Goal: Task Accomplishment & Management: Manage account settings

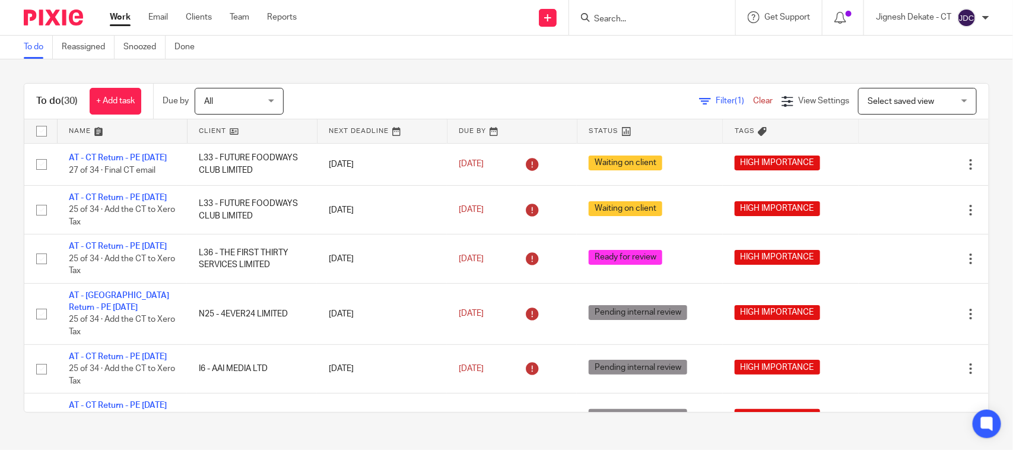
click at [639, 21] on input "Search" at bounding box center [646, 19] width 107 height 11
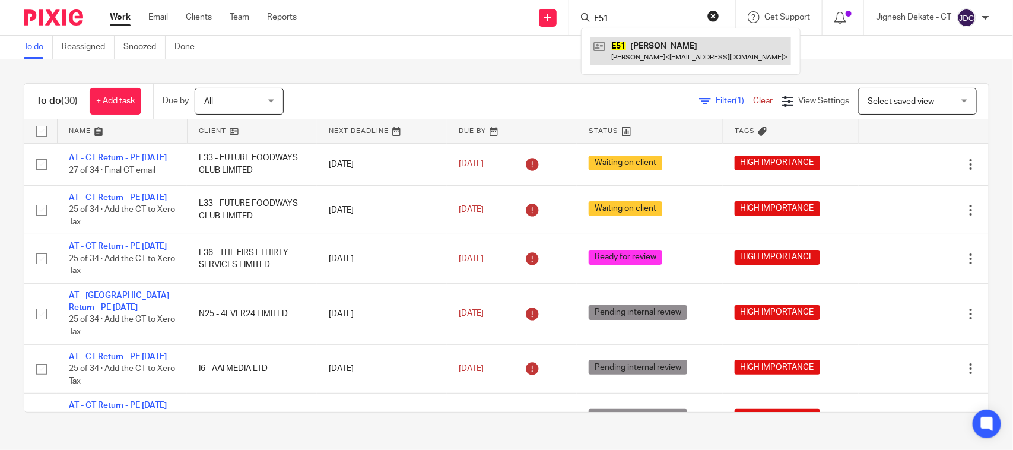
type input "E51"
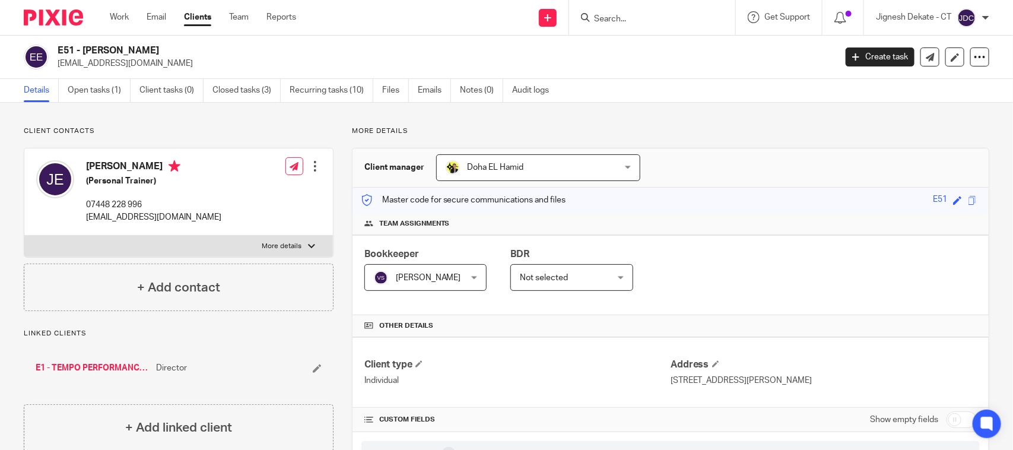
click at [615, 18] on input "Search" at bounding box center [646, 19] width 107 height 11
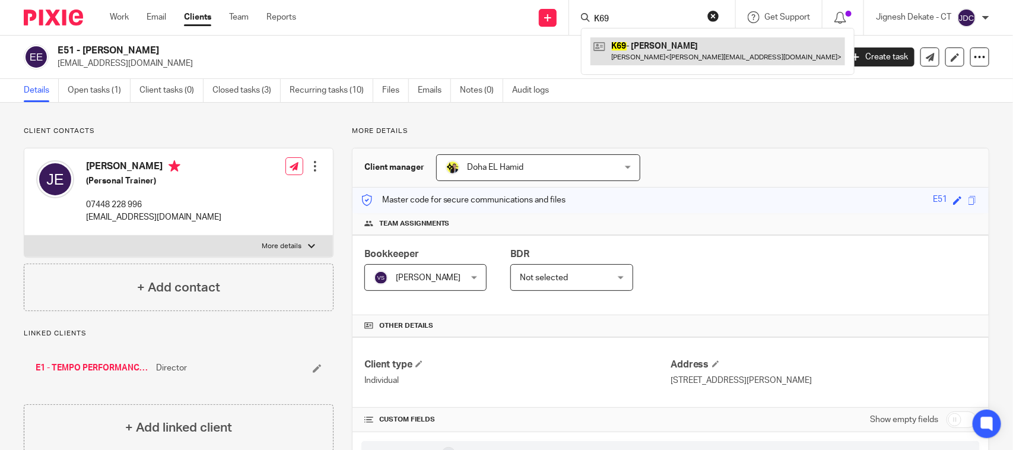
type input "K69"
click at [664, 46] on link at bounding box center [718, 50] width 255 height 27
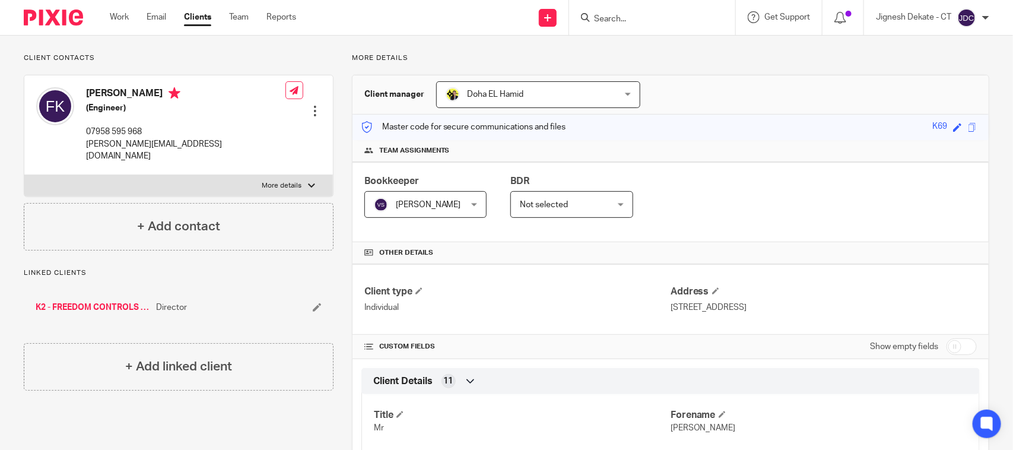
scroll to position [74, 0]
click at [616, 17] on input "Search" at bounding box center [646, 19] width 107 height 11
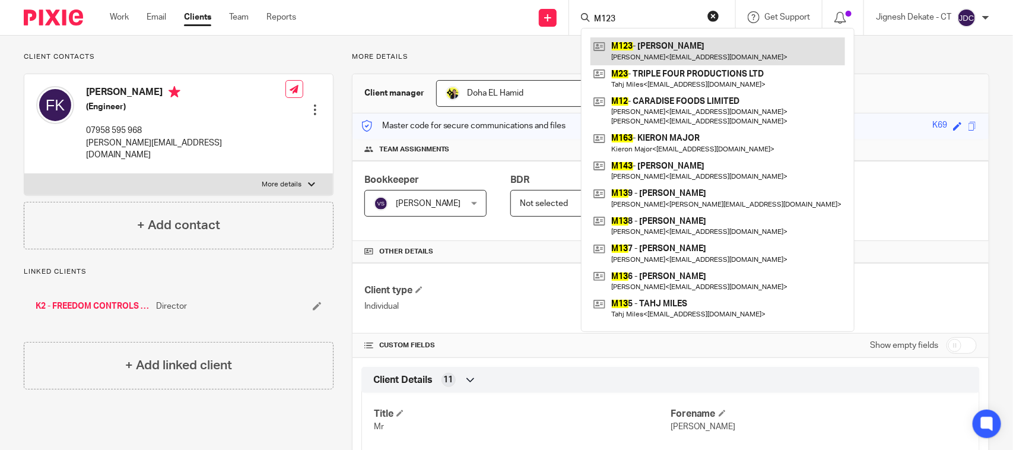
type input "M123"
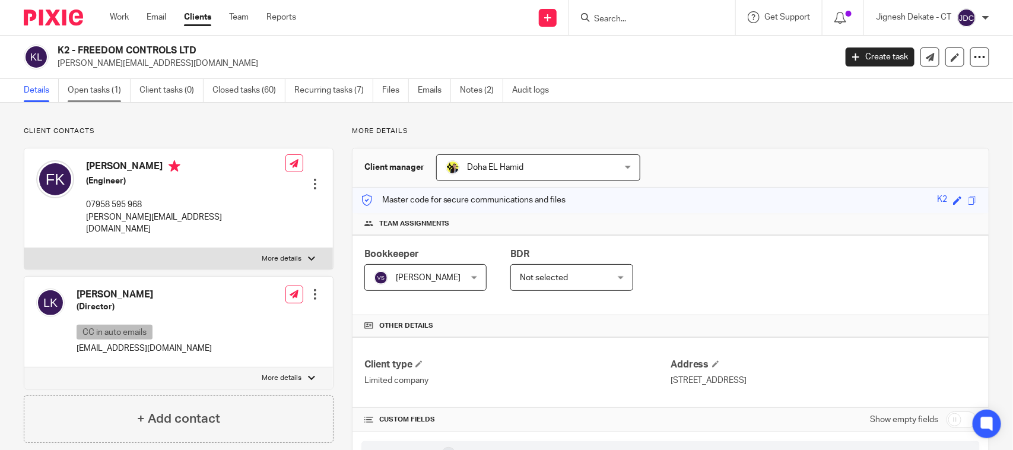
click at [76, 86] on link "Open tasks (1)" at bounding box center [99, 90] width 63 height 23
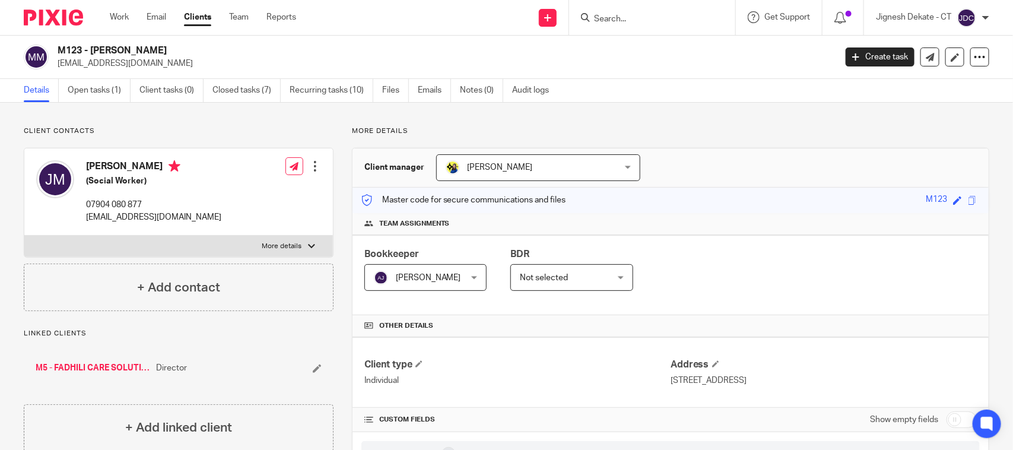
click at [618, 21] on input "Search" at bounding box center [646, 19] width 107 height 11
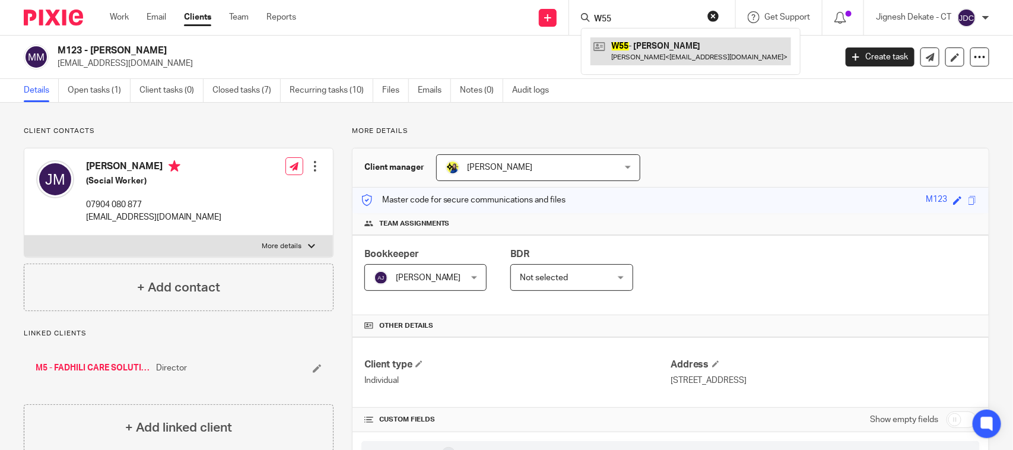
type input "W55"
click at [654, 57] on link at bounding box center [691, 50] width 201 height 27
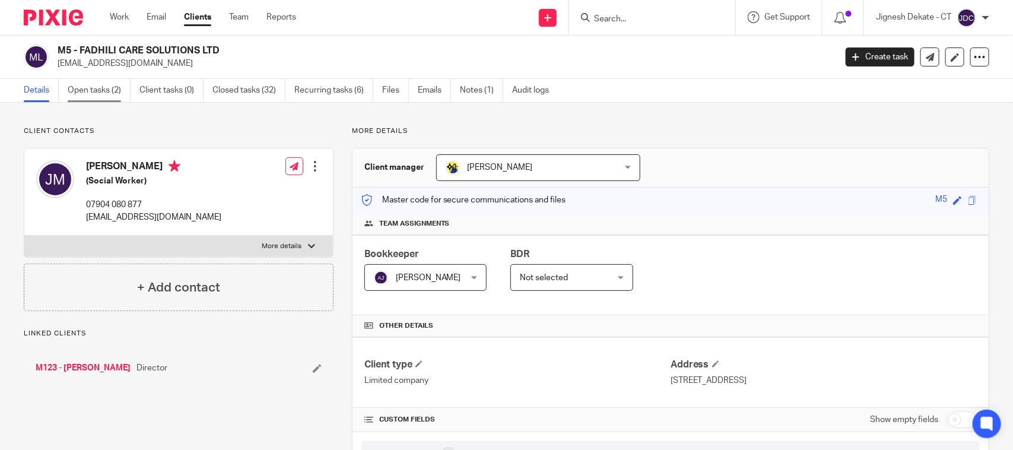
click at [105, 88] on link "Open tasks (2)" at bounding box center [99, 90] width 63 height 23
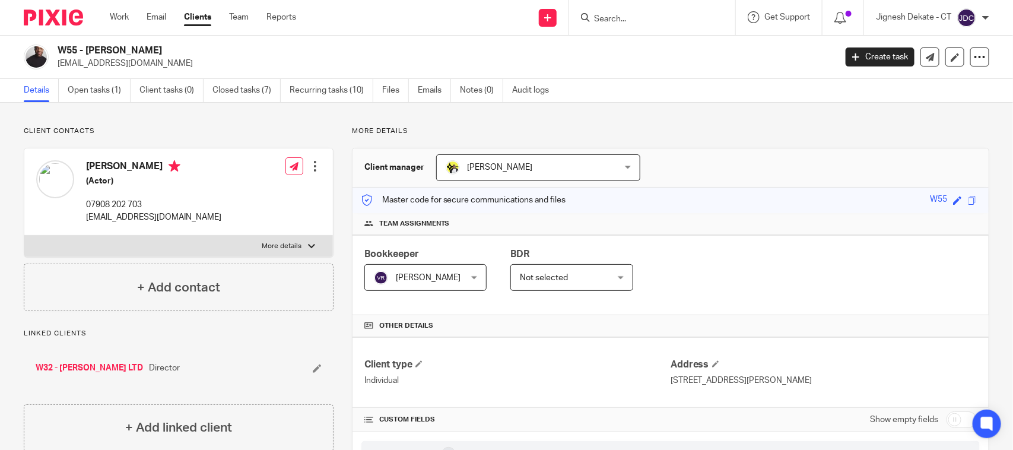
click at [598, 25] on div at bounding box center [652, 17] width 166 height 35
click at [613, 15] on input "Search" at bounding box center [646, 19] width 107 height 11
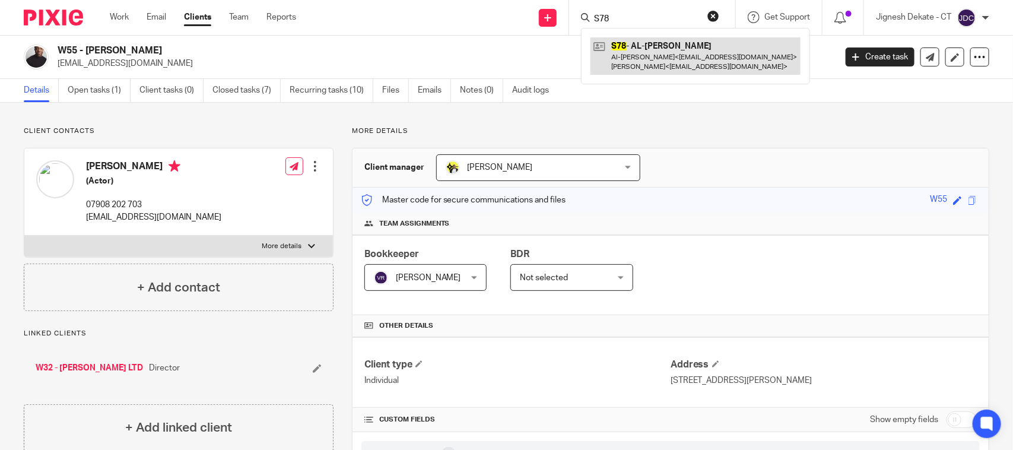
type input "S78"
click at [642, 61] on link at bounding box center [696, 55] width 210 height 37
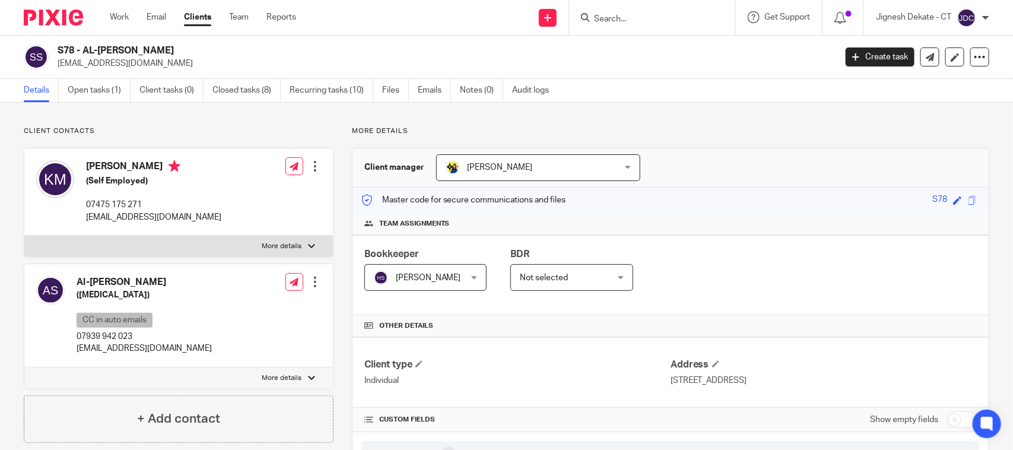
click at [618, 23] on input "Search" at bounding box center [646, 19] width 107 height 11
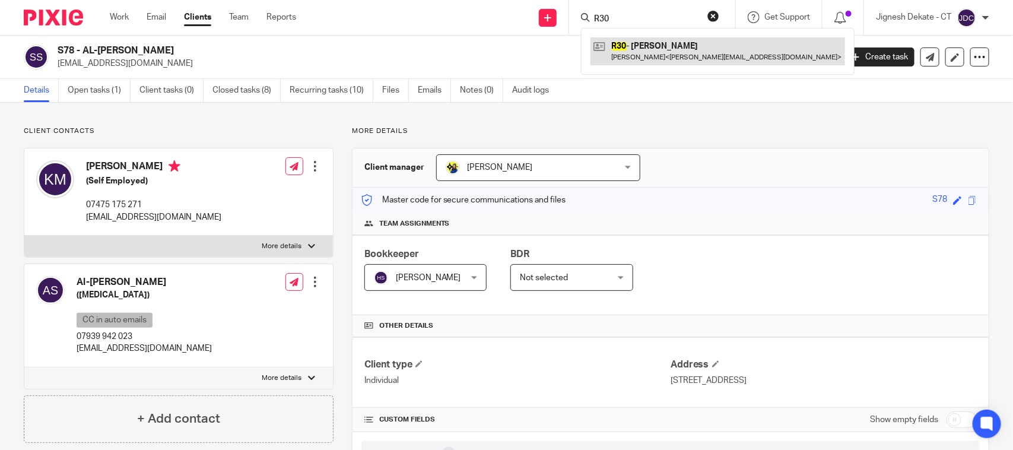
type input "R30"
click at [657, 45] on link at bounding box center [718, 50] width 255 height 27
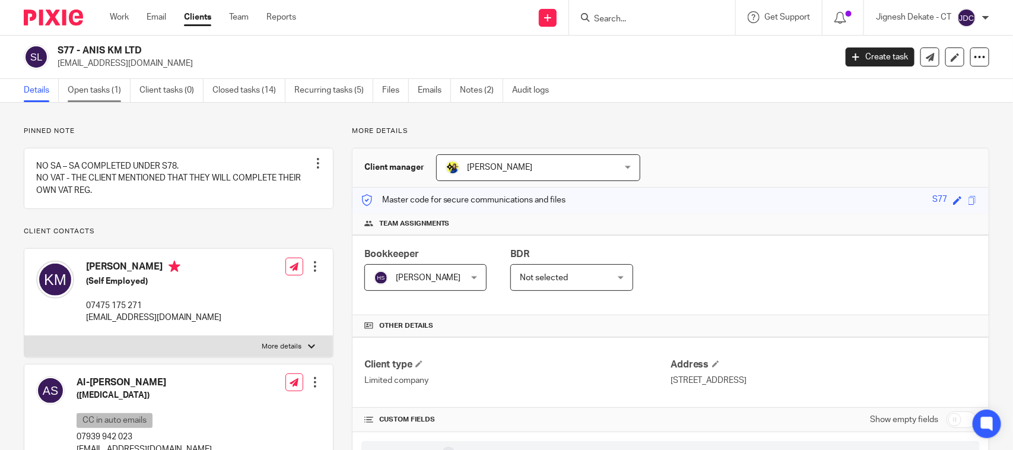
click at [97, 99] on link "Open tasks (1)" at bounding box center [99, 90] width 63 height 23
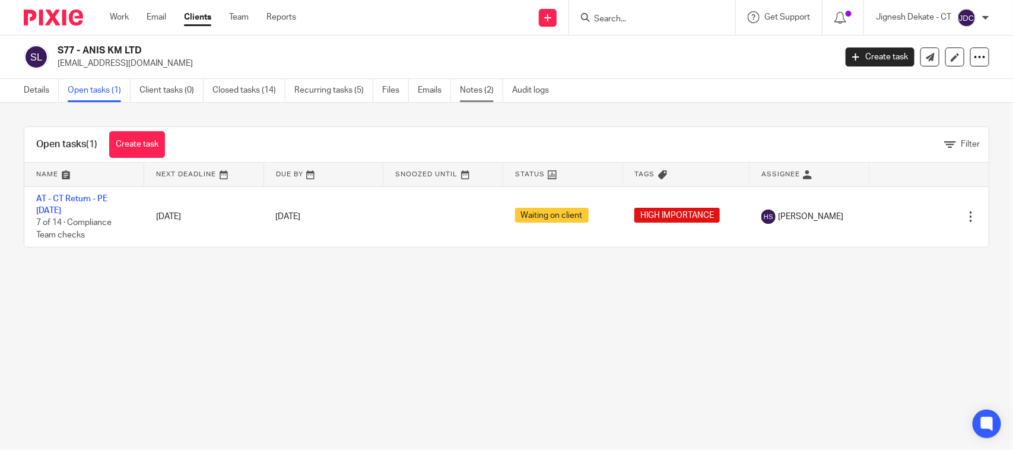
click at [464, 84] on link "Notes (2)" at bounding box center [481, 90] width 43 height 23
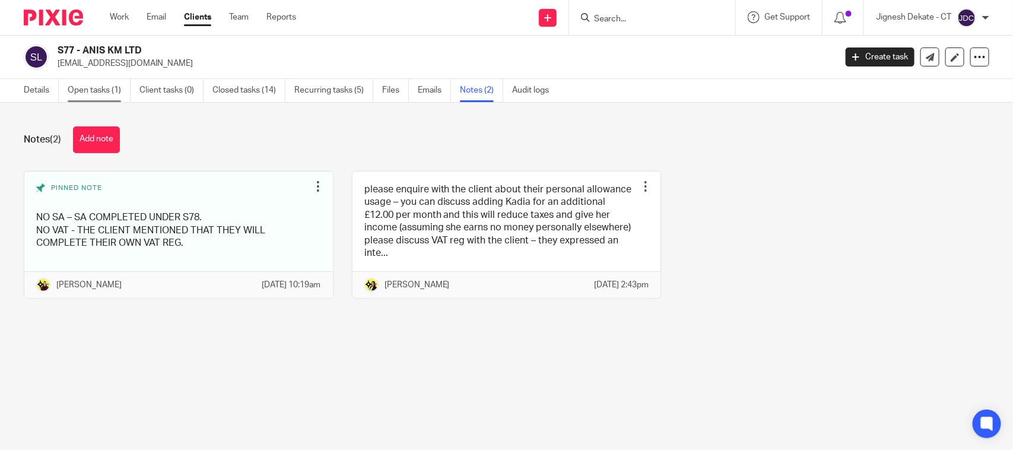
click at [76, 95] on link "Open tasks (1)" at bounding box center [99, 90] width 63 height 23
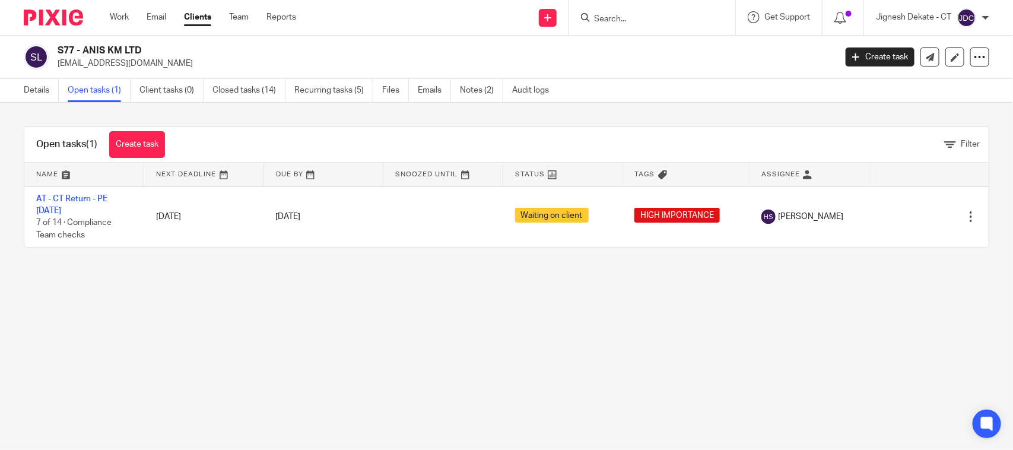
drag, startPoint x: 158, startPoint y: 52, endPoint x: 59, endPoint y: 49, distance: 98.6
click at [59, 49] on h2 "S77 - ANIS KM LTD" at bounding box center [366, 51] width 616 height 12
copy h2 "S77 - ANIS KM LTD"
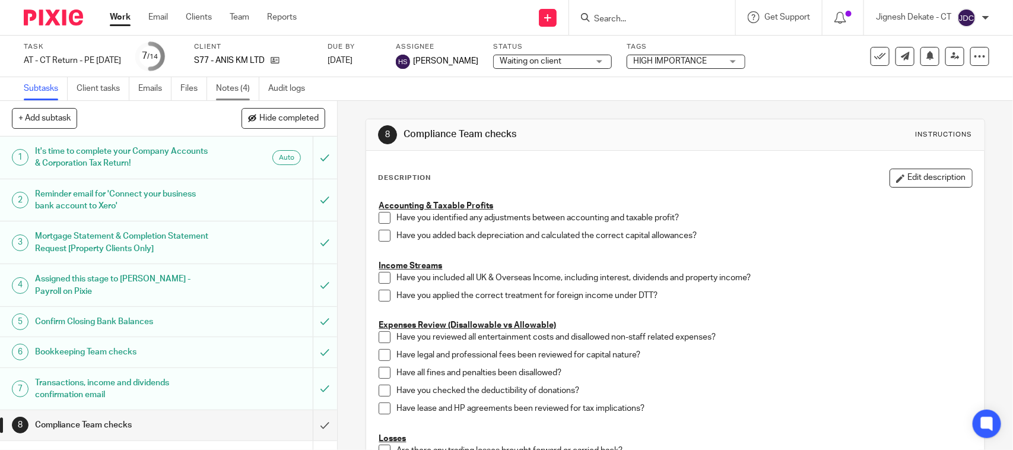
click at [250, 83] on link "Notes (4)" at bounding box center [237, 88] width 43 height 23
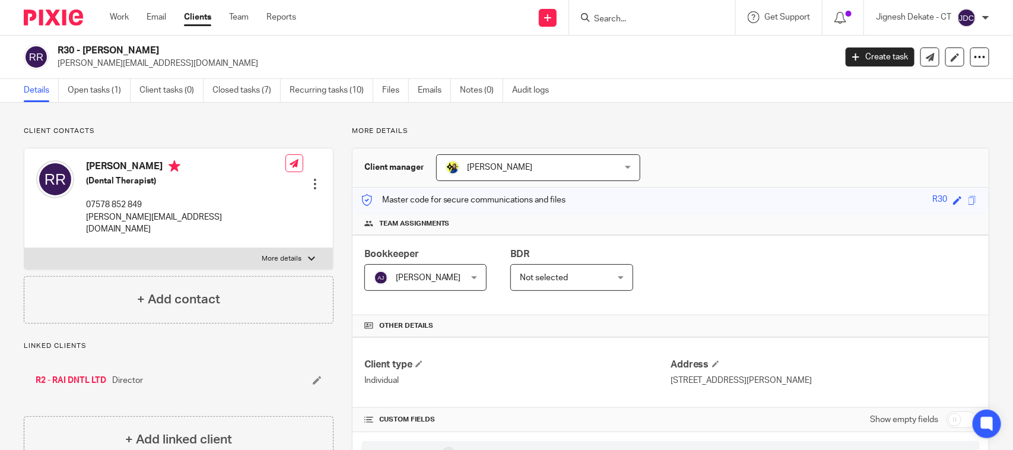
click at [638, 16] on input "Search" at bounding box center [646, 19] width 107 height 11
type input "B84"
click at [657, 36] on div "B84 - [PERSON_NAME] [PERSON_NAME] < [EMAIL_ADDRESS][DOMAIN_NAME] >" at bounding box center [691, 51] width 220 height 46
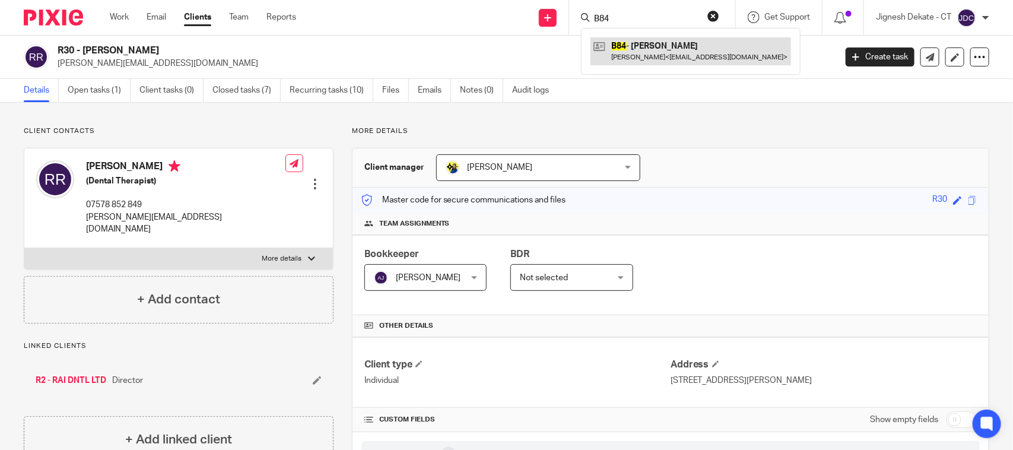
click at [651, 52] on link at bounding box center [691, 50] width 201 height 27
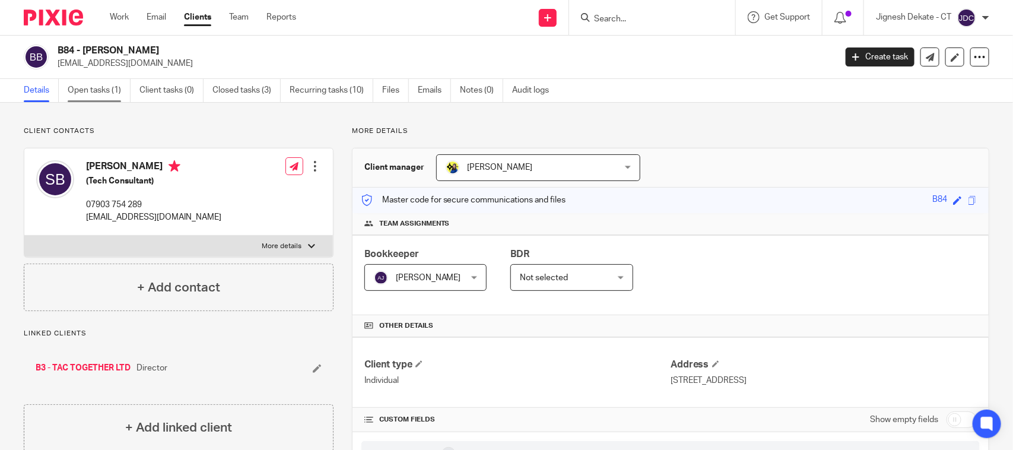
click at [90, 95] on link "Open tasks (1)" at bounding box center [99, 90] width 63 height 23
click at [639, 22] on input "Search" at bounding box center [646, 19] width 107 height 11
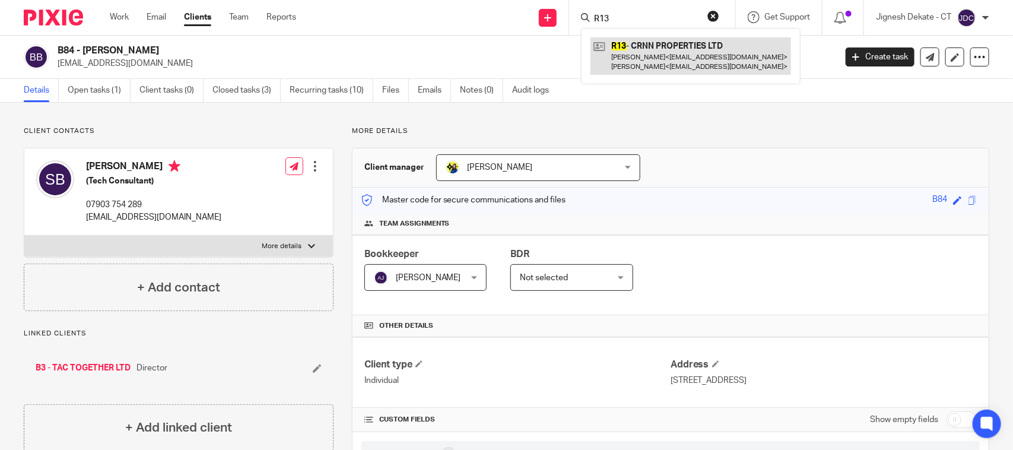
type input "R13"
click at [663, 49] on link at bounding box center [691, 55] width 201 height 37
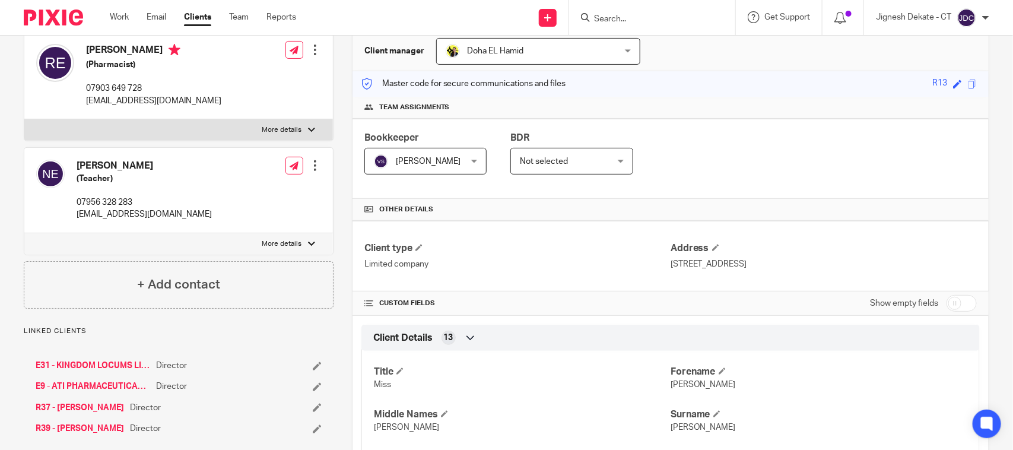
scroll to position [223, 0]
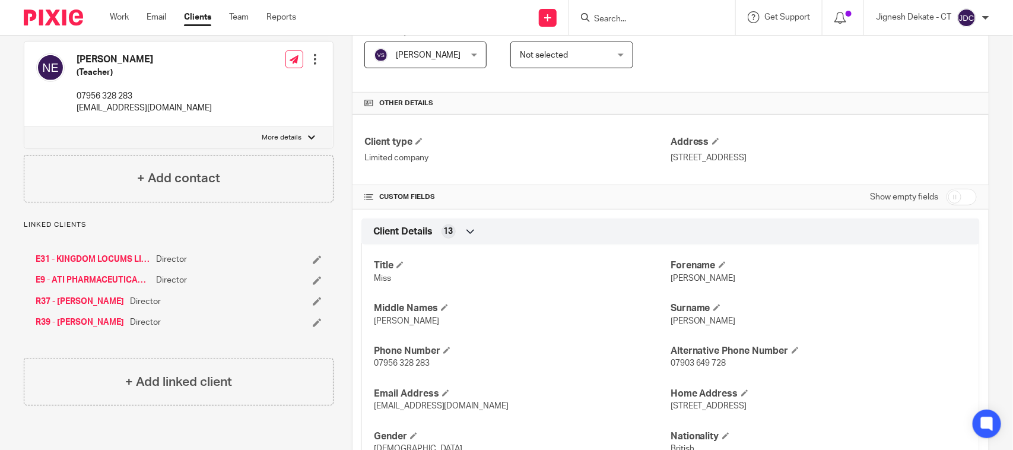
click at [612, 17] on input "Search" at bounding box center [646, 19] width 107 height 11
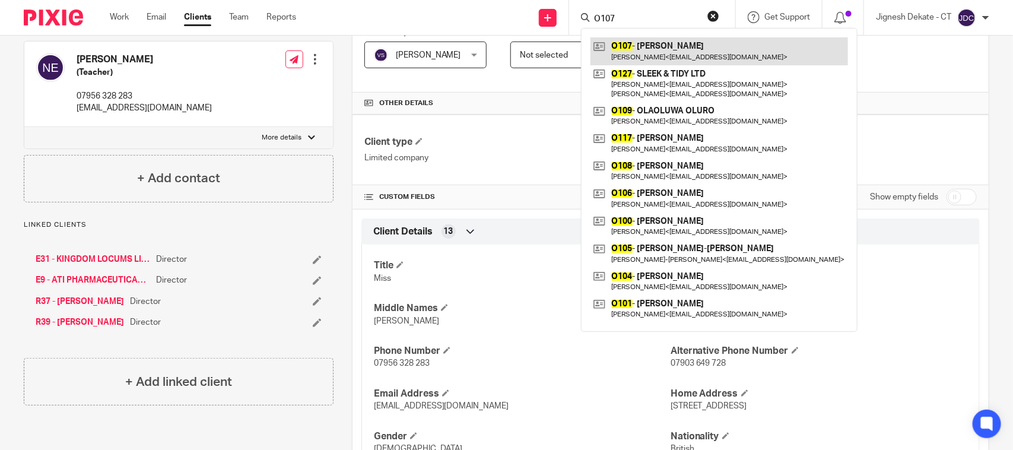
type input "O107"
click at [642, 53] on link at bounding box center [720, 50] width 258 height 27
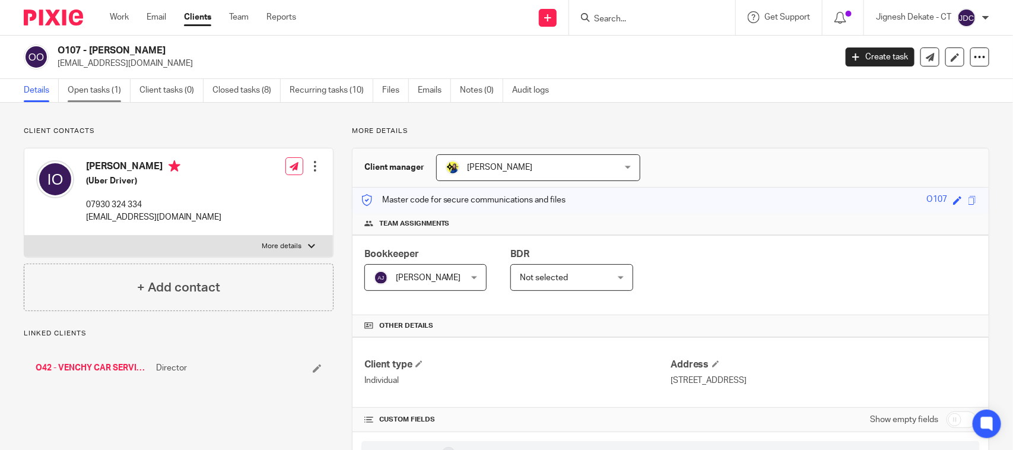
click at [107, 91] on link "Open tasks (1)" at bounding box center [99, 90] width 63 height 23
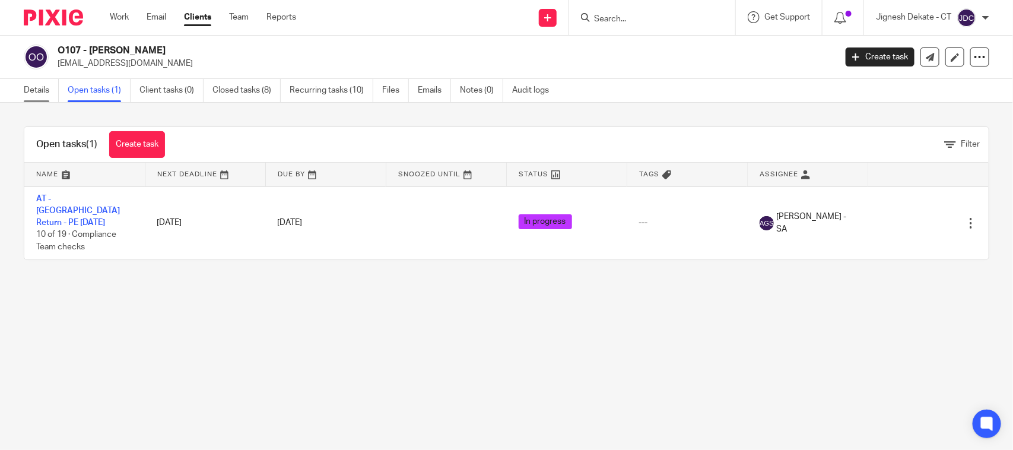
click at [26, 96] on link "Details" at bounding box center [41, 90] width 35 height 23
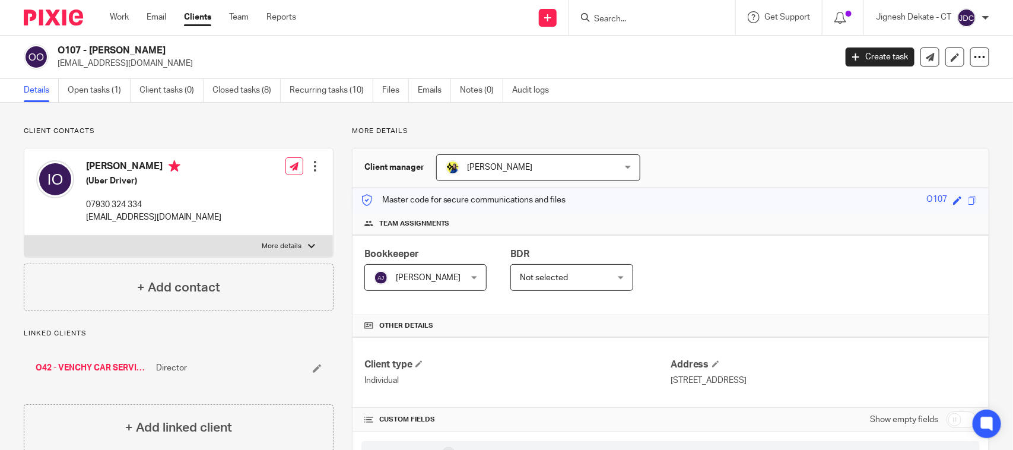
click at [645, 21] on input "Search" at bounding box center [646, 19] width 107 height 11
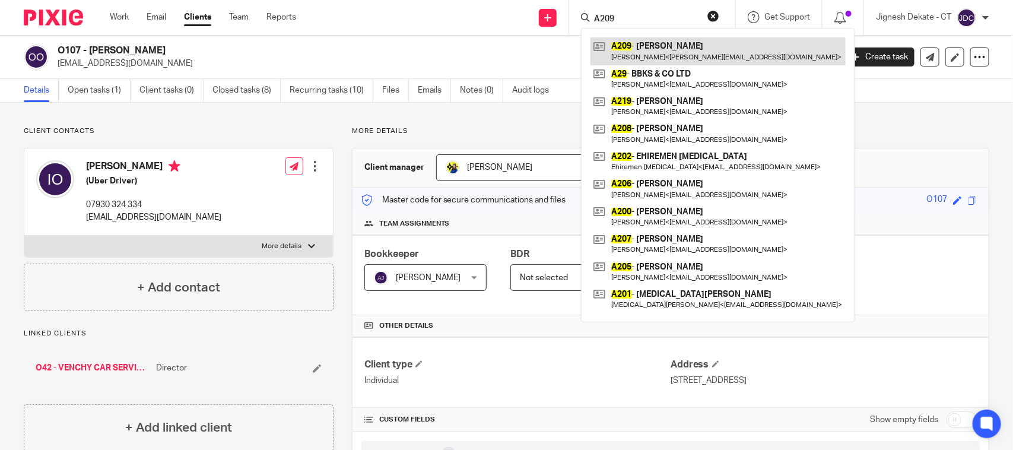
type input "A209"
click at [654, 52] on link at bounding box center [718, 50] width 255 height 27
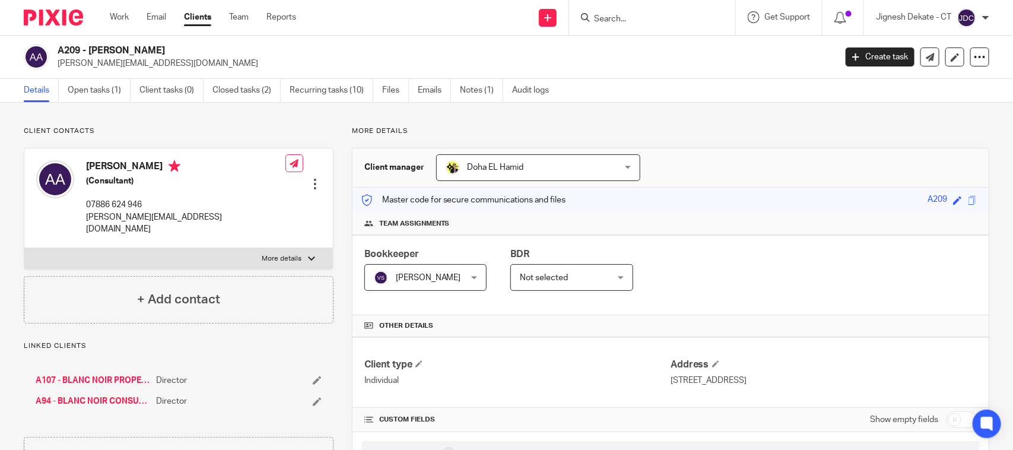
click at [625, 12] on form at bounding box center [656, 17] width 126 height 15
click at [616, 15] on input "Search" at bounding box center [646, 19] width 107 height 11
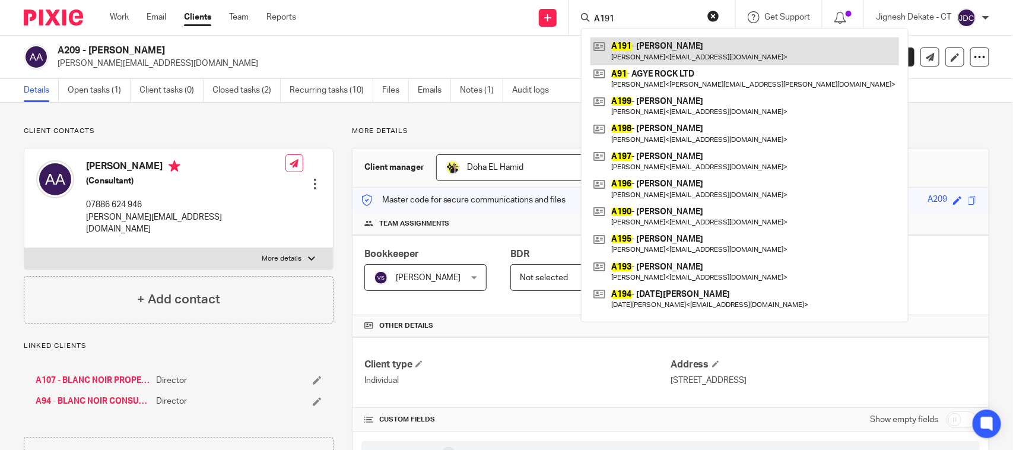
type input "A191"
click at [632, 40] on link at bounding box center [745, 50] width 309 height 27
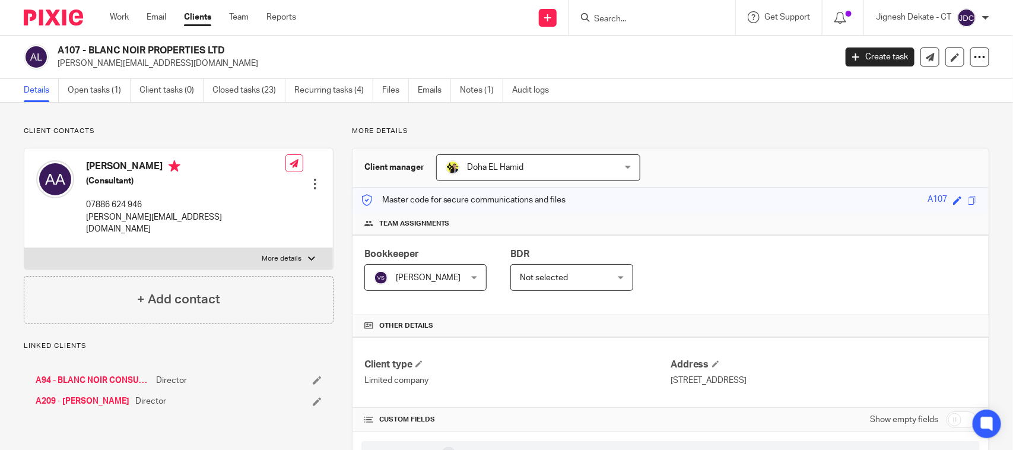
drag, startPoint x: 232, startPoint y: 49, endPoint x: 60, endPoint y: 50, distance: 172.2
click at [60, 50] on h2 "A107 - BLANC NOIR PROPERTIES LTD" at bounding box center [366, 51] width 616 height 12
copy h2 "A107 - BLANC NOIR PROPERTIES LTD"
click at [496, 91] on link "Notes (1)" at bounding box center [481, 90] width 43 height 23
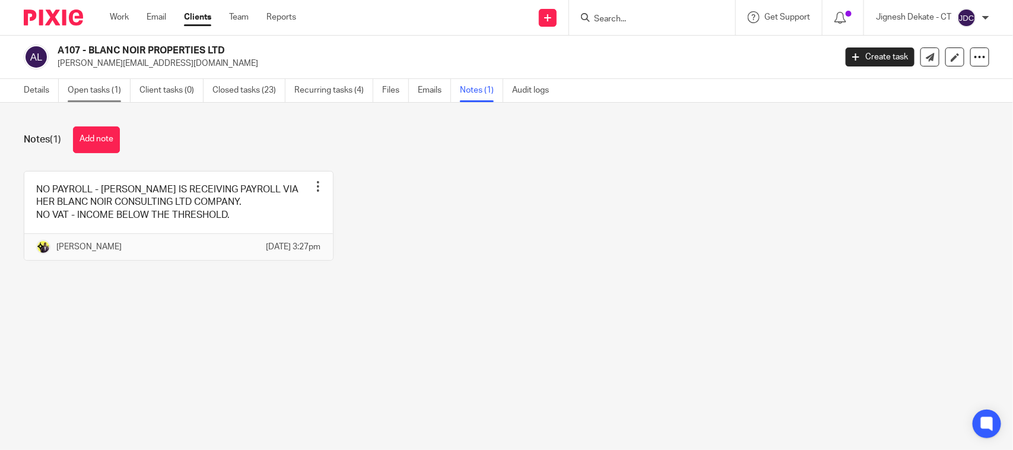
click at [76, 96] on link "Open tasks (1)" at bounding box center [99, 90] width 63 height 23
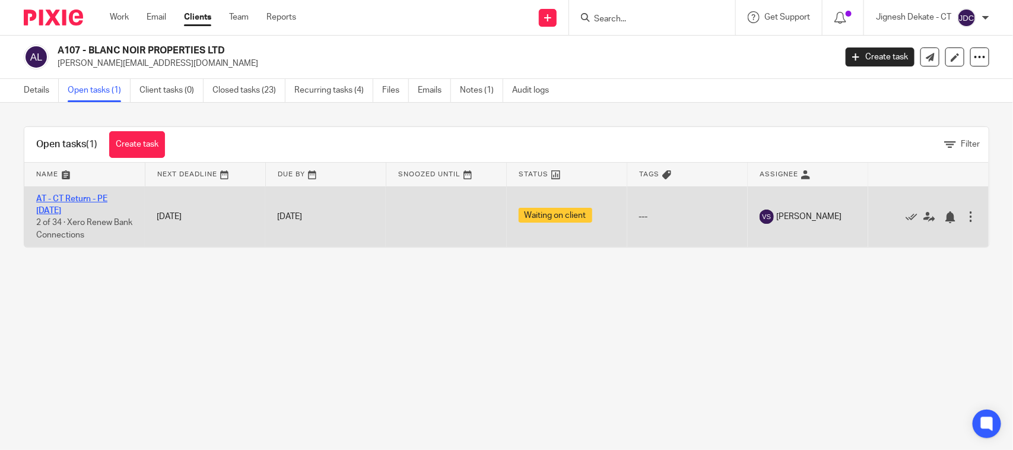
click at [80, 198] on link "AT - CT Return - PE [DATE]" at bounding box center [71, 205] width 71 height 20
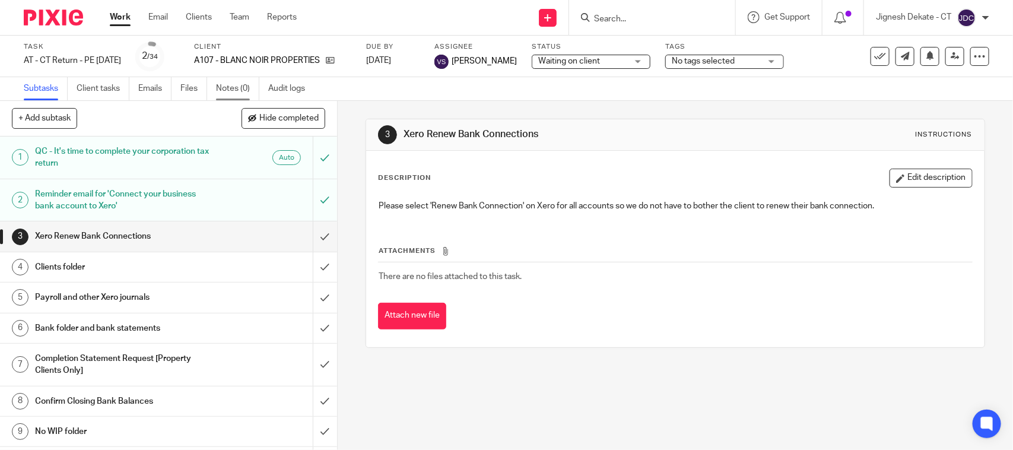
click at [243, 81] on link "Notes (0)" at bounding box center [237, 88] width 43 height 23
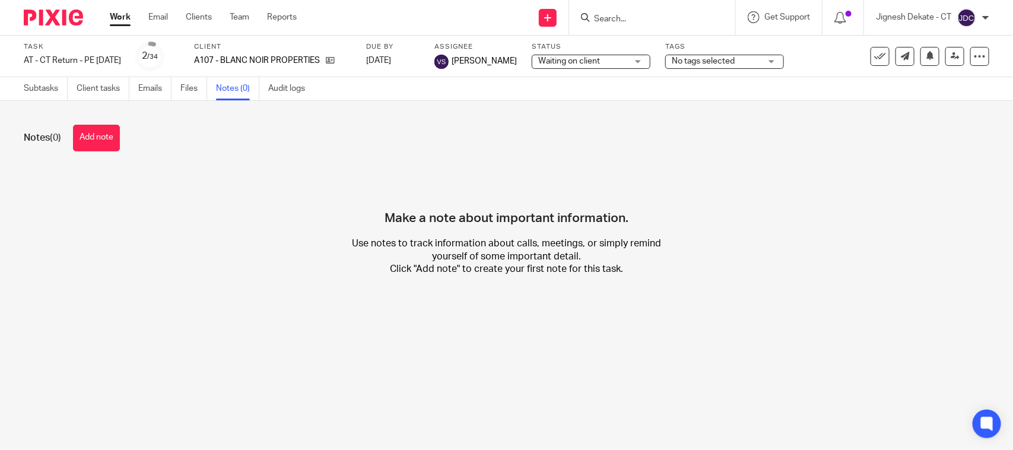
click at [69, 90] on ul "Subtasks Client tasks Emails Files Notes (0) Audit logs" at bounding box center [173, 88] width 299 height 23
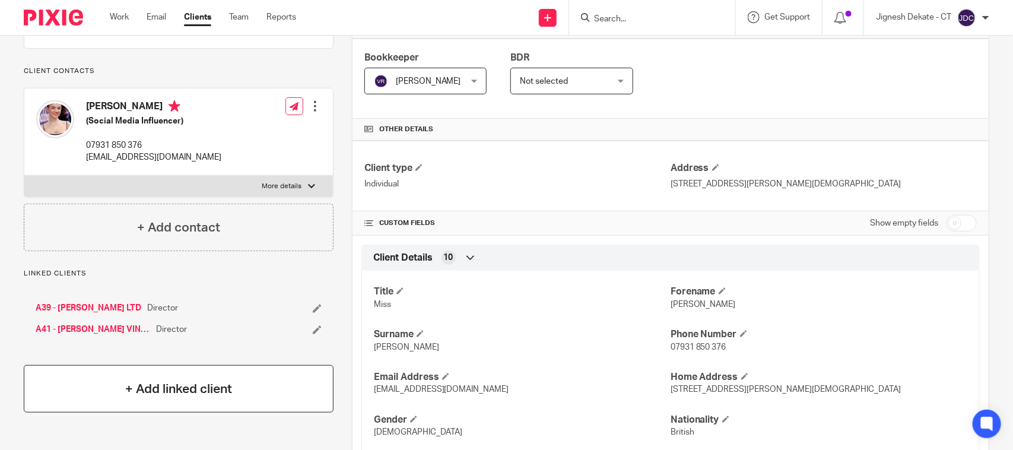
scroll to position [223, 0]
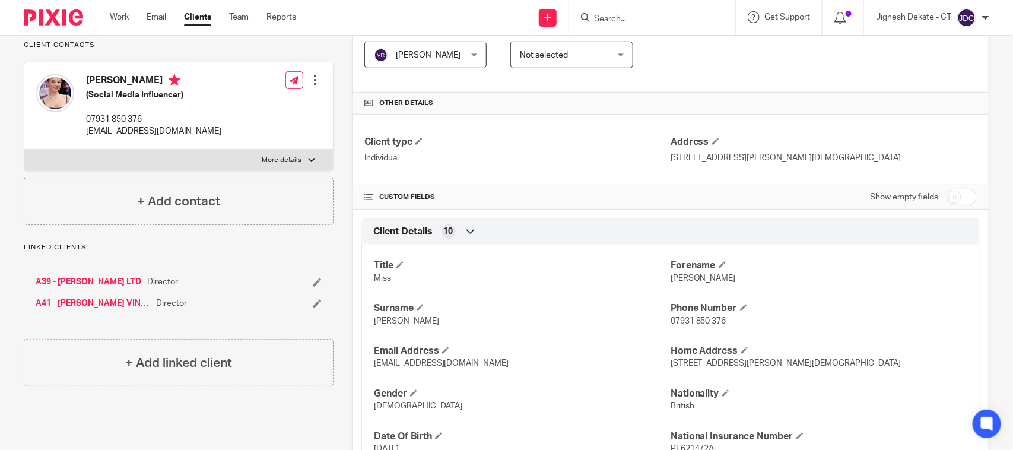
click at [626, 19] on input "Search" at bounding box center [646, 19] width 107 height 11
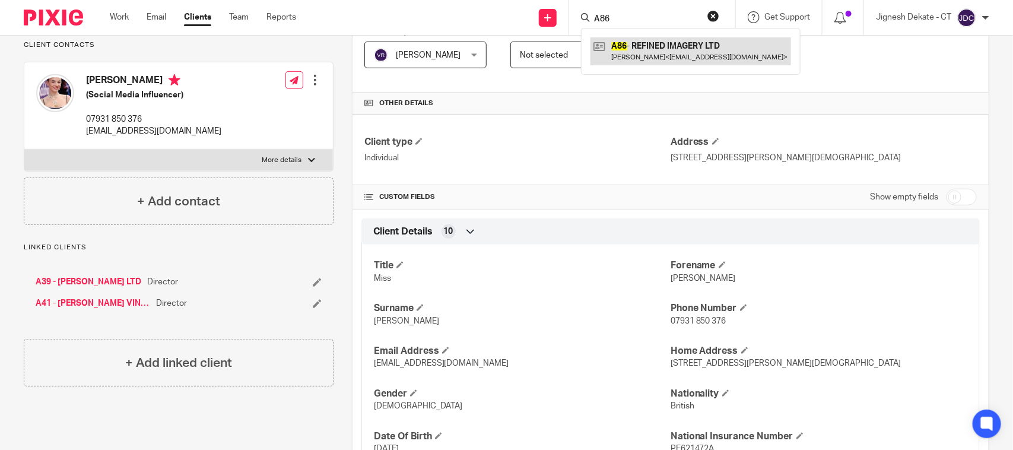
type input "A86"
click at [645, 42] on link at bounding box center [691, 50] width 201 height 27
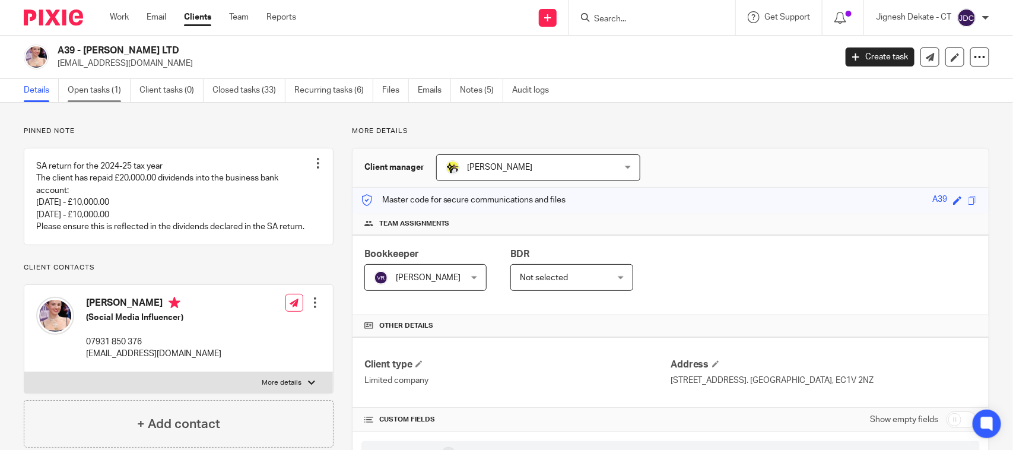
click at [108, 91] on link "Open tasks (1)" at bounding box center [99, 90] width 63 height 23
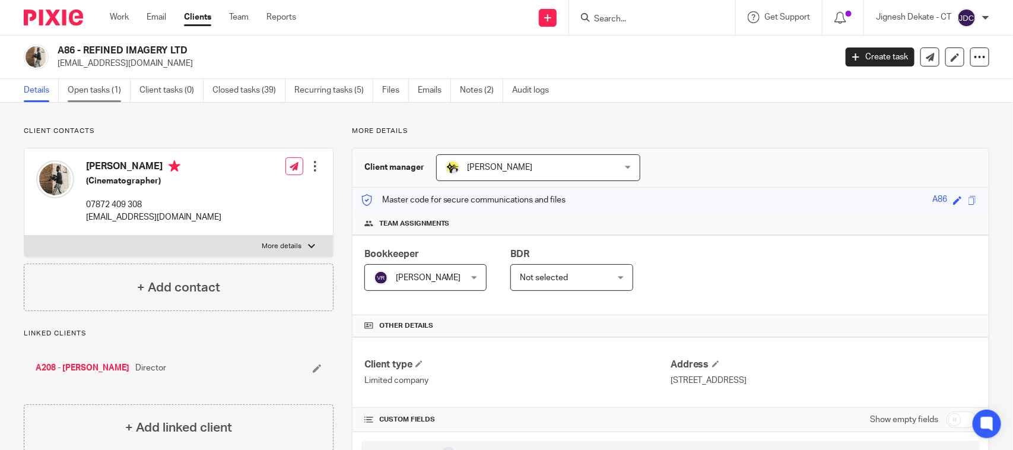
click at [80, 88] on link "Open tasks (1)" at bounding box center [99, 90] width 63 height 23
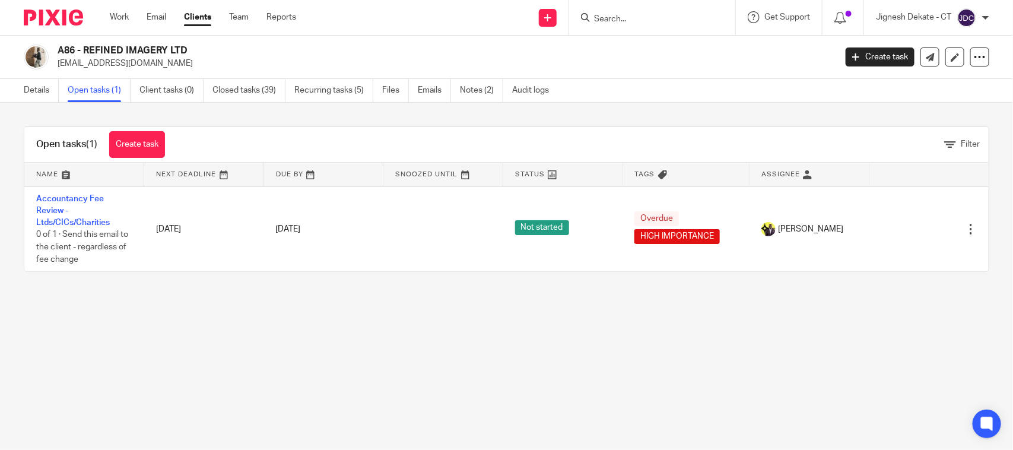
click at [613, 16] on input "Search" at bounding box center [646, 19] width 107 height 11
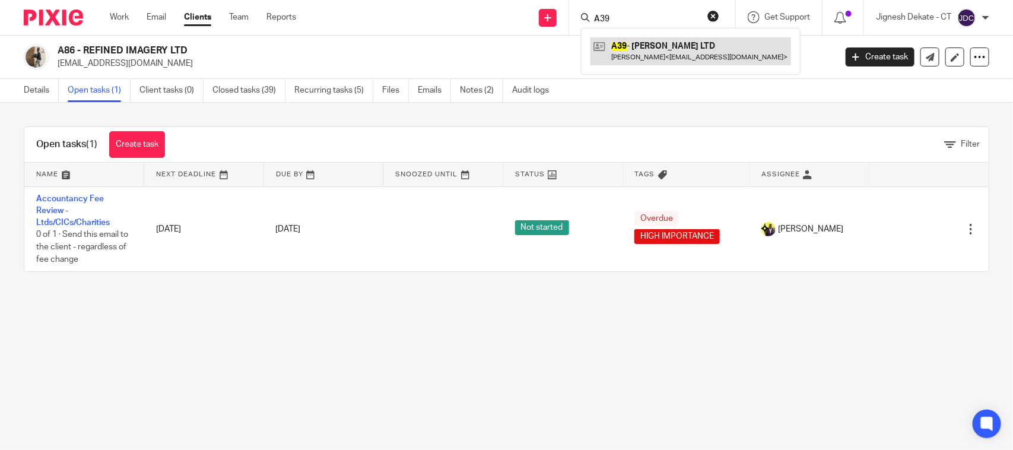
type input "A39"
click at [653, 59] on link at bounding box center [691, 50] width 201 height 27
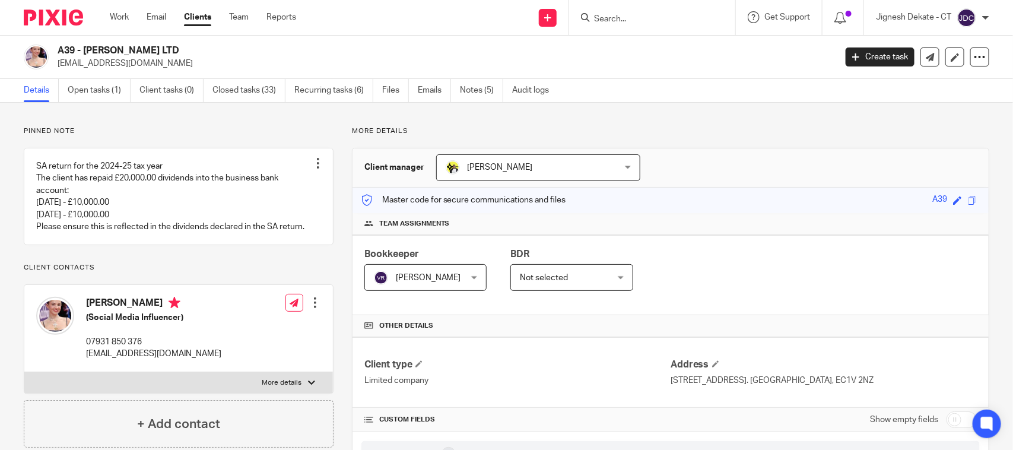
click at [614, 21] on input "Search" at bounding box center [646, 19] width 107 height 11
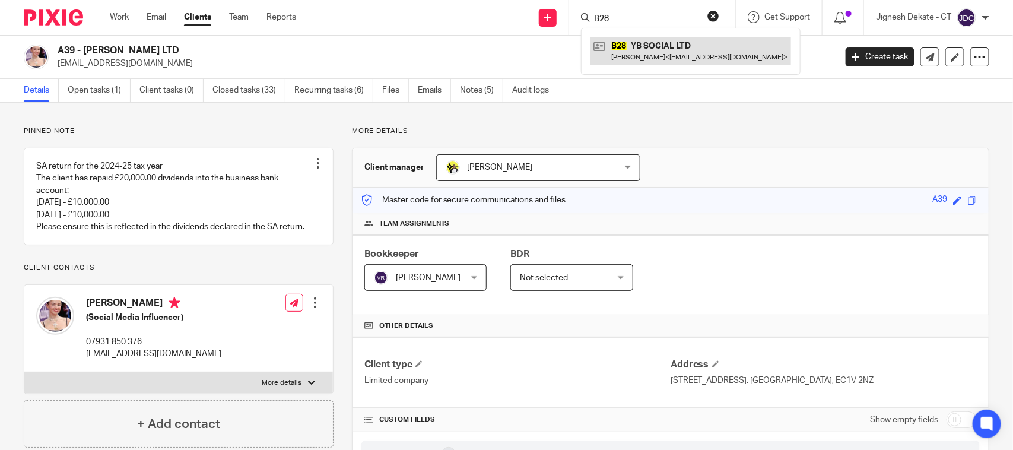
type input "B28"
click at [628, 51] on link at bounding box center [691, 50] width 201 height 27
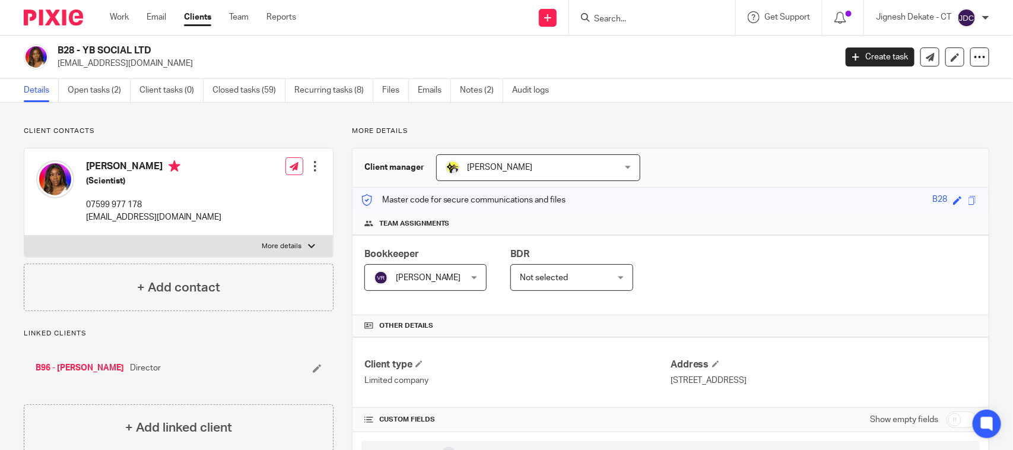
click at [628, 6] on div at bounding box center [652, 17] width 166 height 35
click at [617, 18] on input "Search" at bounding box center [646, 19] width 107 height 11
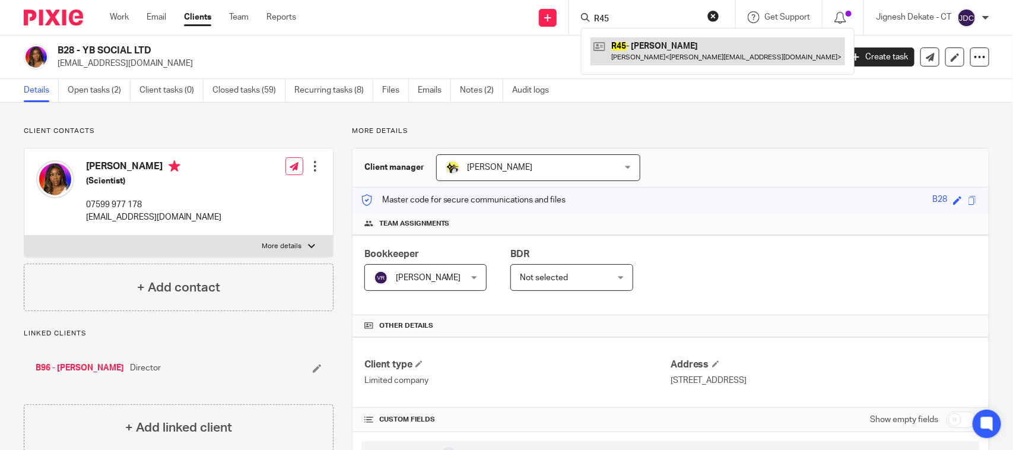
type input "R45"
click at [663, 57] on link at bounding box center [718, 50] width 255 height 27
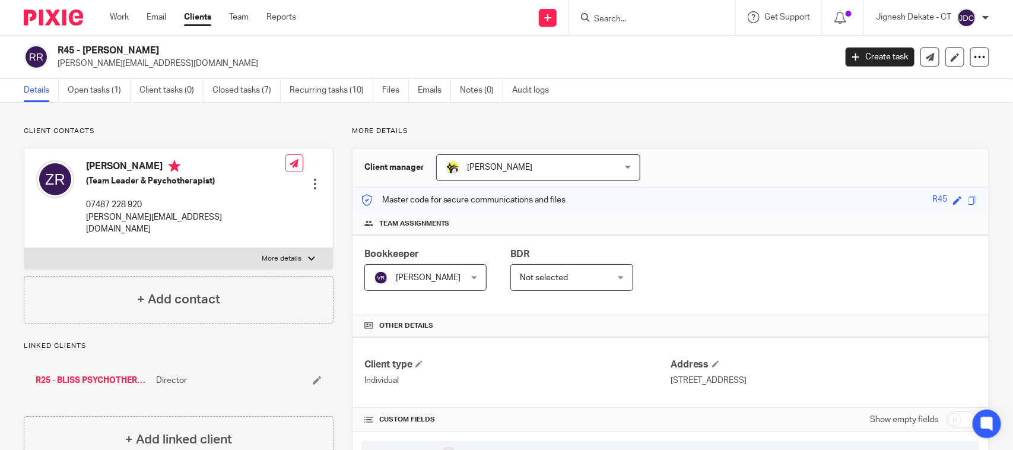
click at [613, 12] on form at bounding box center [656, 17] width 126 height 15
click at [614, 21] on input "Search" at bounding box center [646, 19] width 107 height 11
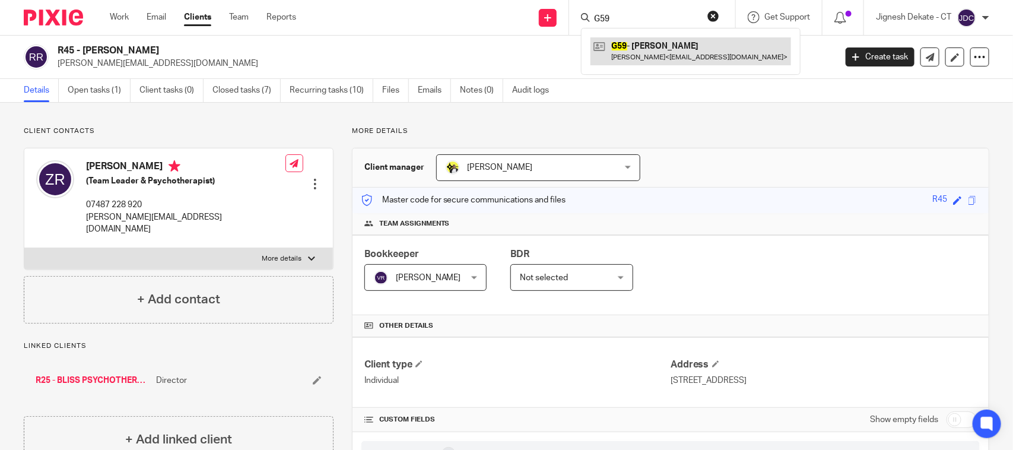
type input "G59"
click at [650, 47] on link at bounding box center [691, 50] width 201 height 27
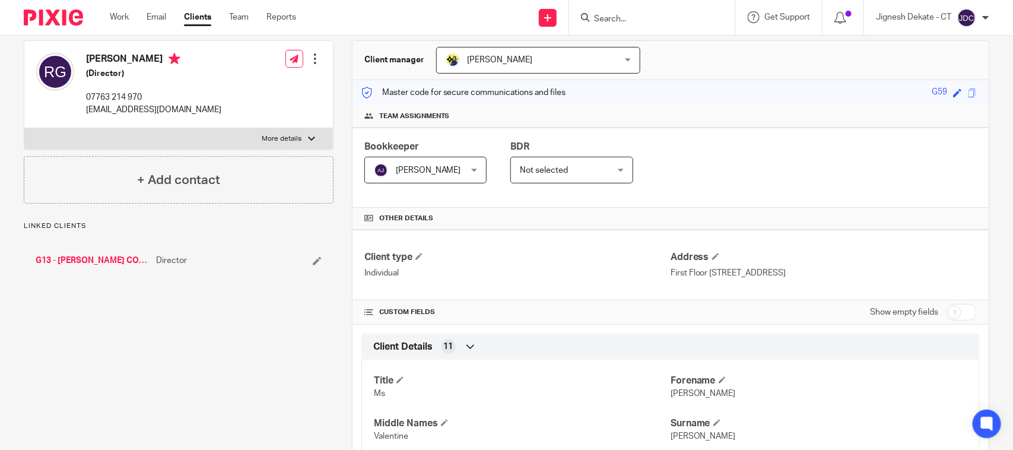
scroll to position [148, 0]
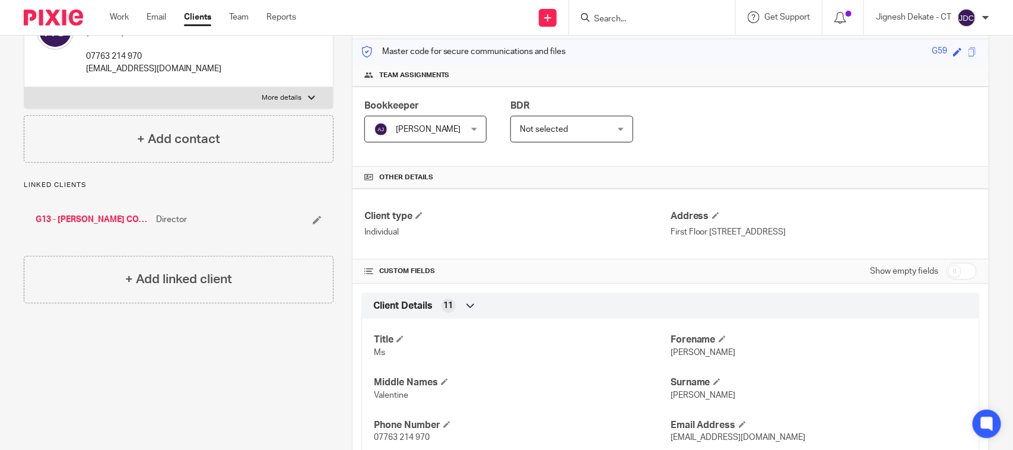
click at [598, 18] on input "Search" at bounding box center [646, 19] width 107 height 11
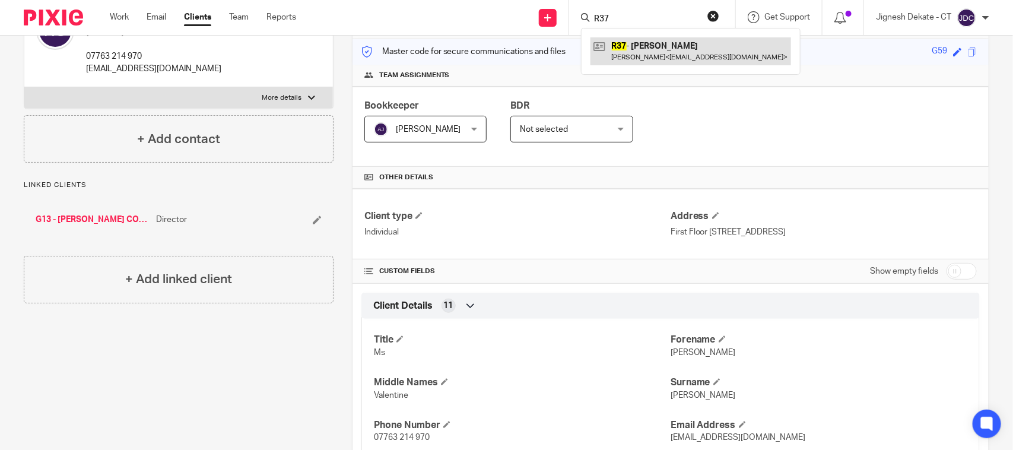
type input "R37"
click at [684, 55] on link at bounding box center [691, 50] width 201 height 27
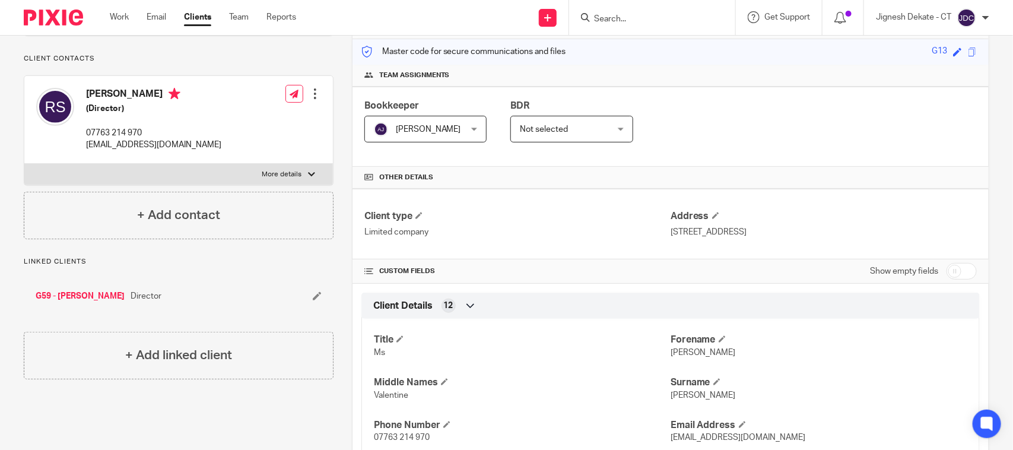
scroll to position [223, 0]
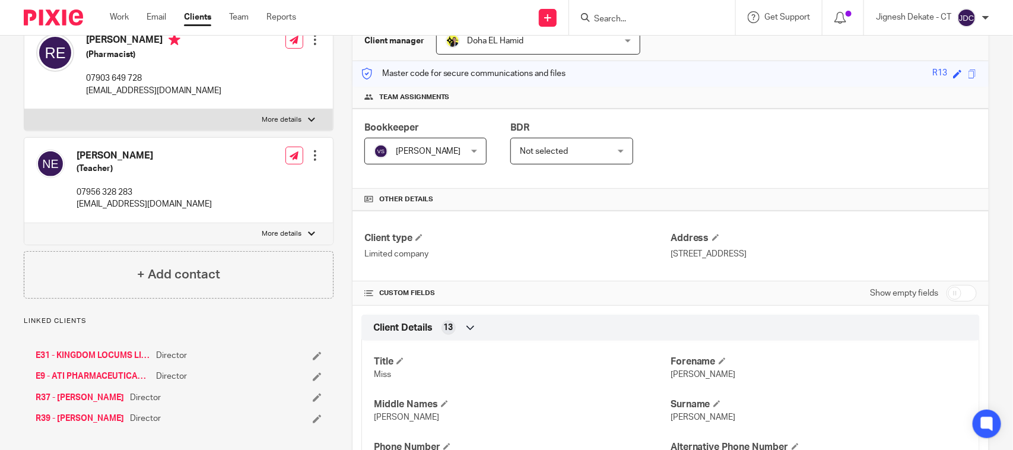
scroll to position [148, 0]
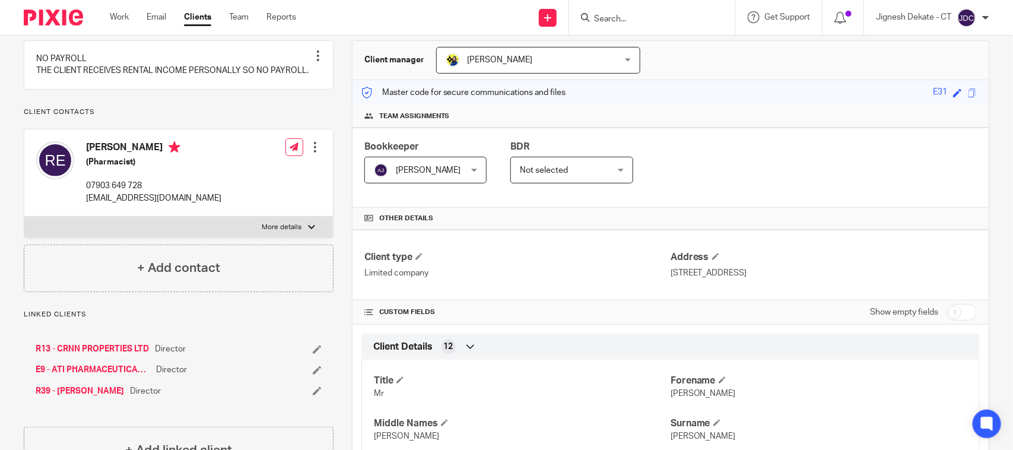
scroll to position [297, 0]
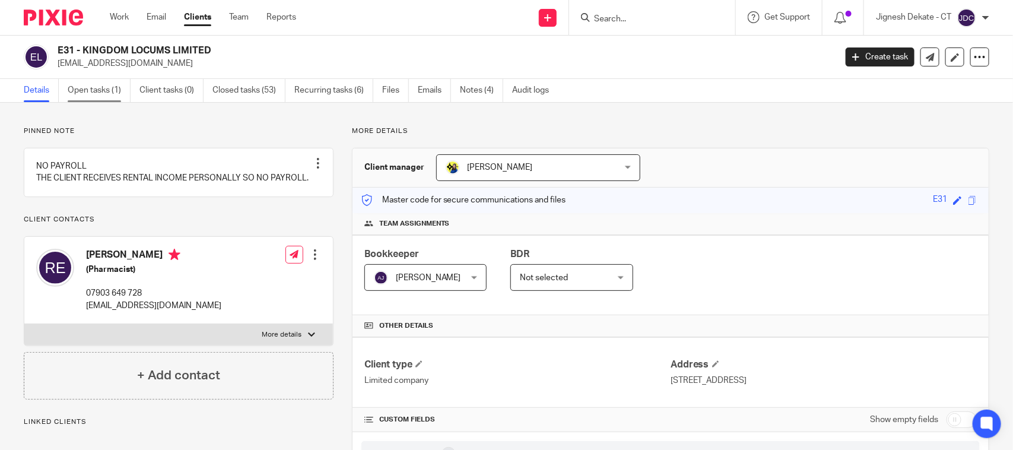
click at [121, 93] on link "Open tasks (1)" at bounding box center [99, 90] width 63 height 23
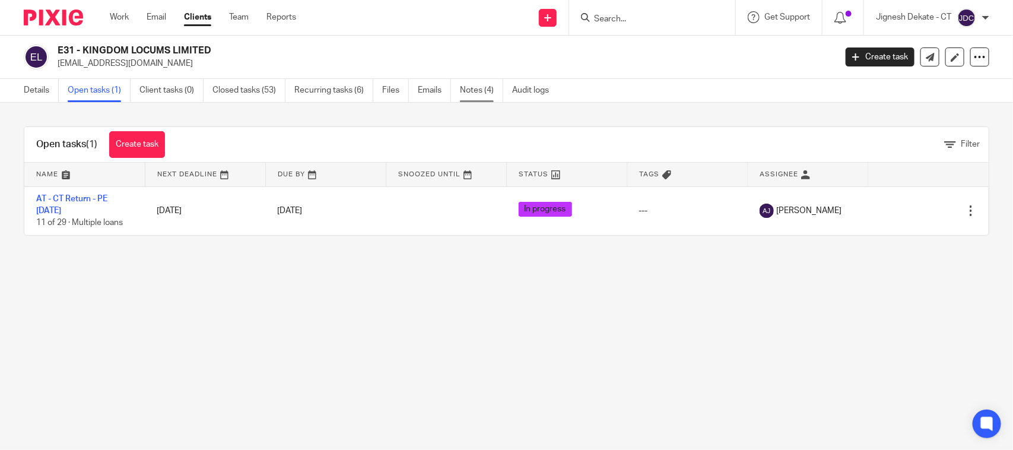
click at [489, 97] on link "Notes (4)" at bounding box center [481, 90] width 43 height 23
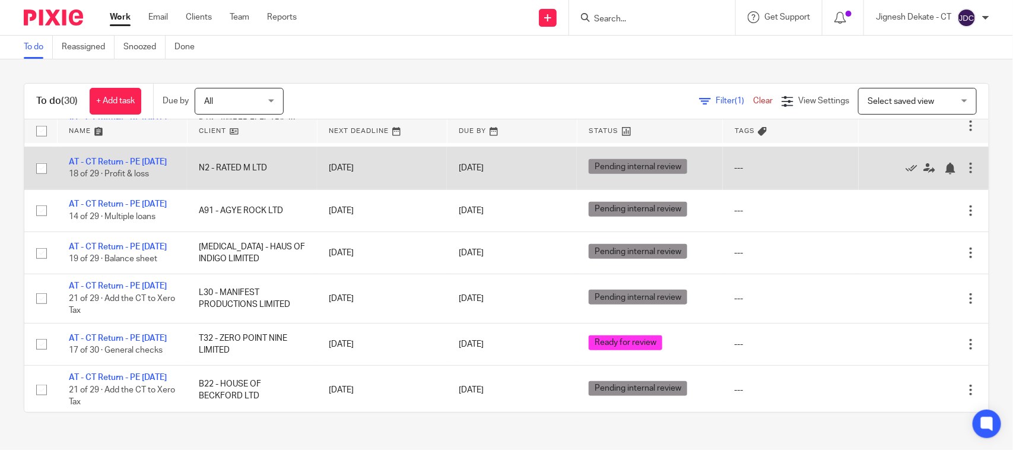
scroll to position [519, 0]
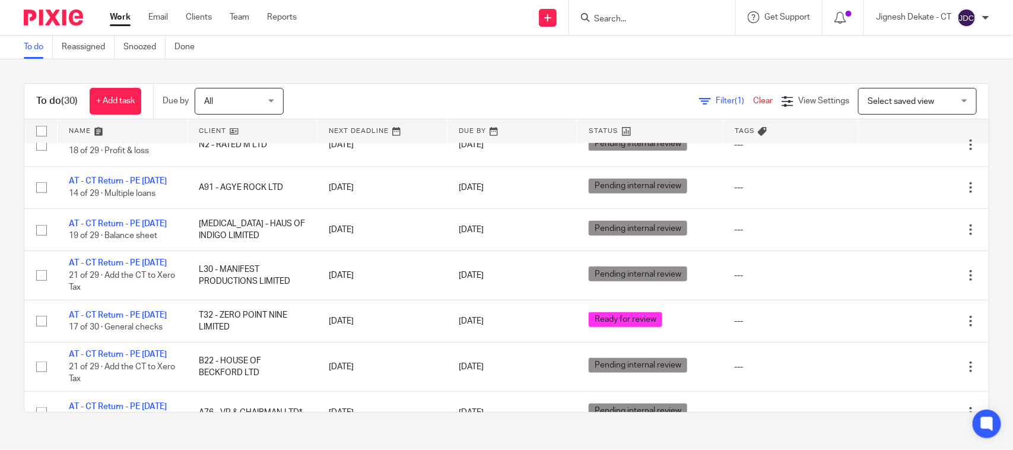
click at [623, 24] on form at bounding box center [656, 17] width 126 height 15
click at [621, 19] on input "Search" at bounding box center [646, 19] width 107 height 11
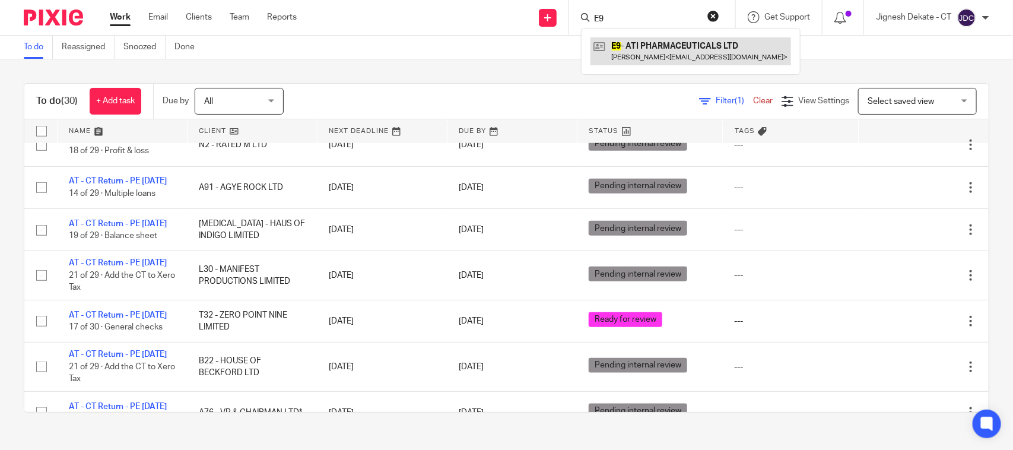
type input "E9"
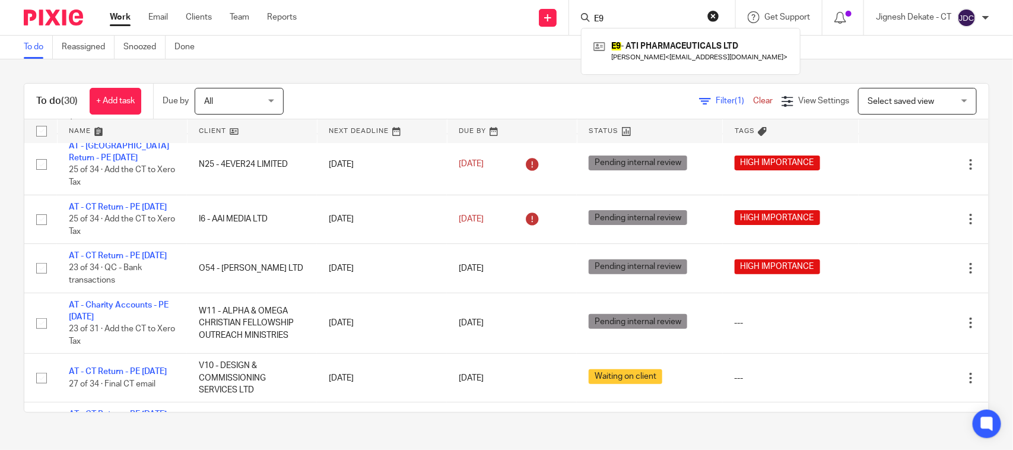
scroll to position [148, 0]
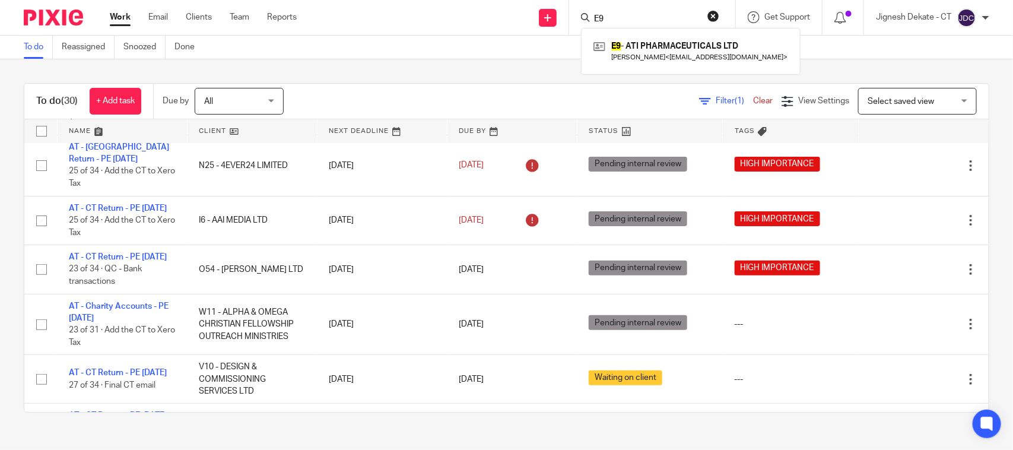
click at [494, 70] on div "To do (30) + Add task Due by All All Today Tomorrow This week Next week This mo…" at bounding box center [506, 247] width 1013 height 377
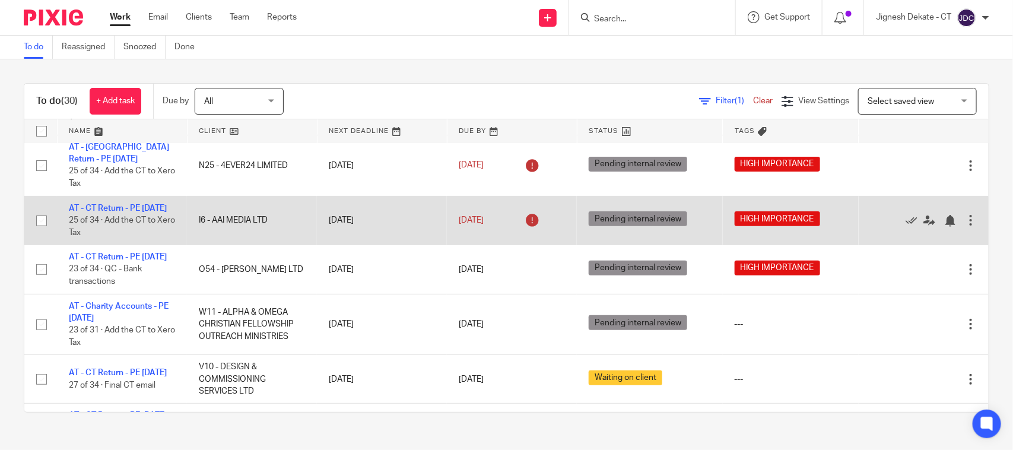
scroll to position [0, 0]
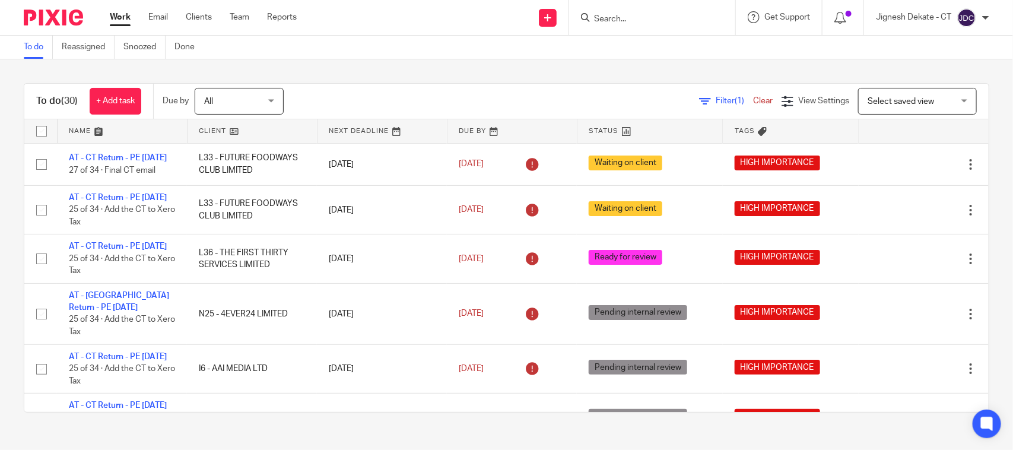
click at [60, 96] on h1 "To do (30)" at bounding box center [57, 101] width 42 height 12
click at [34, 48] on link "To do" at bounding box center [38, 47] width 29 height 23
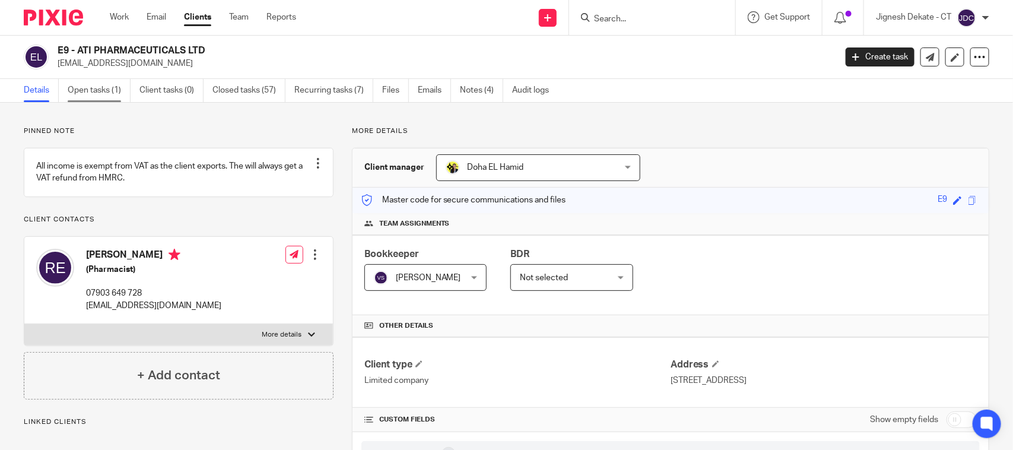
click at [115, 90] on link "Open tasks (1)" at bounding box center [99, 90] width 63 height 23
click at [495, 91] on link "Notes (4)" at bounding box center [481, 90] width 43 height 23
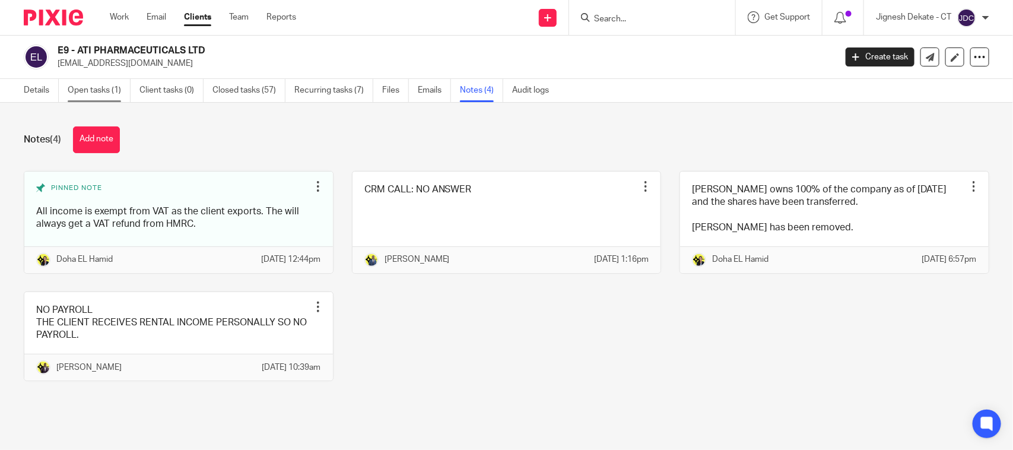
click at [97, 87] on link "Open tasks (1)" at bounding box center [99, 90] width 63 height 23
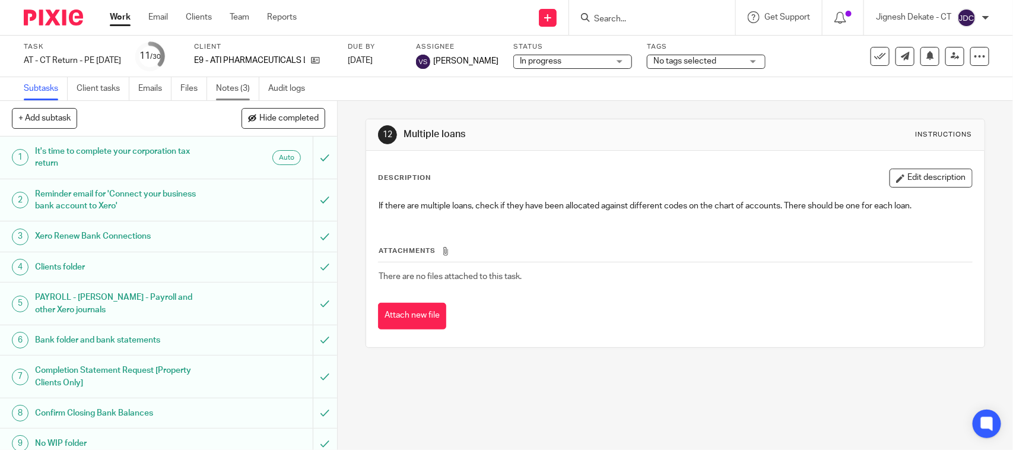
click at [224, 88] on link "Notes (3)" at bounding box center [237, 88] width 43 height 23
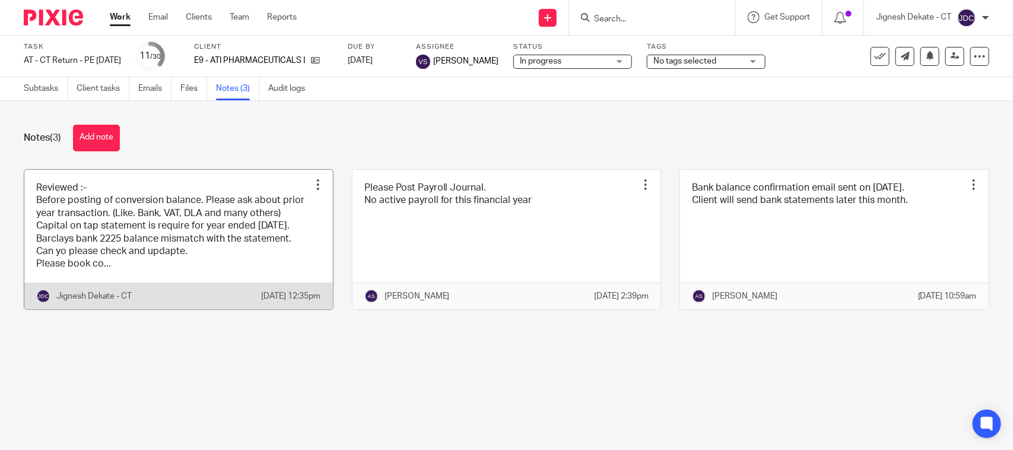
click at [173, 244] on link at bounding box center [178, 240] width 309 height 140
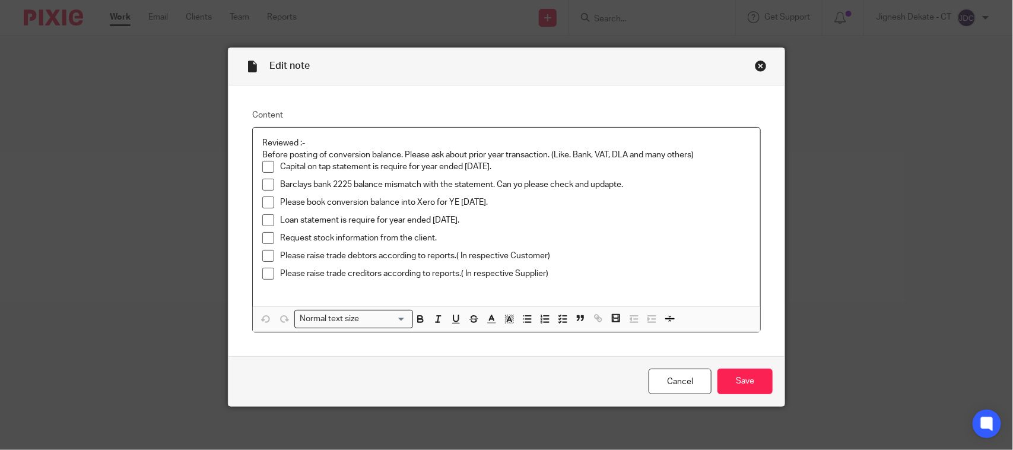
click at [439, 233] on p "Request stock information from the client." at bounding box center [515, 238] width 471 height 12
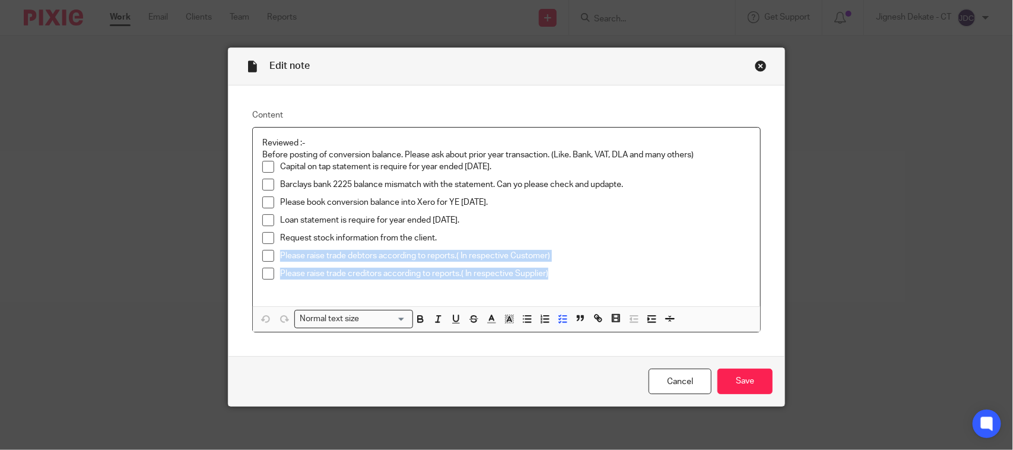
drag, startPoint x: 569, startPoint y: 277, endPoint x: 276, endPoint y: 263, distance: 293.0
click at [276, 263] on ul "Capital on tap statement is require for year ended [DATE]. Barclays bank 2225 b…" at bounding box center [506, 226] width 489 height 131
click at [556, 273] on p "Please raise trade creditors according to reports.( In respective Supplier)" at bounding box center [515, 274] width 471 height 12
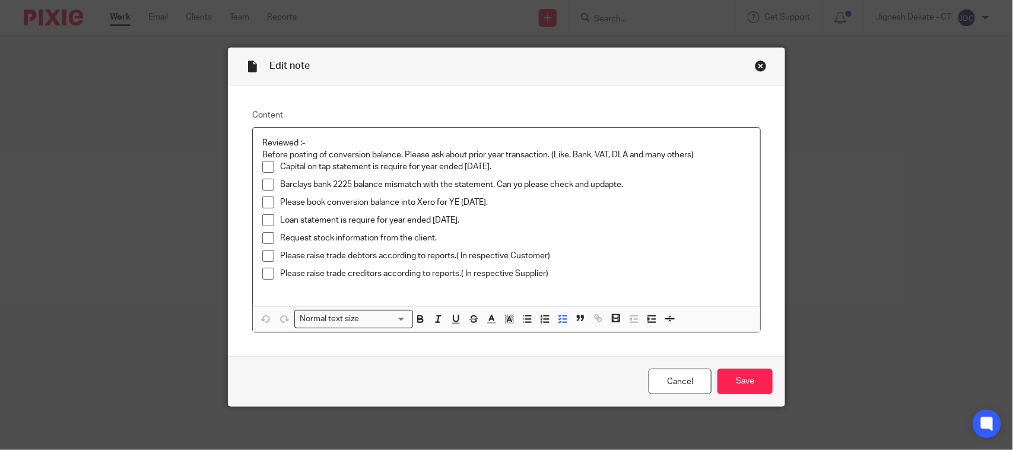
click at [609, 185] on p "Barclays bank 2225 balance mismatch with the statement. Can yo please check and…" at bounding box center [515, 185] width 471 height 12
click at [746, 366] on div "Cancel Save" at bounding box center [507, 381] width 556 height 50
click at [749, 376] on input "Save" at bounding box center [745, 382] width 55 height 26
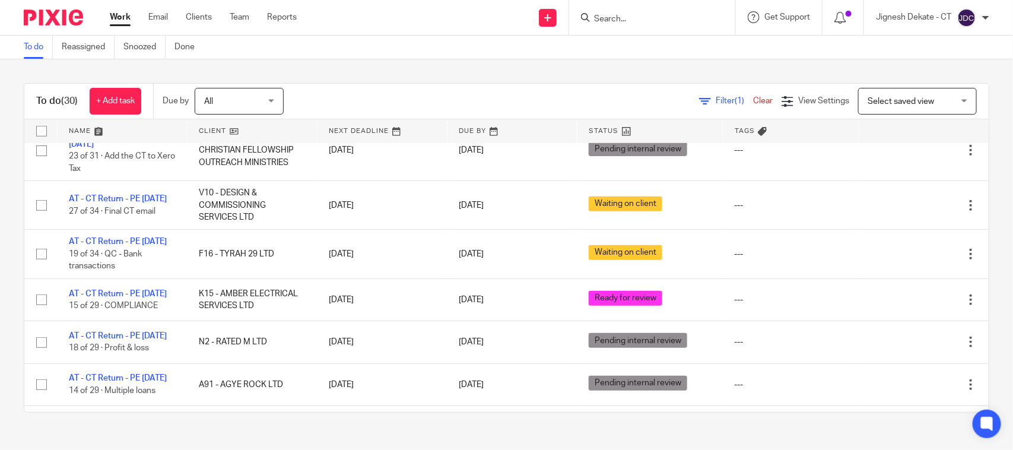
scroll to position [445, 0]
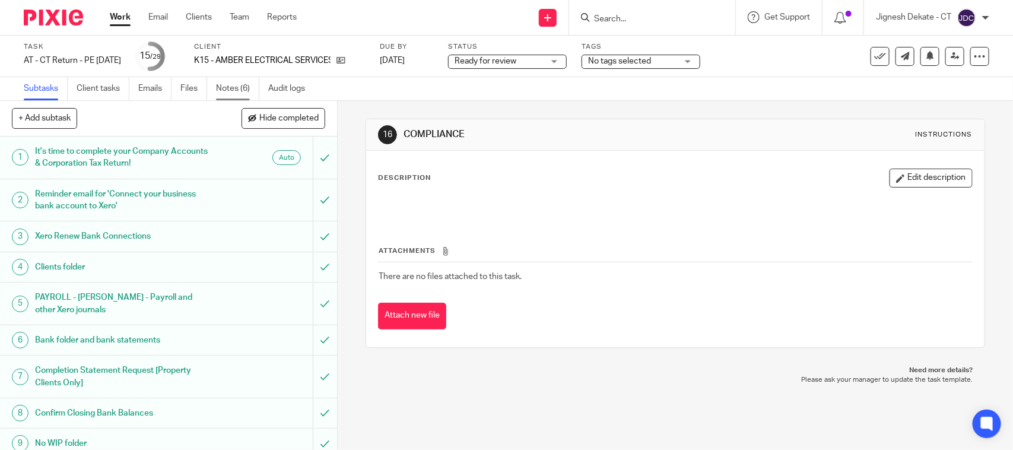
click at [229, 96] on link "Notes (6)" at bounding box center [237, 88] width 43 height 23
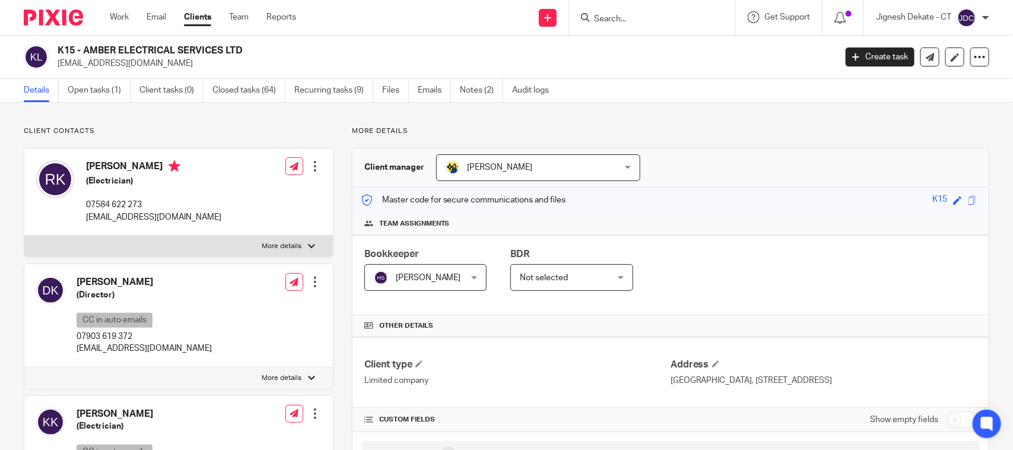
drag, startPoint x: 78, startPoint y: 165, endPoint x: 165, endPoint y: 167, distance: 87.3
click at [165, 167] on div "Richard Kennedy (Electrician) 07584 622 273 info@amberelectricalservicesltd.co.…" at bounding box center [128, 191] width 185 height 75
copy div "Richard Kennedy"
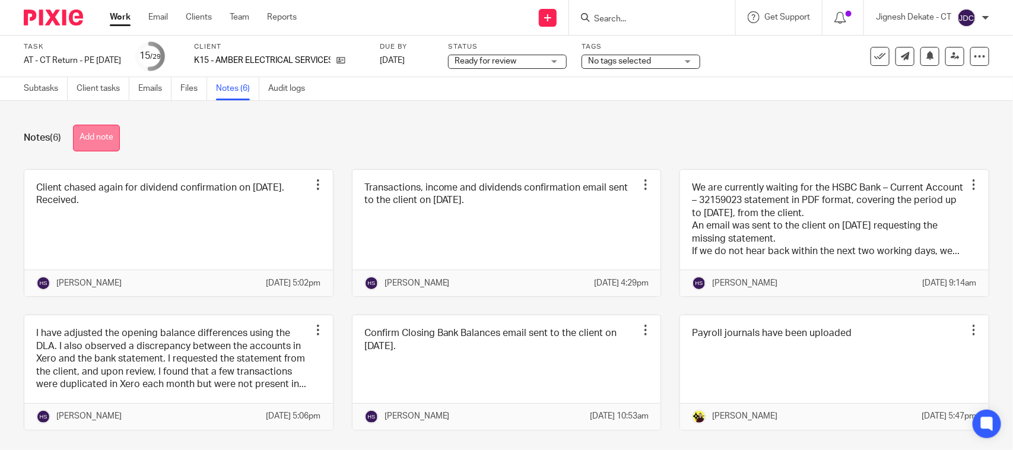
click at [107, 141] on button "Add note" at bounding box center [96, 138] width 47 height 27
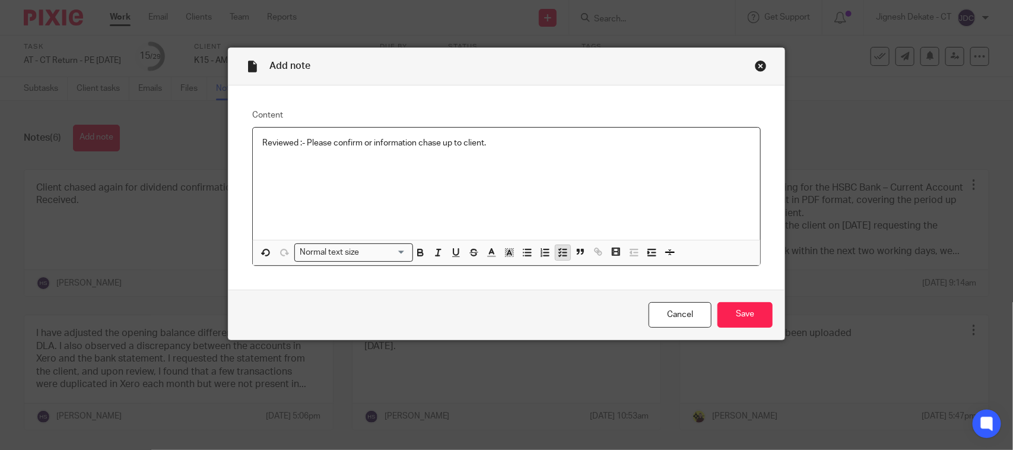
click at [561, 245] on button "button" at bounding box center [563, 252] width 15 height 15
click at [723, 312] on input "Save" at bounding box center [745, 315] width 55 height 26
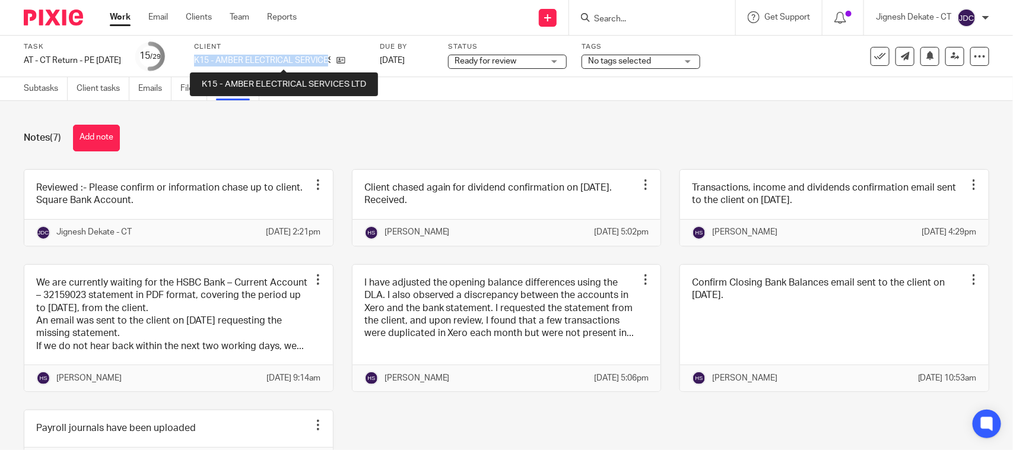
drag, startPoint x: 208, startPoint y: 64, endPoint x: 351, endPoint y: 63, distance: 143.1
click at [351, 63] on div "Task AT - [GEOGRAPHIC_DATA] Return - PE [DATE] Save AT - [GEOGRAPHIC_DATA] Retu…" at bounding box center [426, 56] width 805 height 28
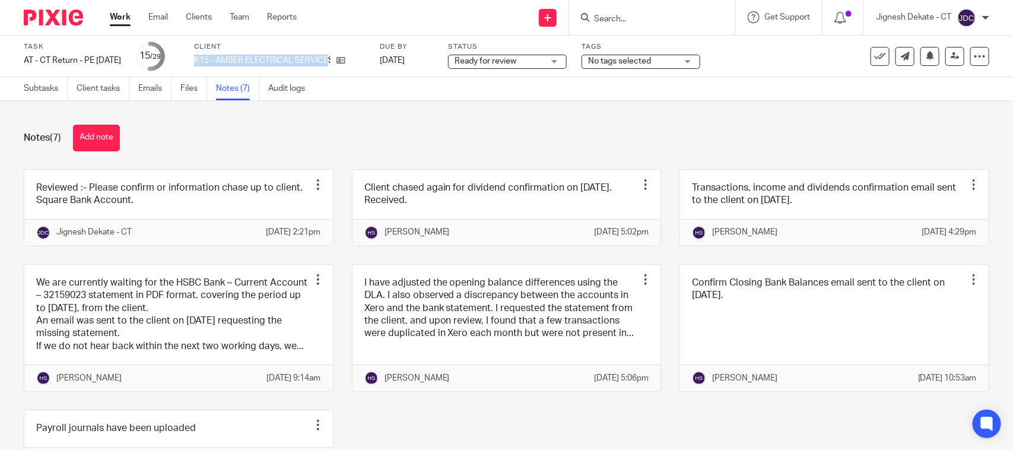
copy p "K15 - AMBER ELECTRICAL SERVICE"
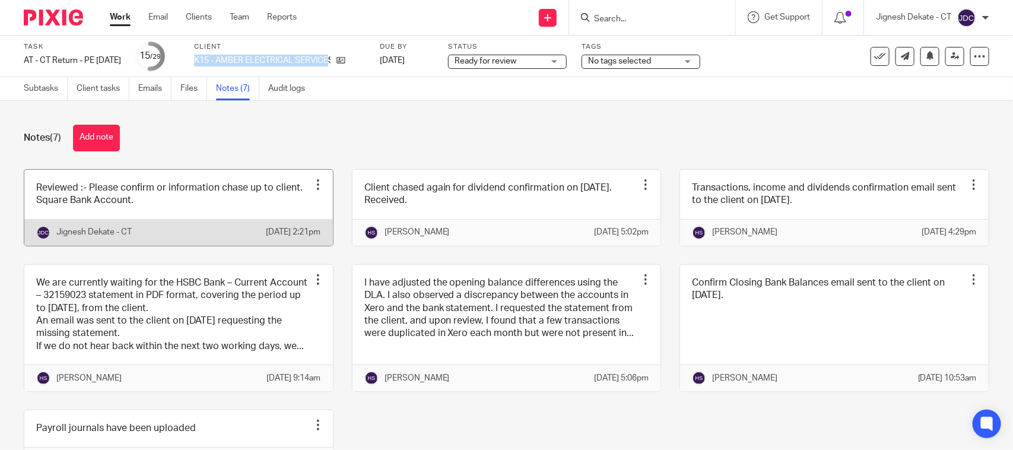
click at [170, 221] on link at bounding box center [178, 208] width 309 height 76
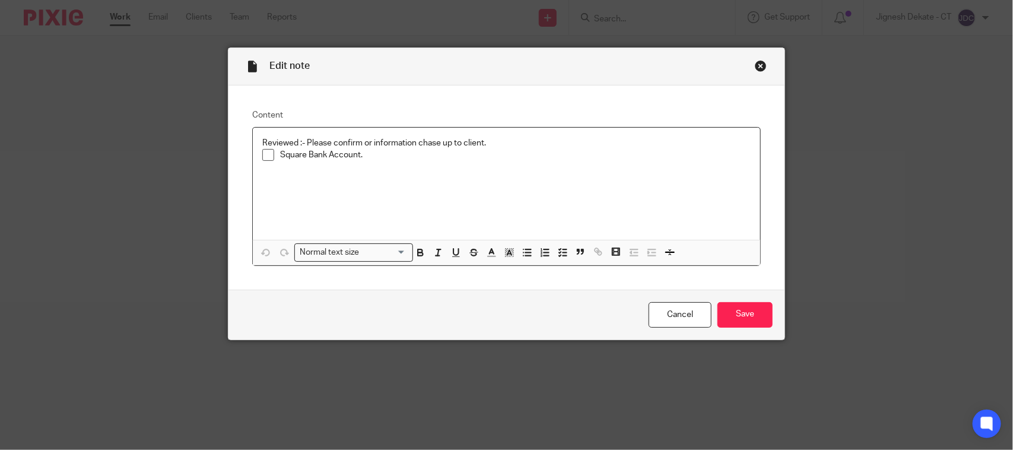
click at [509, 143] on p "Reviewed :- Please confirm or information chase up to client." at bounding box center [506, 143] width 489 height 12
click at [487, 163] on div "Square Bank Account." at bounding box center [515, 158] width 471 height 18
click at [723, 307] on input "Save" at bounding box center [745, 315] width 55 height 26
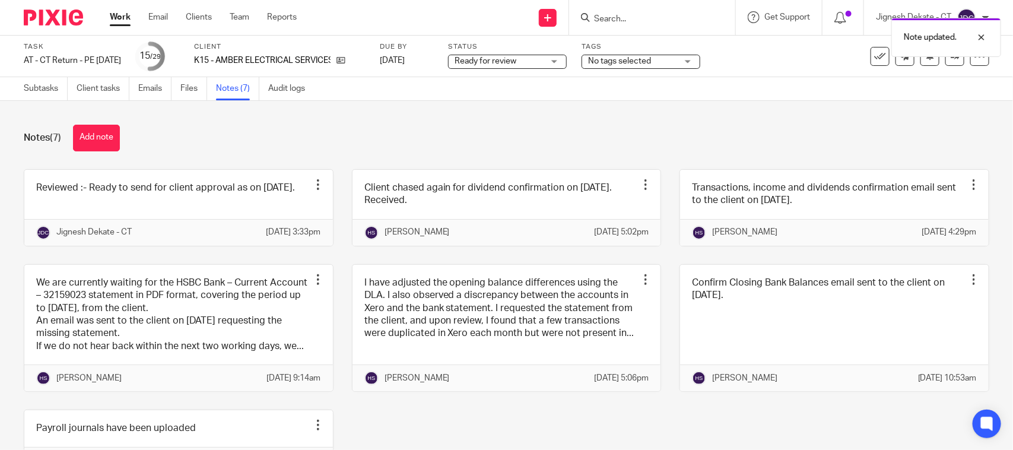
click at [230, 155] on div "Notes (7) Add note Reviewed :- Ready to send for client approval as on 22/08/20…" at bounding box center [506, 275] width 1013 height 349
click at [30, 90] on link "Subtasks" at bounding box center [46, 88] width 44 height 23
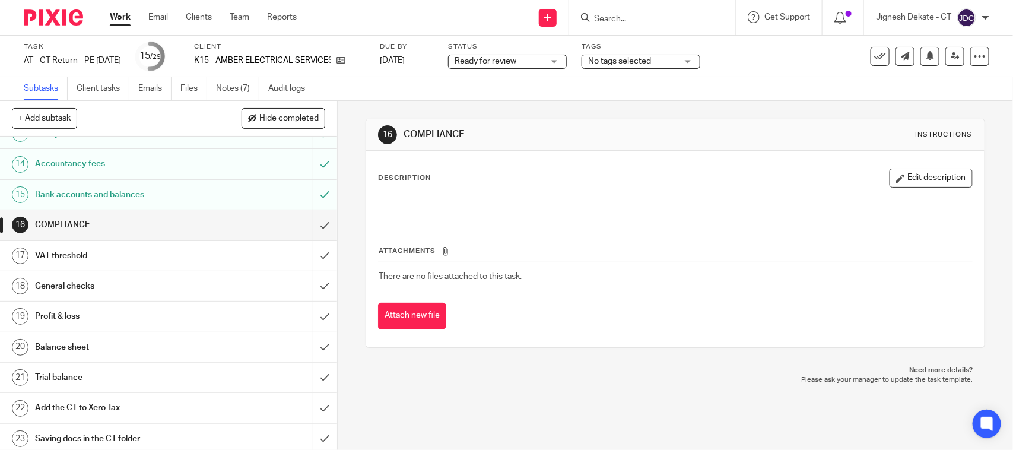
scroll to position [445, 0]
click at [312, 237] on input "submit" at bounding box center [168, 224] width 337 height 30
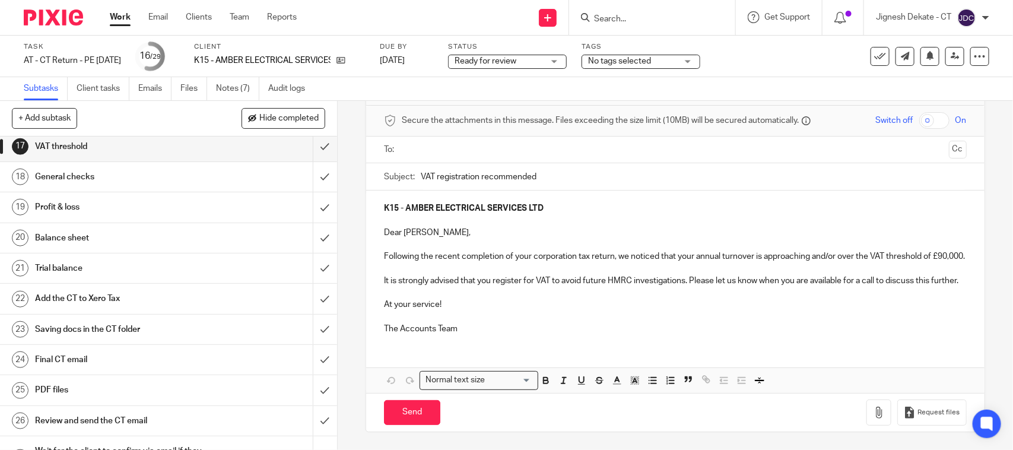
scroll to position [519, 0]
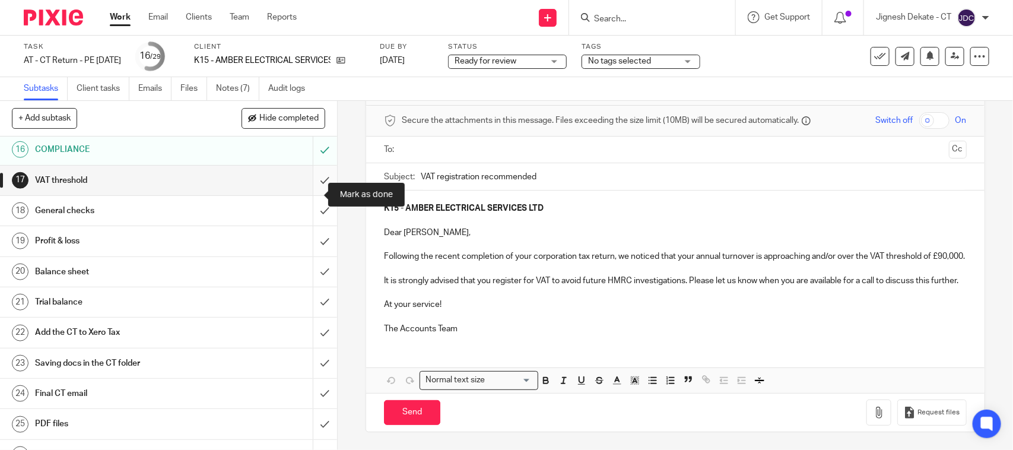
click at [307, 195] on input "submit" at bounding box center [168, 181] width 337 height 30
click at [306, 226] on input "submit" at bounding box center [168, 211] width 337 height 30
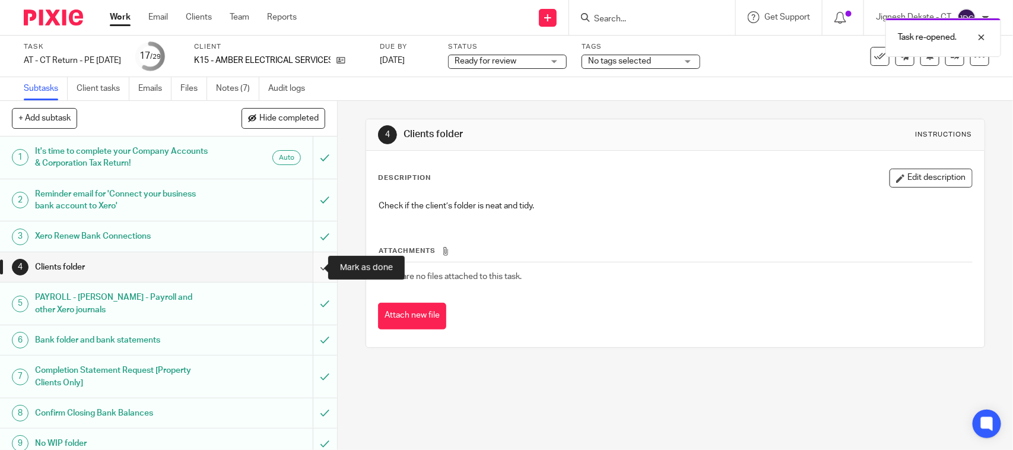
click at [310, 265] on input "submit" at bounding box center [168, 267] width 337 height 30
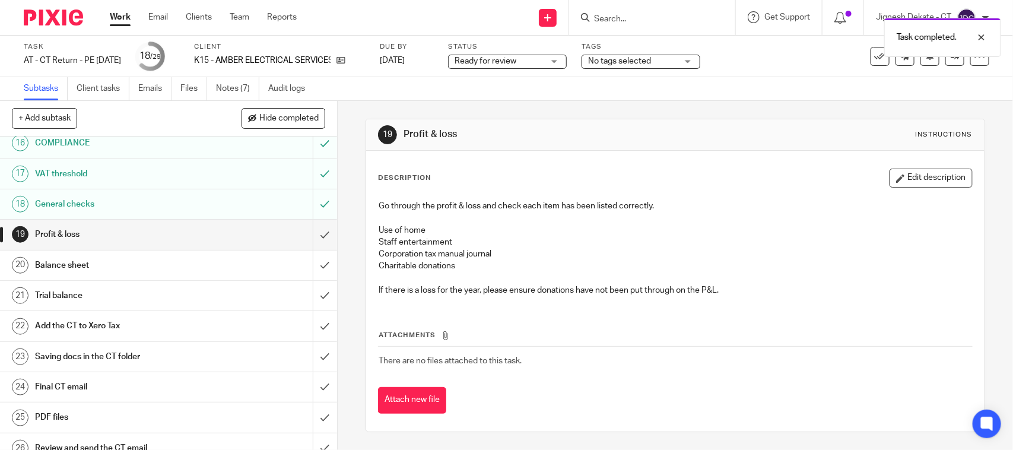
scroll to position [511, 0]
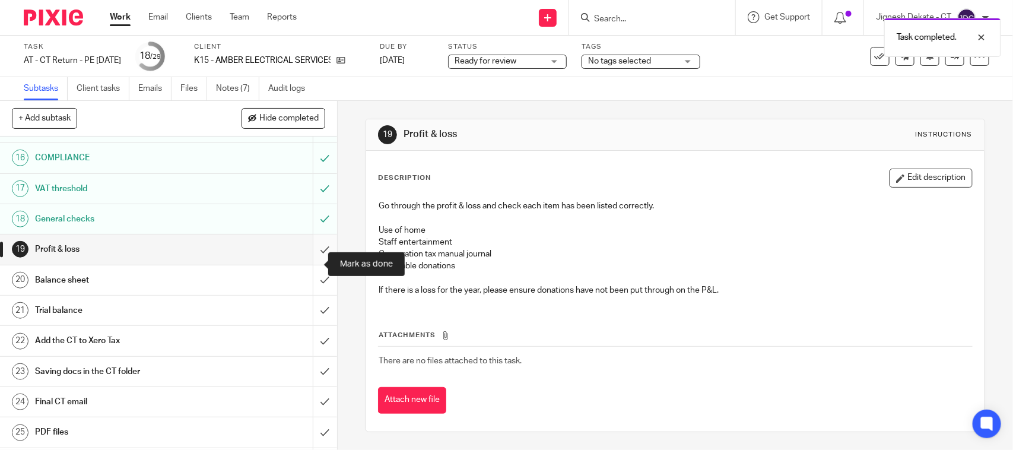
click at [308, 264] on input "submit" at bounding box center [168, 250] width 337 height 30
click at [312, 290] on input "submit" at bounding box center [168, 280] width 337 height 30
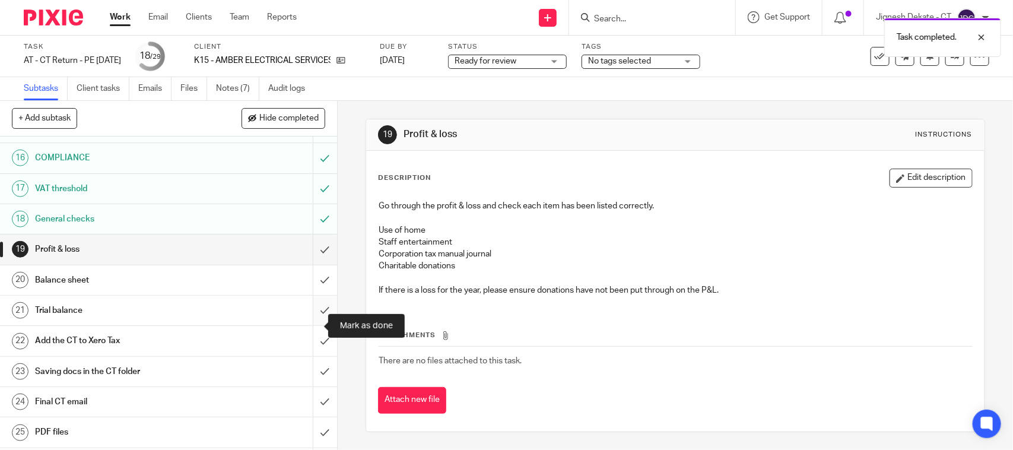
click at [311, 324] on input "submit" at bounding box center [168, 311] width 337 height 30
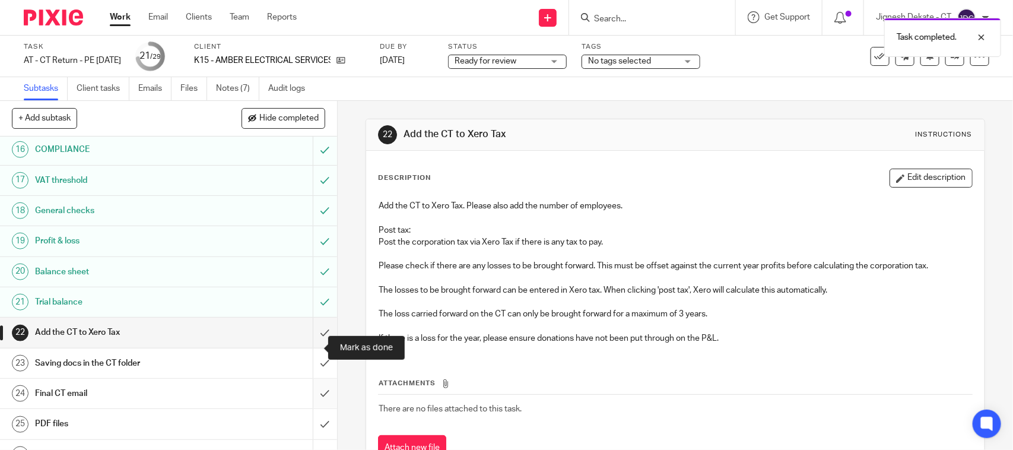
scroll to position [594, 0]
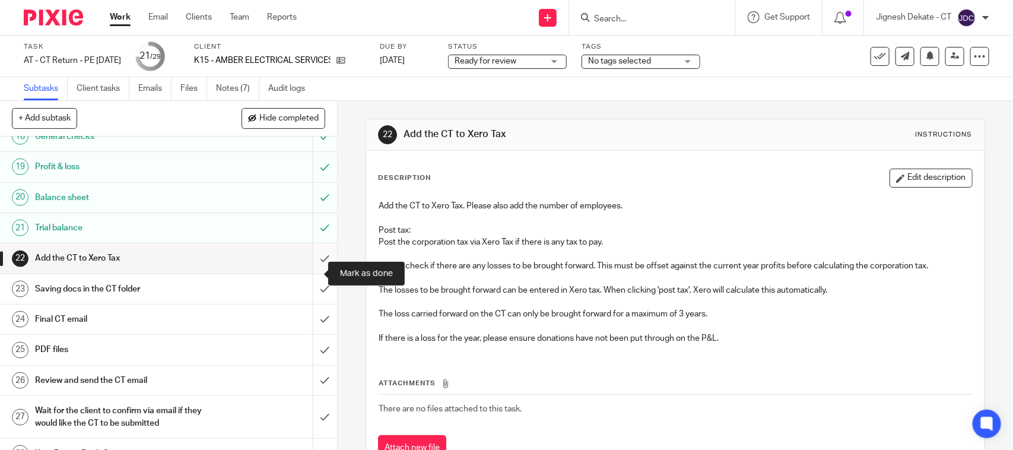
click at [309, 273] on input "submit" at bounding box center [168, 258] width 337 height 30
click at [309, 304] on input "submit" at bounding box center [168, 289] width 337 height 30
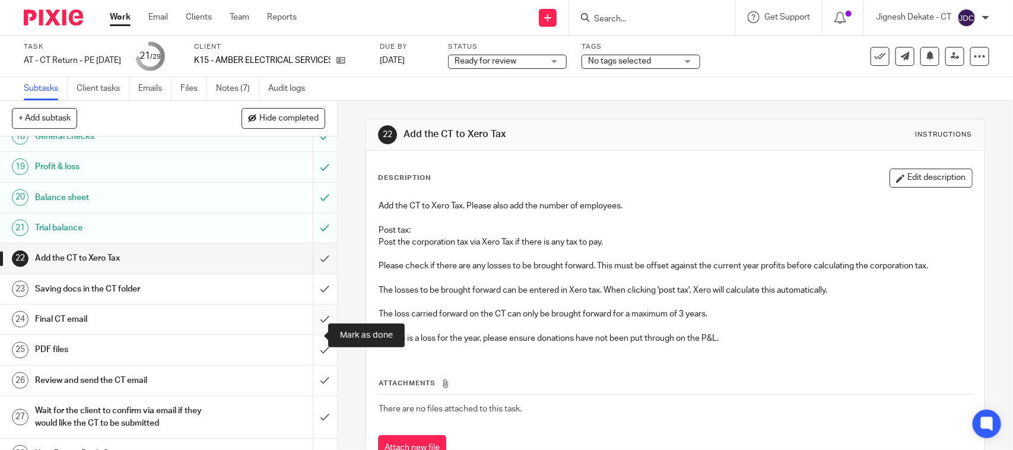
click at [312, 332] on input "submit" at bounding box center [168, 320] width 337 height 30
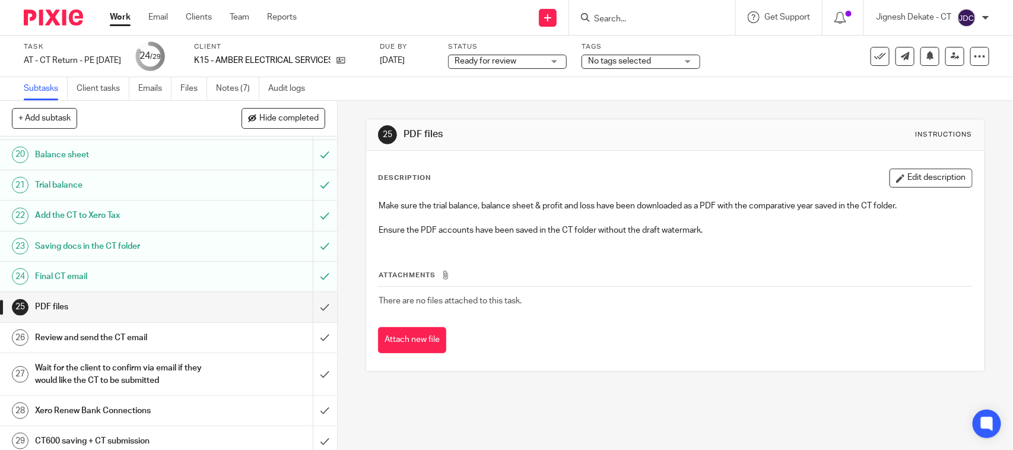
scroll to position [660, 0]
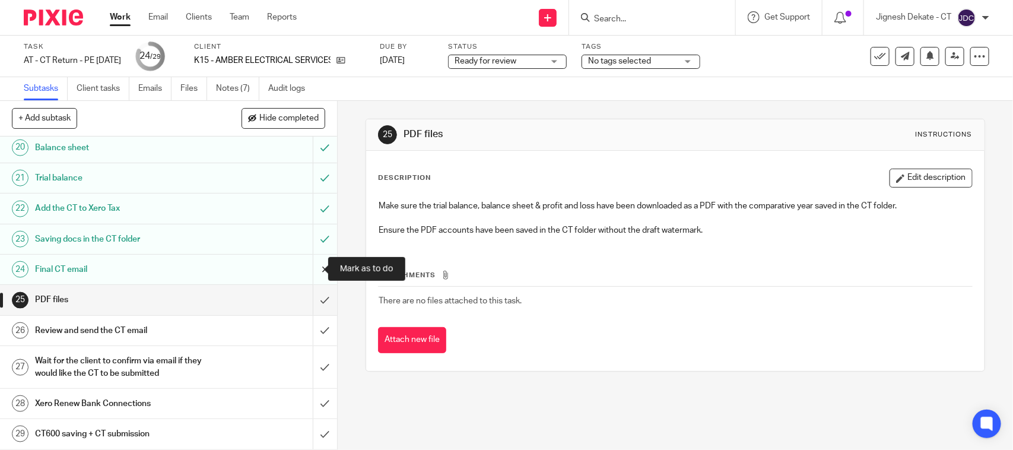
click at [306, 274] on input "submit" at bounding box center [168, 270] width 337 height 30
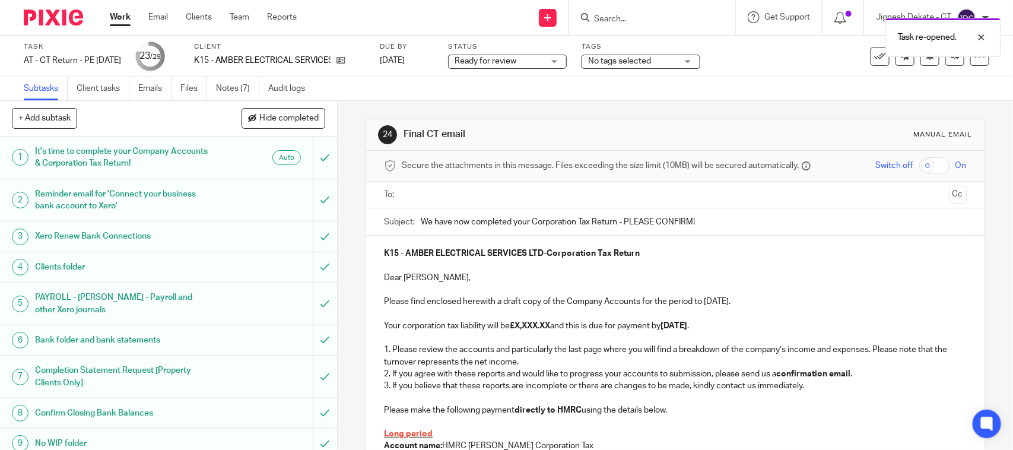
click at [417, 197] on input "text" at bounding box center [675, 195] width 538 height 14
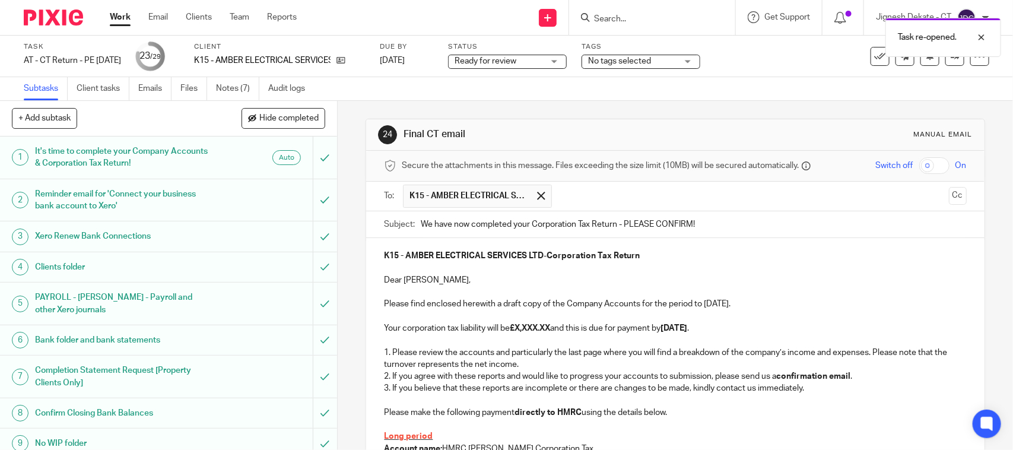
click at [550, 325] on strong "£X,XXX.XX" at bounding box center [530, 328] width 40 height 8
click at [500, 310] on p "Please find enclosed herewith a draft copy of the Company Accounts for the peri…" at bounding box center [675, 304] width 582 height 12
click at [550, 331] on strong "£X,XXX.XX" at bounding box center [530, 328] width 40 height 8
click at [712, 306] on p "Please find enclosed herewith a draft copy of the Company Accounts for the peri…" at bounding box center [675, 304] width 582 height 12
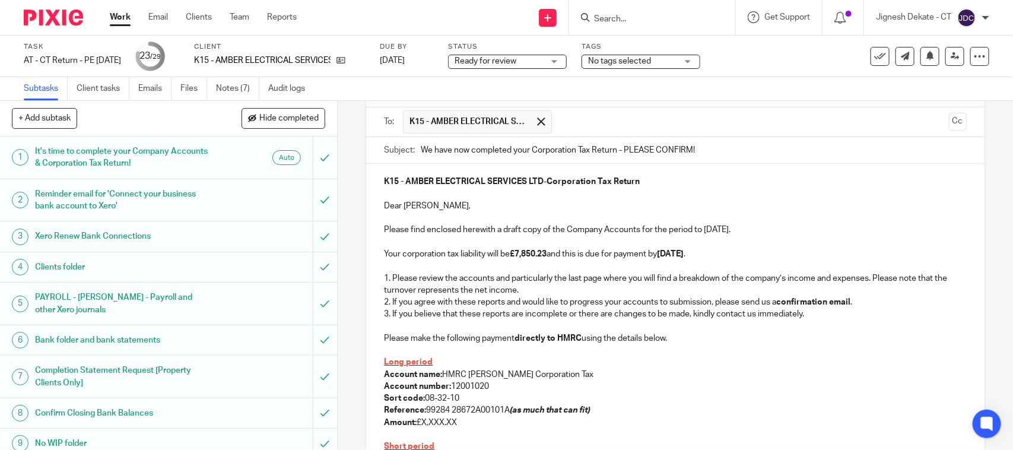
click at [436, 346] on p at bounding box center [675, 350] width 582 height 12
click at [458, 327] on p at bounding box center [675, 327] width 582 height 12
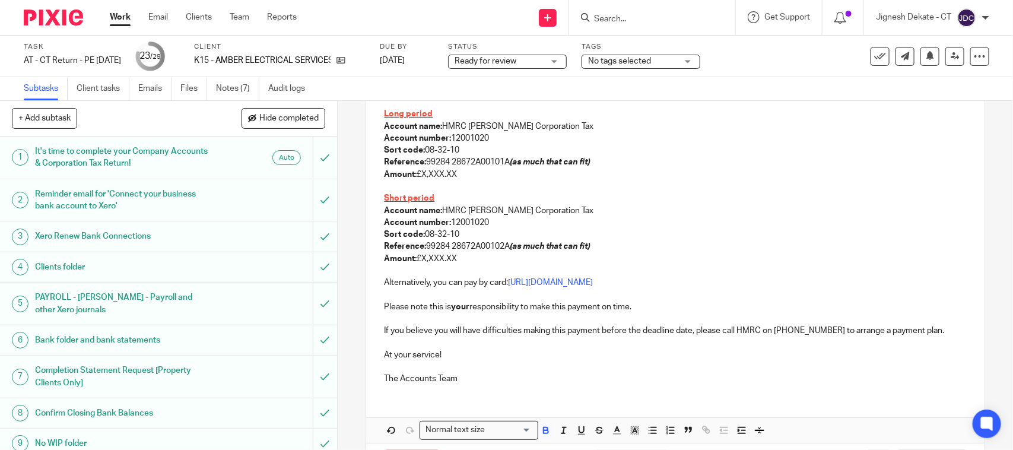
scroll to position [297, 0]
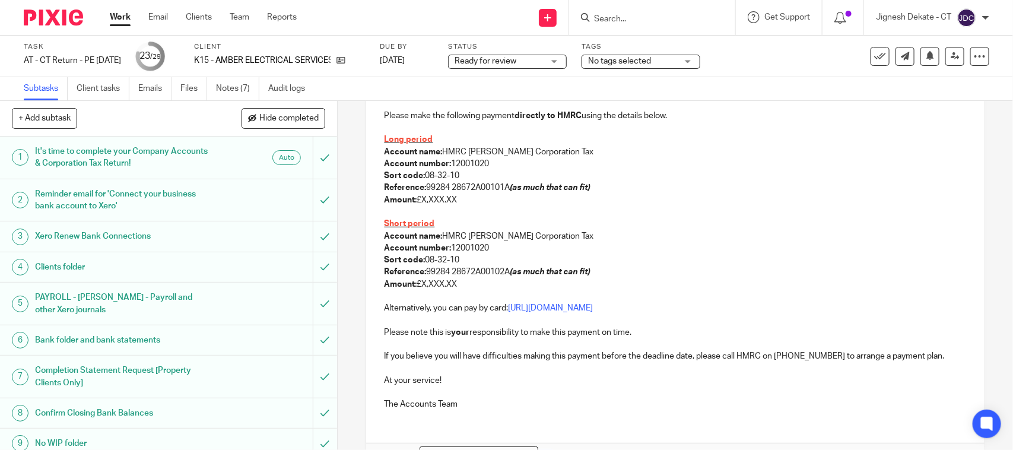
click at [410, 213] on p at bounding box center [675, 212] width 582 height 12
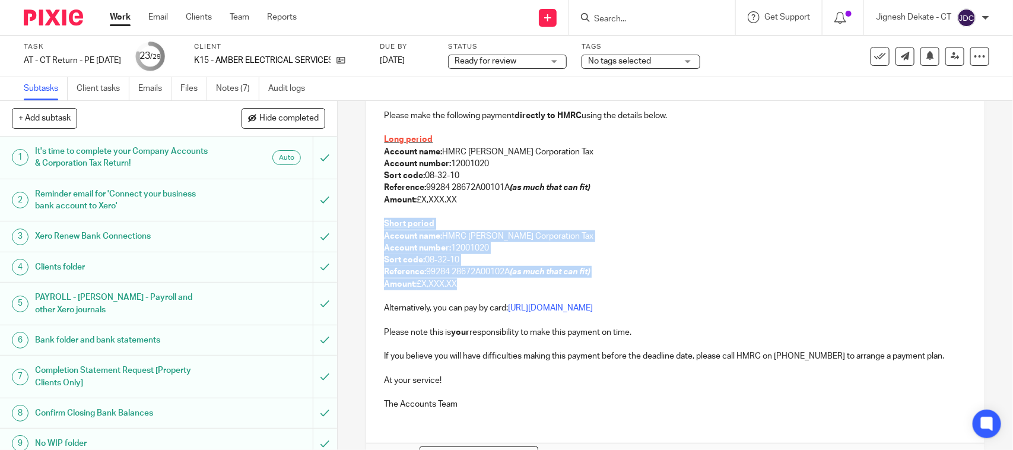
click at [464, 289] on p "Amount: £X,XXX.XX" at bounding box center [675, 284] width 582 height 12
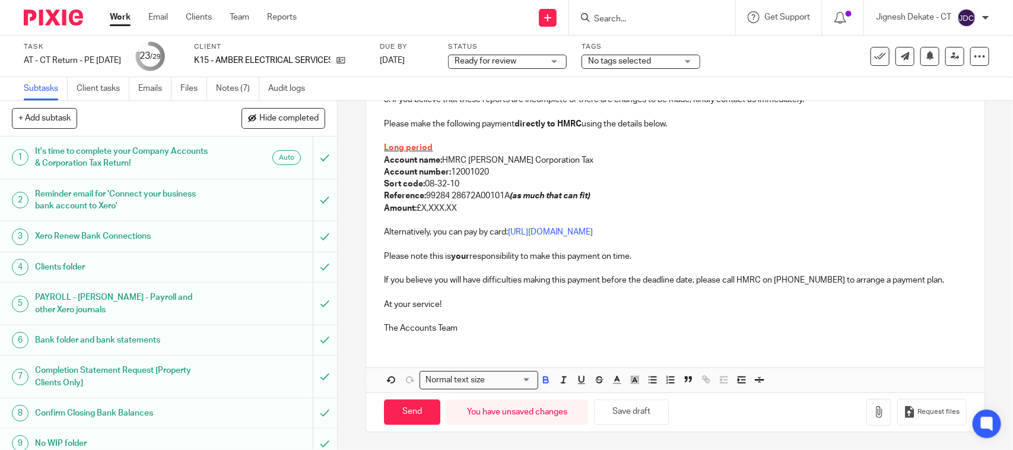
scroll to position [217, 0]
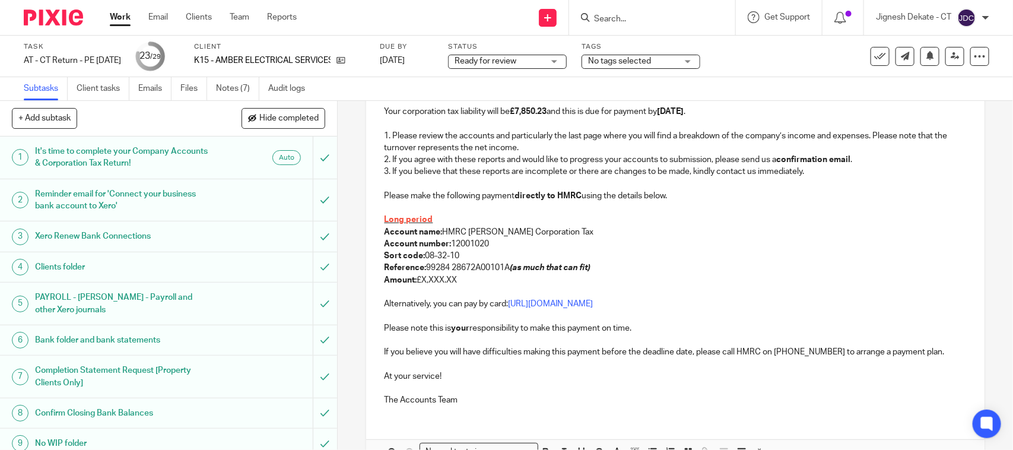
click at [467, 280] on p "Amount: £X,XXX.XX" at bounding box center [675, 280] width 582 height 12
click at [422, 281] on p "Amount: £X,XXX.XX" at bounding box center [675, 280] width 582 height 12
click at [434, 218] on p "Long period" at bounding box center [675, 220] width 582 height 12
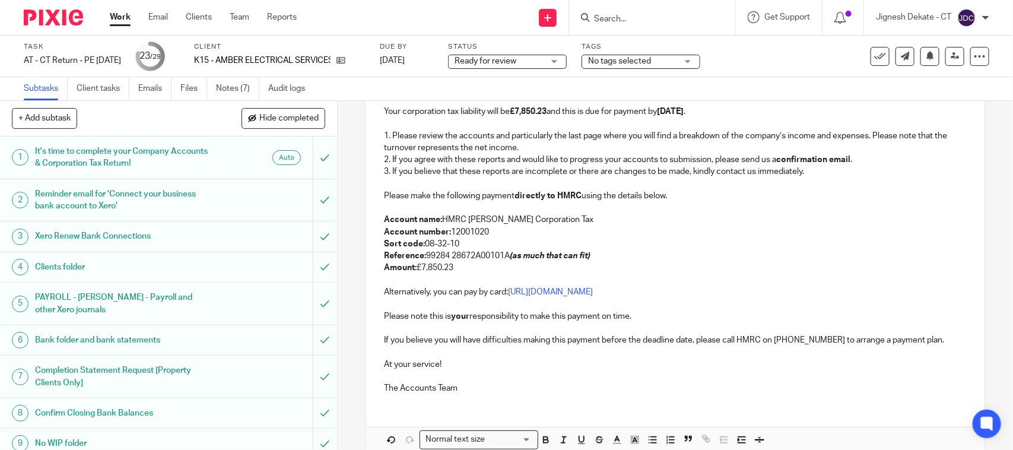
scroll to position [278, 0]
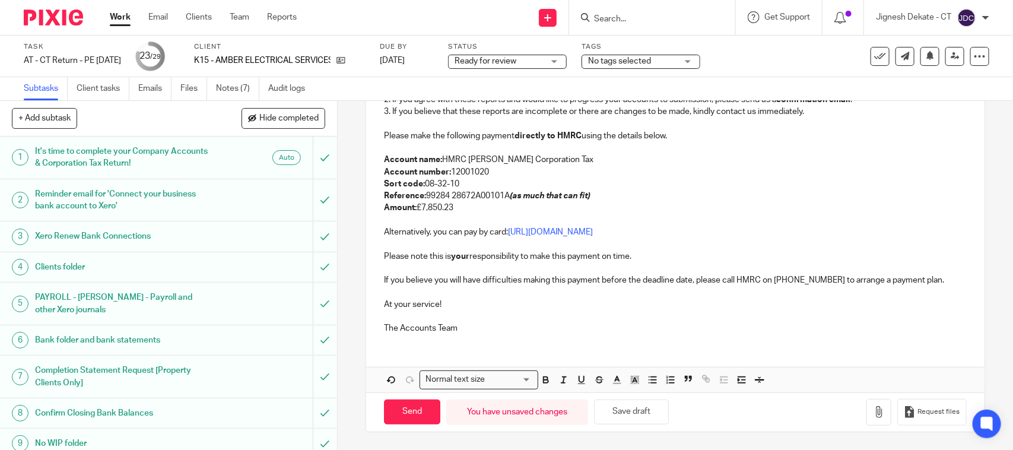
click at [500, 198] on p "Reference: 99284 28672A00101A (as much that can fit)" at bounding box center [675, 196] width 582 height 12
click at [624, 189] on p "Sort code: 08-32-10" at bounding box center [675, 184] width 582 height 12
click at [505, 205] on p "Amount: £7,850.23" at bounding box center [675, 208] width 582 height 12
click at [623, 410] on button "Save draft" at bounding box center [631, 413] width 75 height 26
click at [487, 308] on p "At your service!" at bounding box center [675, 305] width 582 height 12
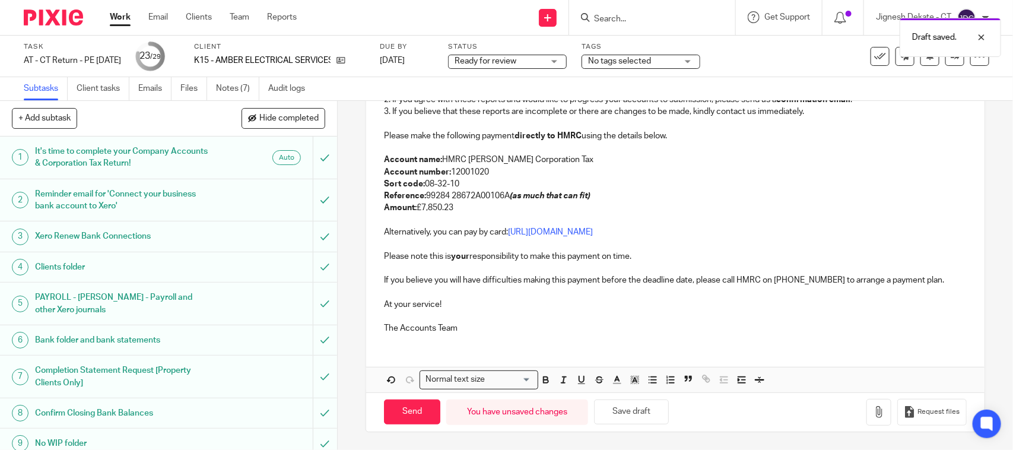
click at [574, 312] on p at bounding box center [675, 317] width 582 height 12
click at [595, 329] on p "The Accounts Team" at bounding box center [675, 328] width 582 height 12
click at [577, 315] on p at bounding box center [675, 317] width 582 height 12
click at [529, 316] on p at bounding box center [675, 317] width 582 height 12
click at [622, 286] on p "If you believe you will have difficulties making this payment before the deadli…" at bounding box center [675, 280] width 582 height 12
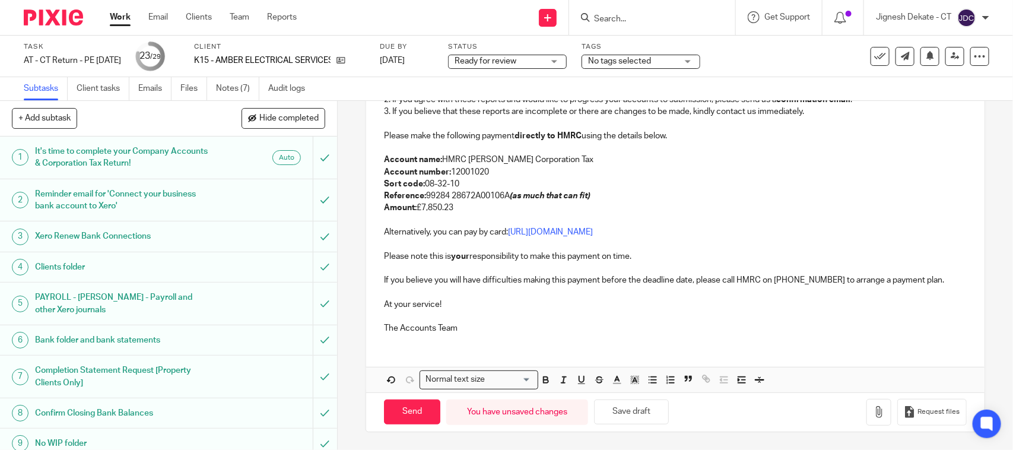
click at [535, 309] on p "At your service!" at bounding box center [675, 305] width 582 height 12
click at [873, 411] on icon "button" at bounding box center [879, 412] width 12 height 12
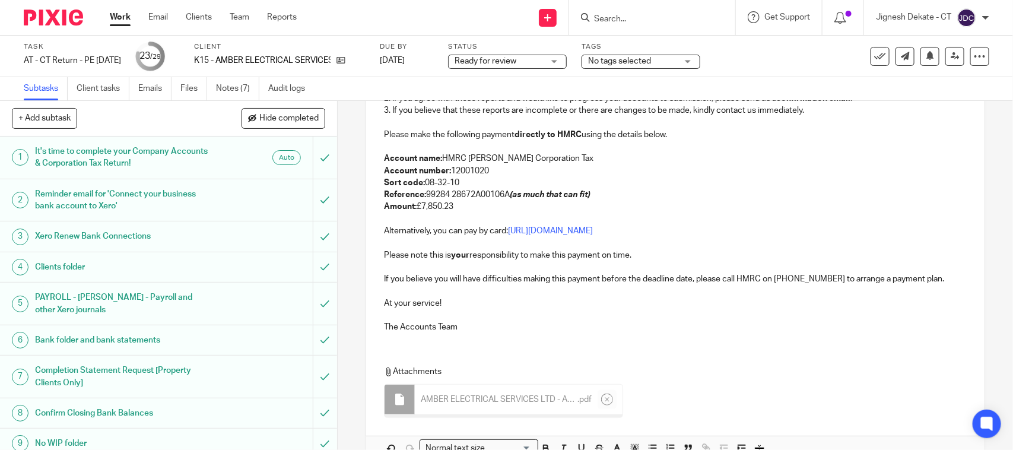
click at [490, 309] on p "At your service!" at bounding box center [675, 303] width 582 height 12
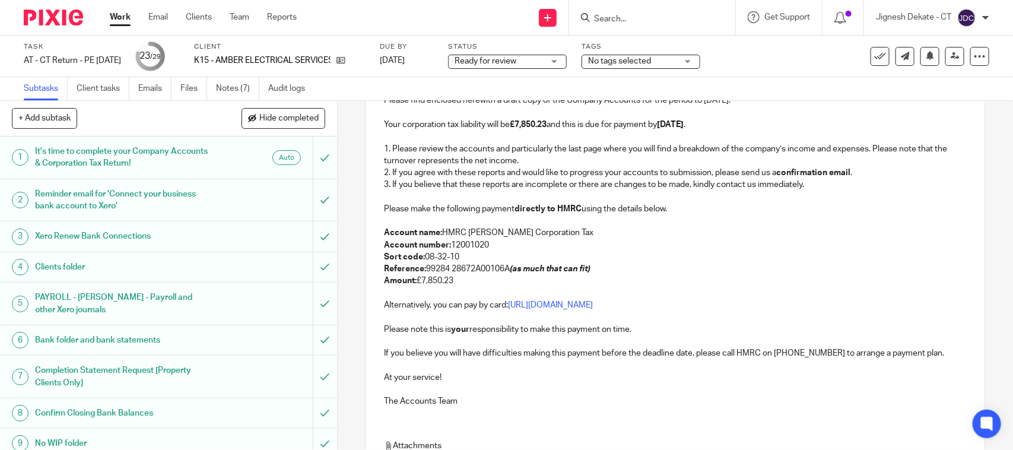
click at [666, 256] on p "Sort code: 08-32-10" at bounding box center [675, 257] width 582 height 12
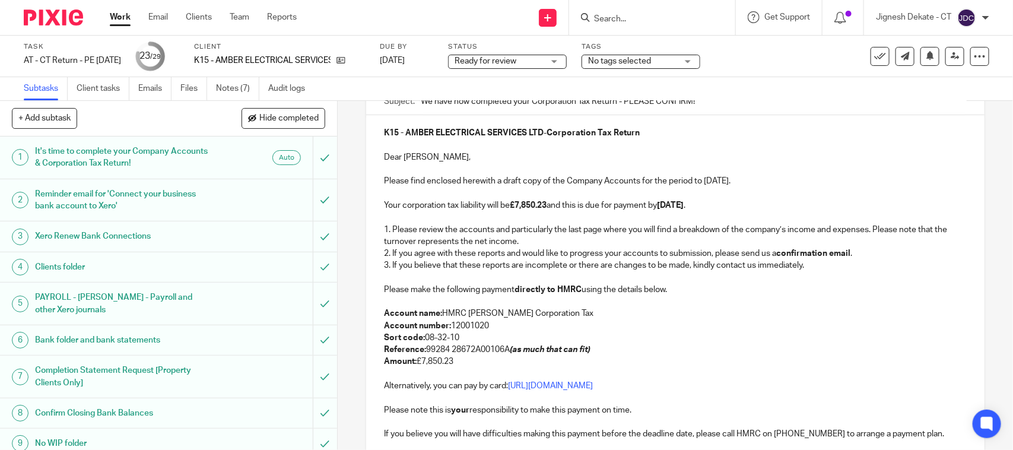
scroll to position [49, 0]
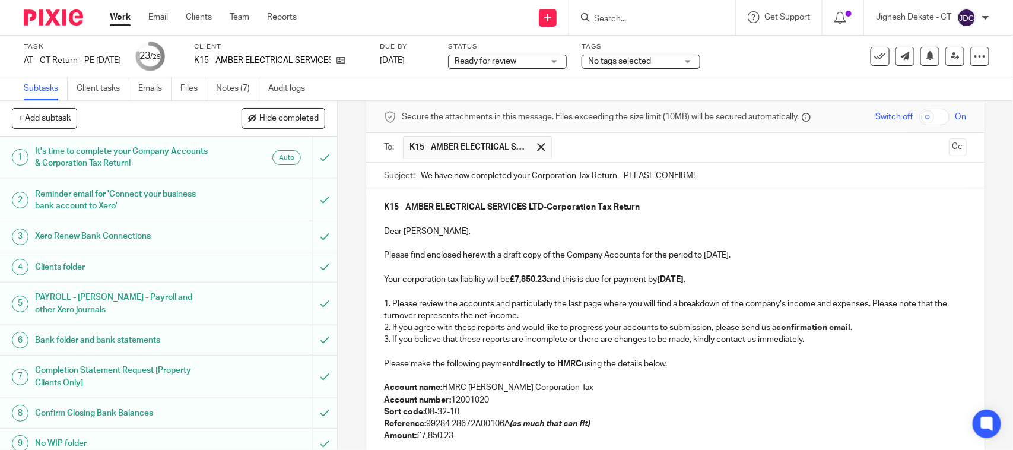
click at [659, 246] on p at bounding box center [675, 243] width 582 height 12
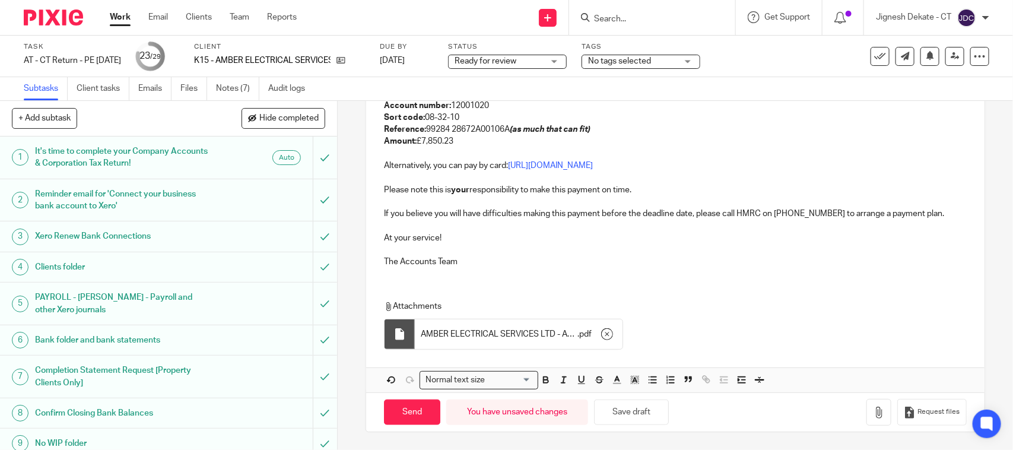
scroll to position [346, 0]
click at [419, 404] on input "Send" at bounding box center [412, 413] width 56 height 26
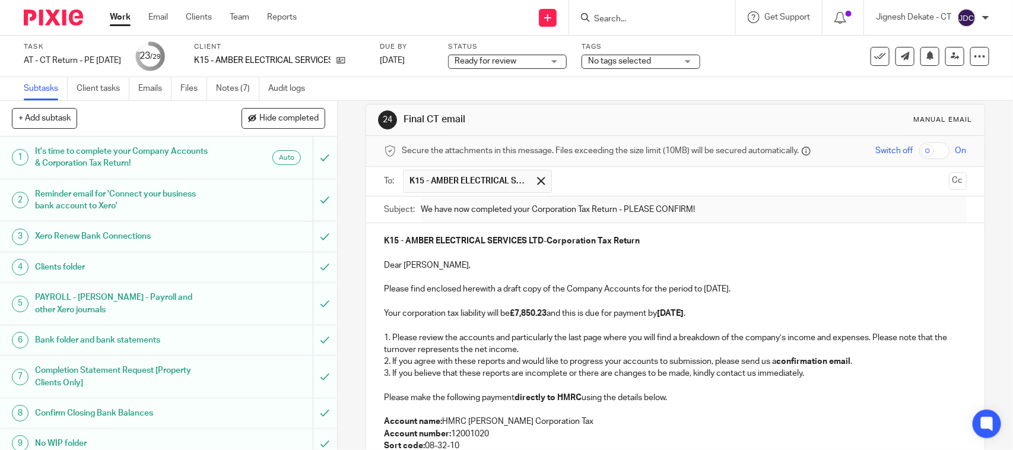
scroll to position [0, 0]
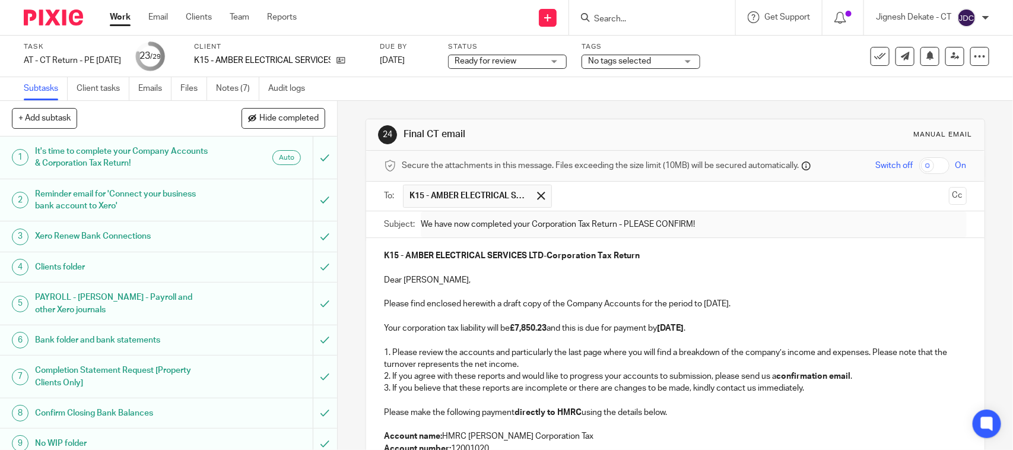
type input "Sent"
click at [541, 286] on p "Dear Richard," at bounding box center [675, 280] width 582 height 12
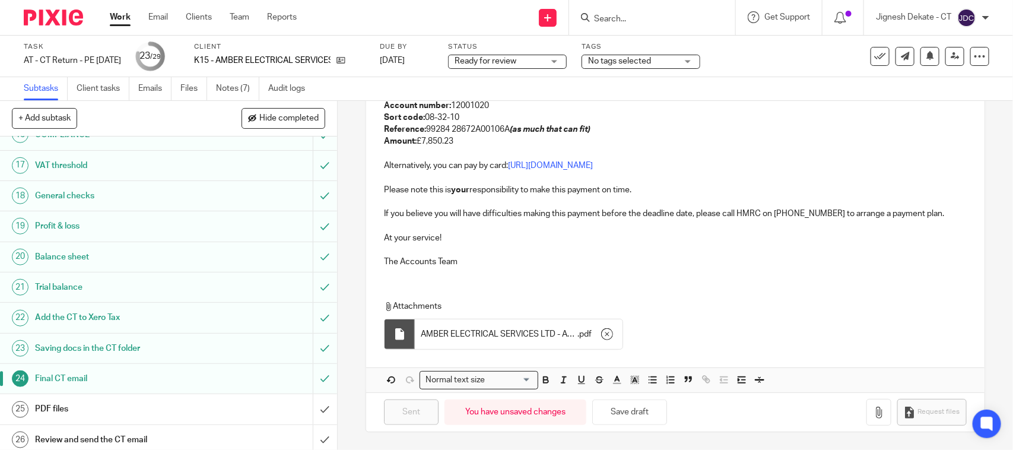
scroll to position [660, 0]
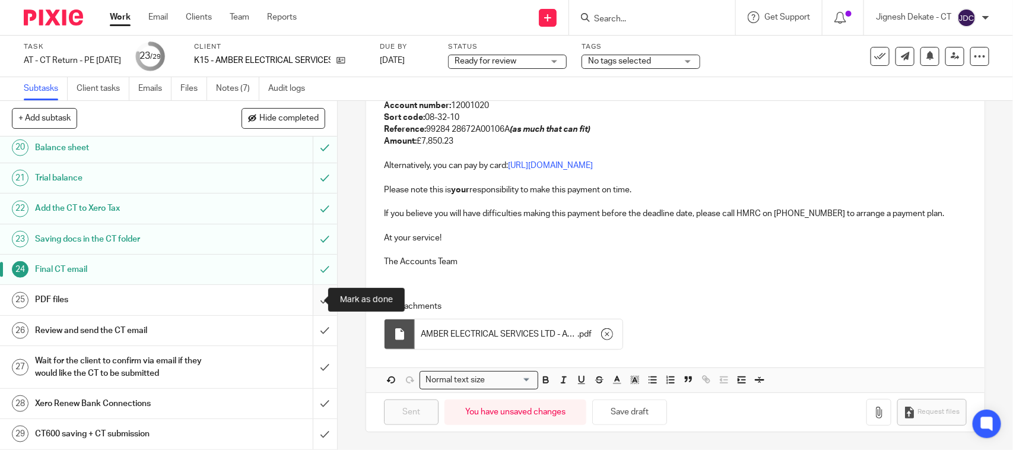
click at [308, 298] on input "submit" at bounding box center [168, 300] width 337 height 30
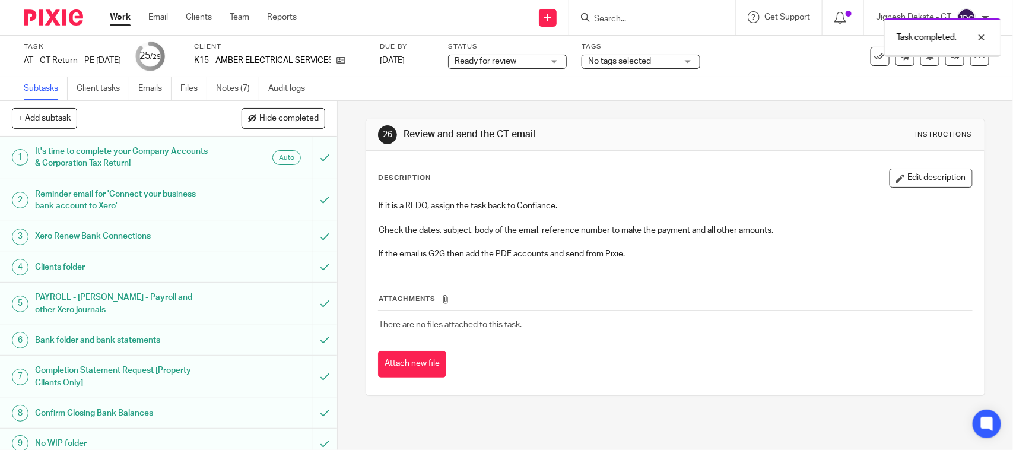
scroll to position [660, 0]
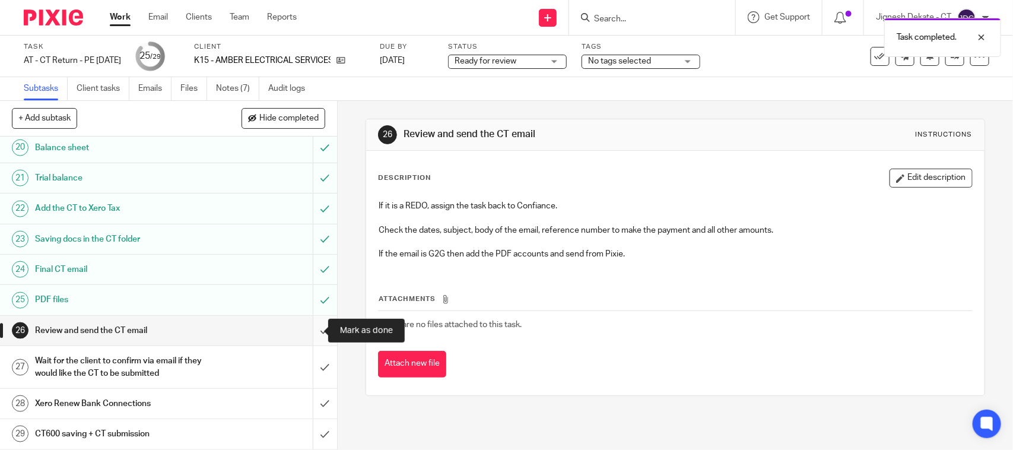
click at [309, 327] on input "submit" at bounding box center [168, 331] width 337 height 30
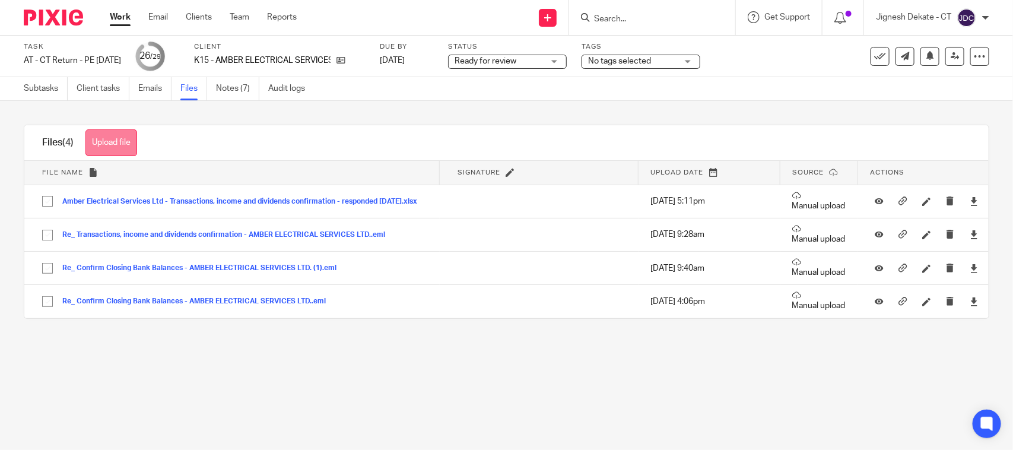
click at [128, 144] on button "Upload file" at bounding box center [111, 142] width 52 height 27
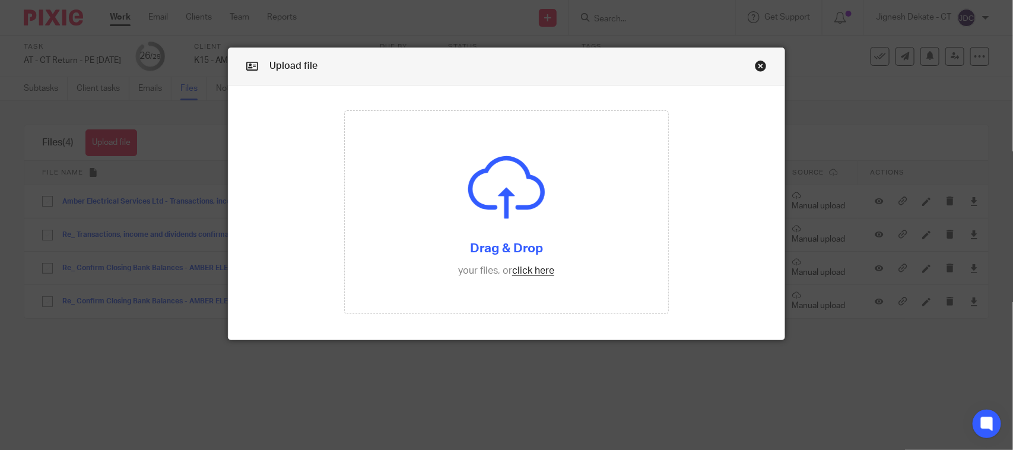
click at [755, 67] on link "Close this dialog window" at bounding box center [761, 68] width 12 height 16
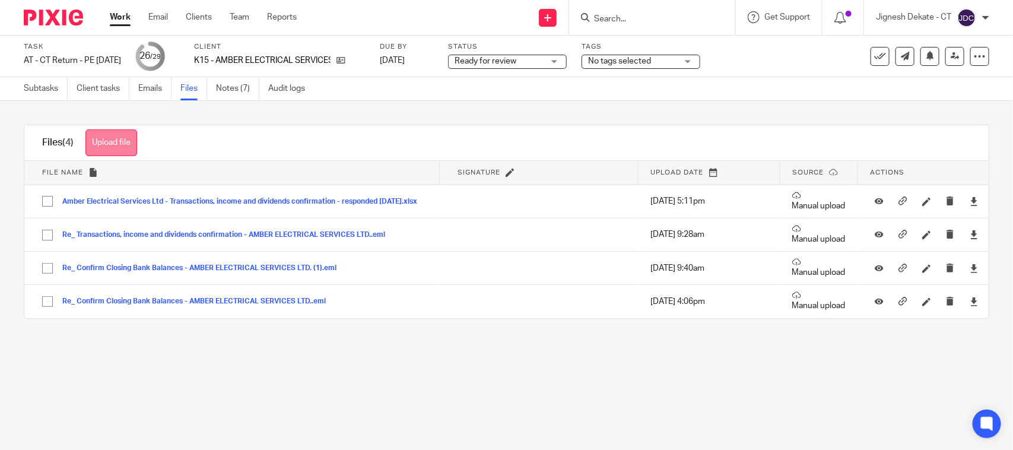
click at [119, 144] on button "Upload file" at bounding box center [111, 142] width 52 height 27
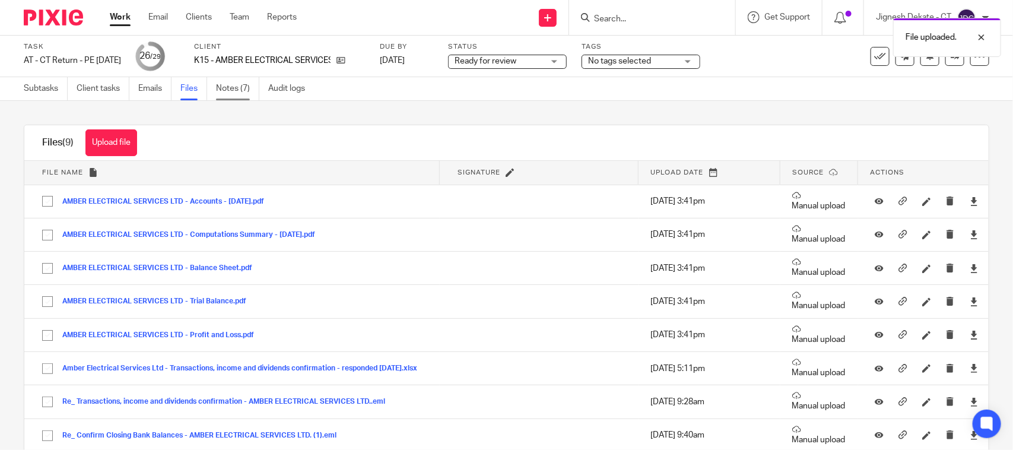
click at [242, 93] on link "Notes (7)" at bounding box center [237, 88] width 43 height 23
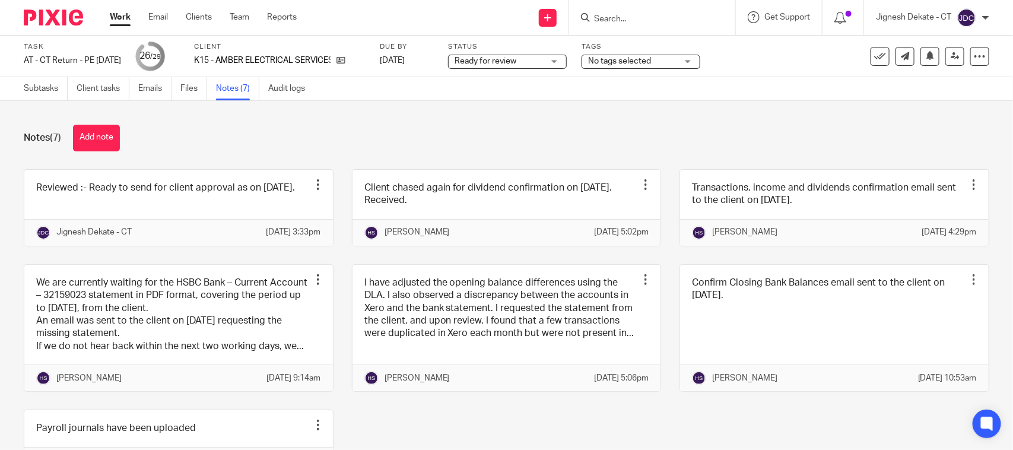
click at [567, 61] on div "Ready for review Ready for review" at bounding box center [507, 62] width 119 height 14
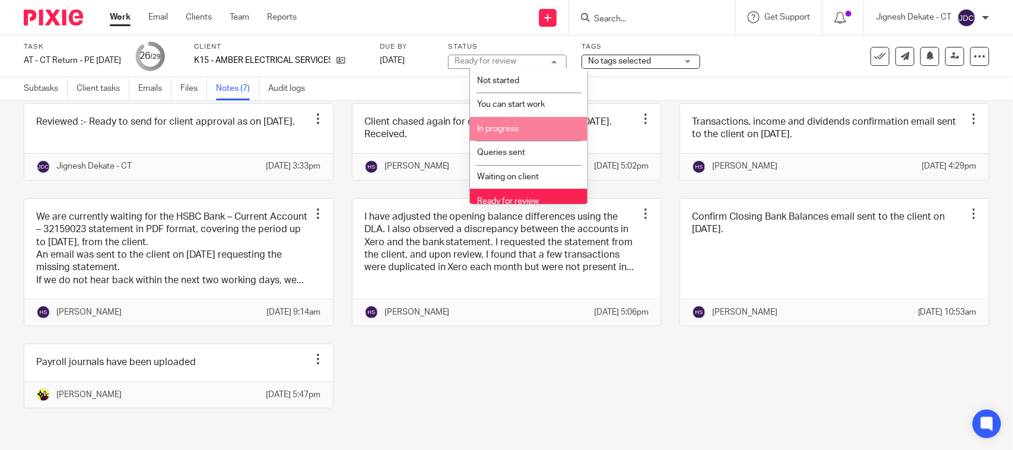
scroll to position [56, 0]
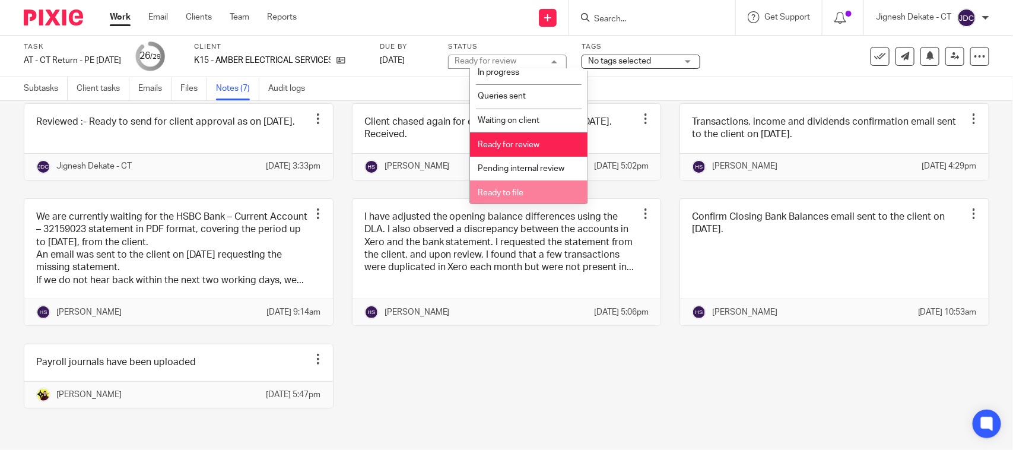
click at [508, 194] on span "Ready to file" at bounding box center [501, 193] width 46 height 8
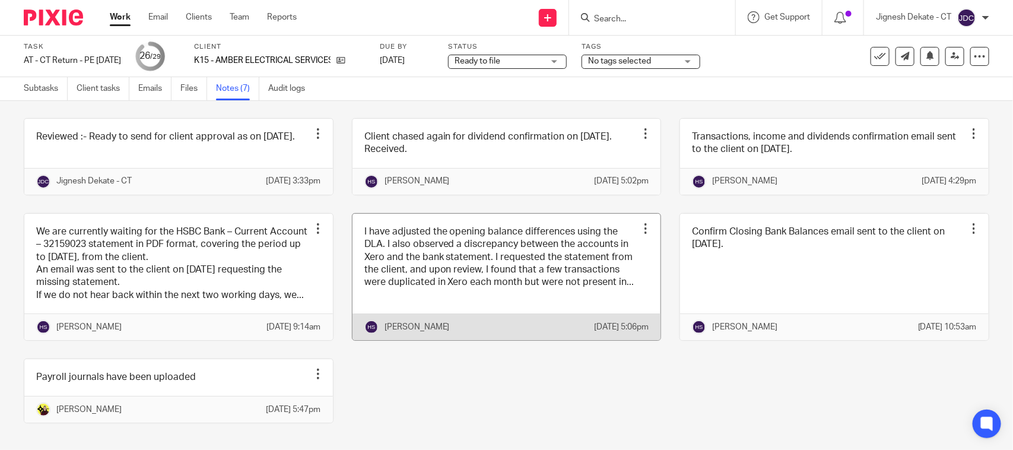
scroll to position [0, 0]
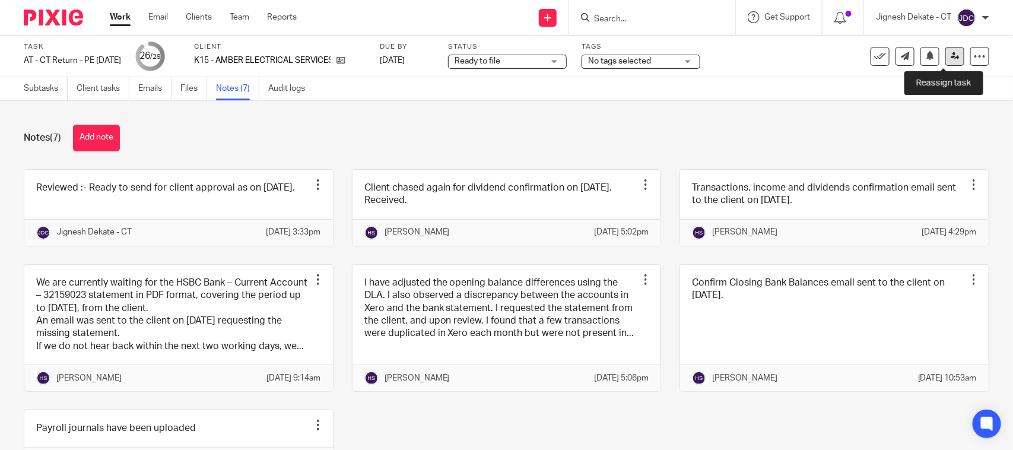
click at [946, 64] on link at bounding box center [955, 56] width 19 height 19
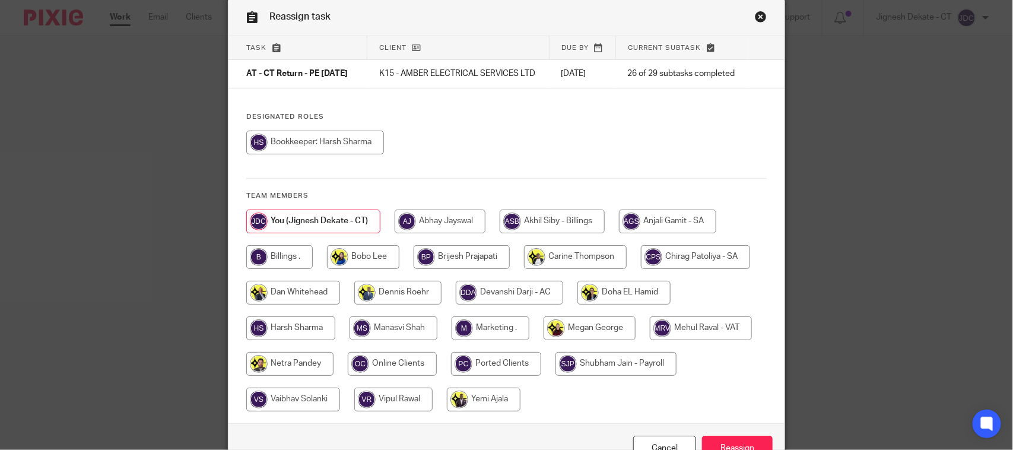
scroll to position [74, 0]
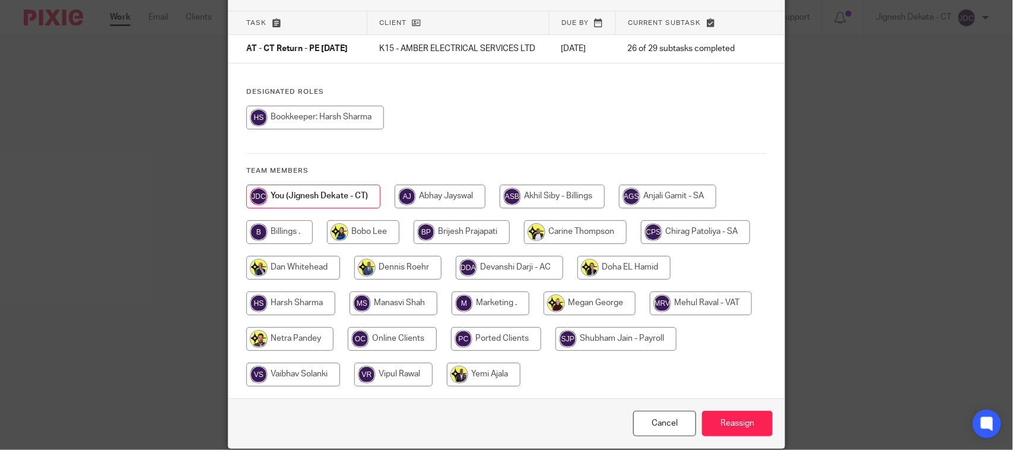
click at [253, 227] on div at bounding box center [506, 292] width 521 height 214
click at [262, 243] on input "radio" at bounding box center [279, 232] width 66 height 24
radio input "true"
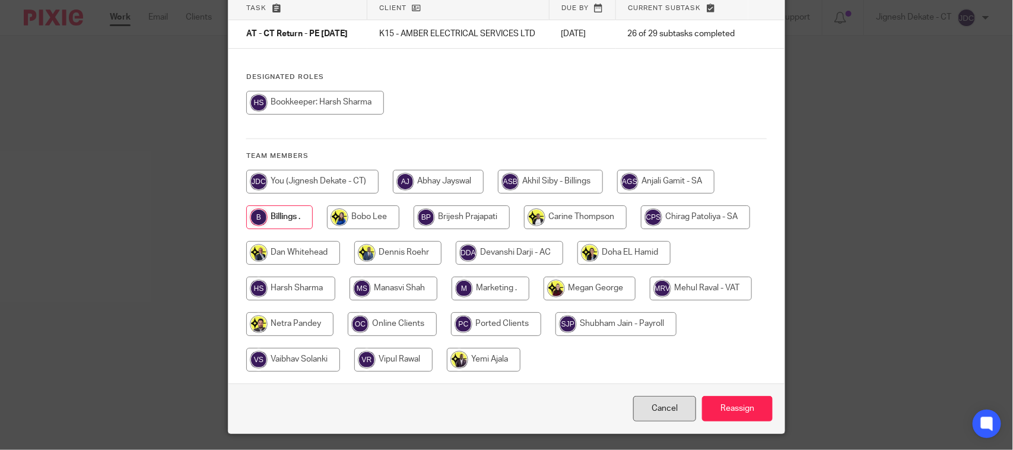
scroll to position [129, 0]
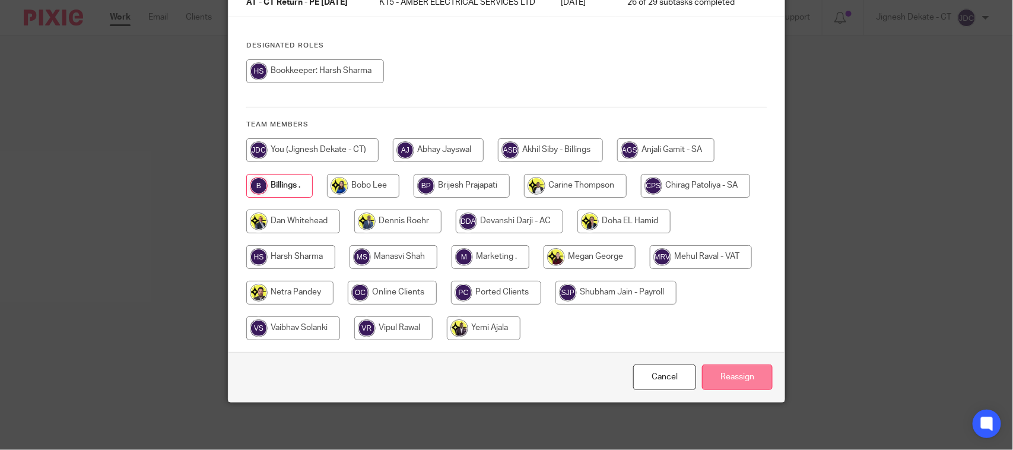
click at [716, 369] on input "Reassign" at bounding box center [737, 378] width 71 height 26
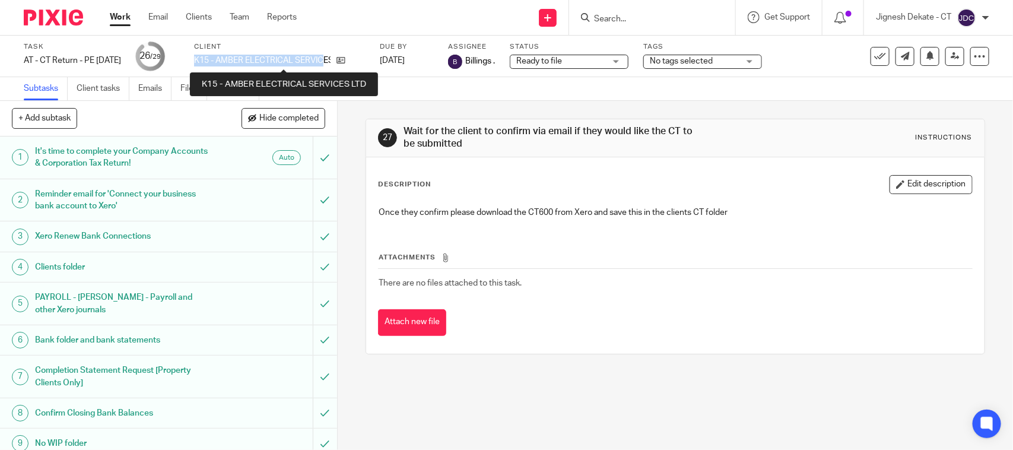
drag, startPoint x: 212, startPoint y: 61, endPoint x: 346, endPoint y: 58, distance: 133.6
click at [346, 58] on div "Task AT - CT Return - PE [DATE] Save AT - [GEOGRAPHIC_DATA] Return - PE [DATE] …" at bounding box center [426, 56] width 805 height 28
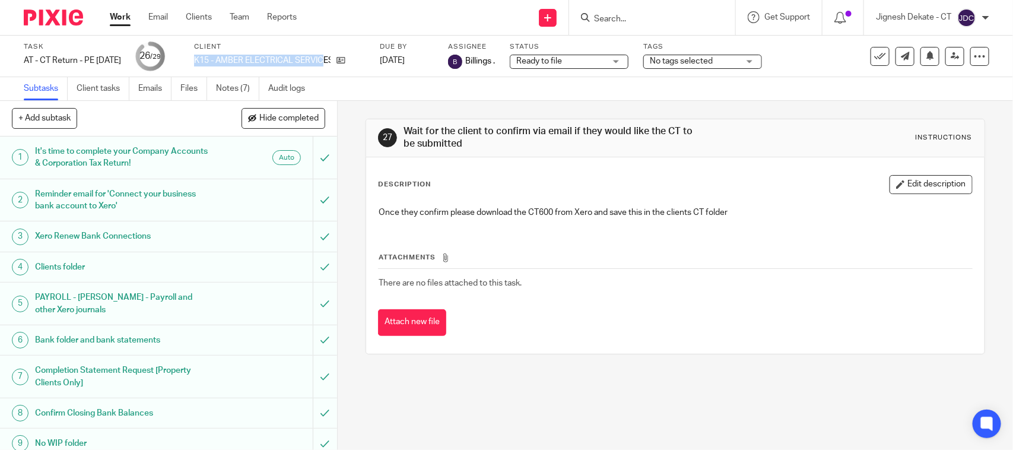
copy p "K15 - AMBER ELECTRICAL SERVIC"
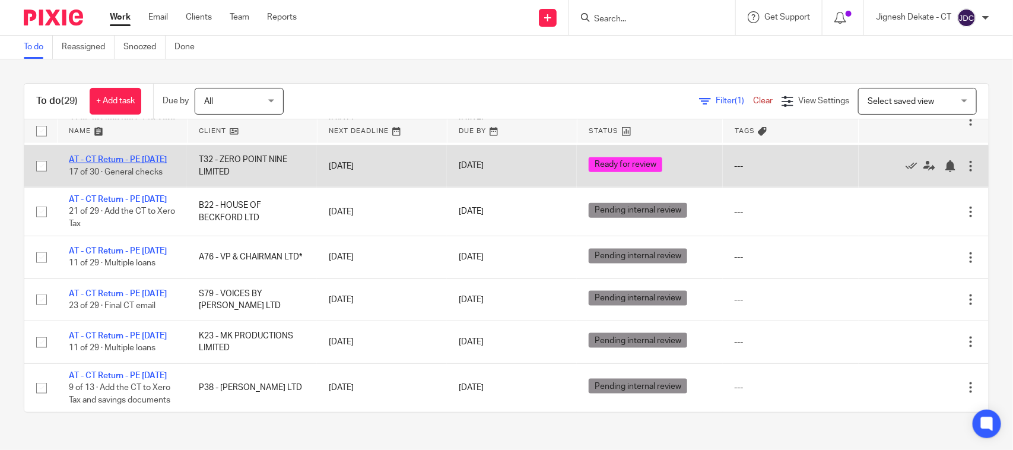
scroll to position [668, 0]
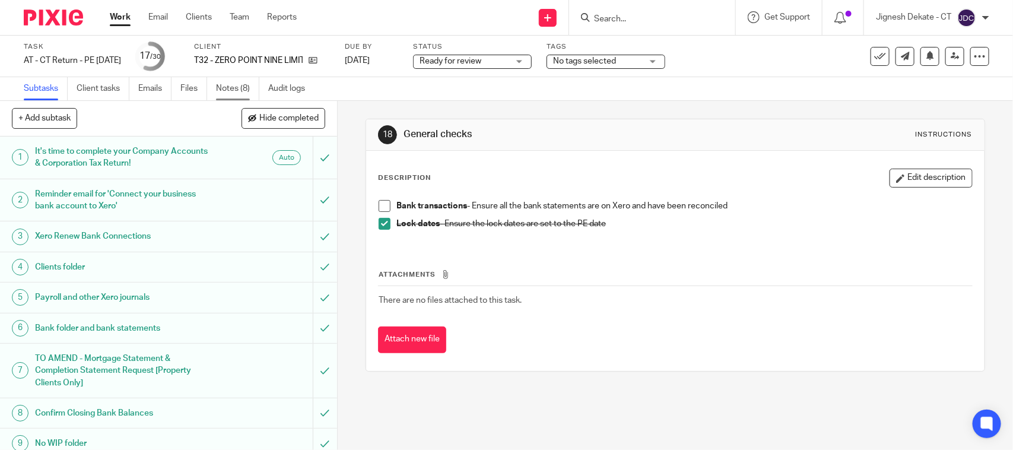
click at [239, 82] on link "Notes (8)" at bounding box center [237, 88] width 43 height 23
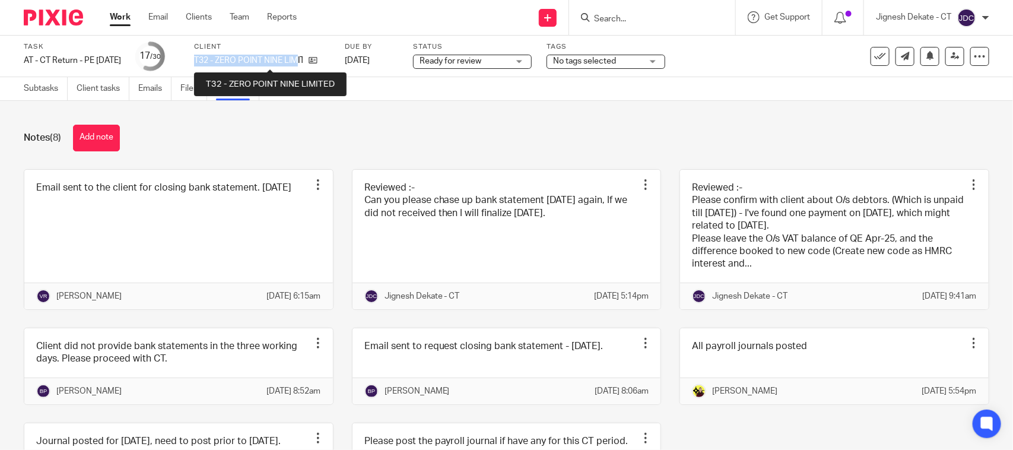
drag, startPoint x: 211, startPoint y: 55, endPoint x: 318, endPoint y: 58, distance: 106.9
click at [318, 58] on div "Task AT - CT Return - PE [DATE] Save AT - [GEOGRAPHIC_DATA] Return - PE [DATE] …" at bounding box center [426, 56] width 805 height 28
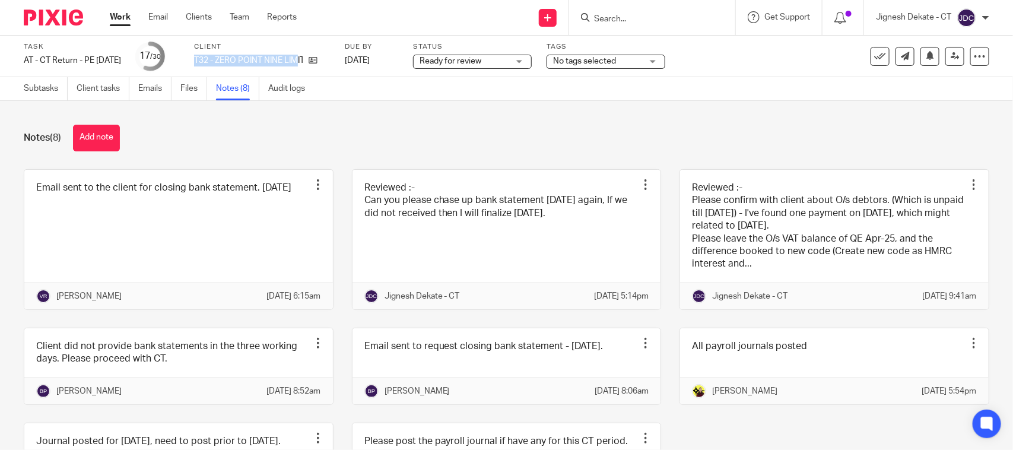
copy p "T32 - ZERO POINT NINE LIM"
click at [610, 12] on form at bounding box center [656, 17] width 126 height 15
click at [603, 17] on input "Search" at bounding box center [646, 19] width 107 height 11
click at [625, 15] on input "Search" at bounding box center [646, 19] width 107 height 11
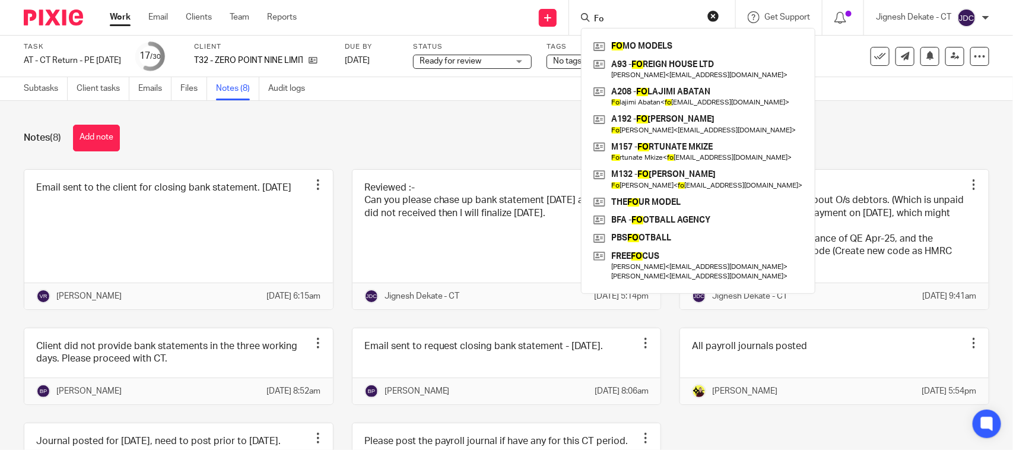
type input "For"
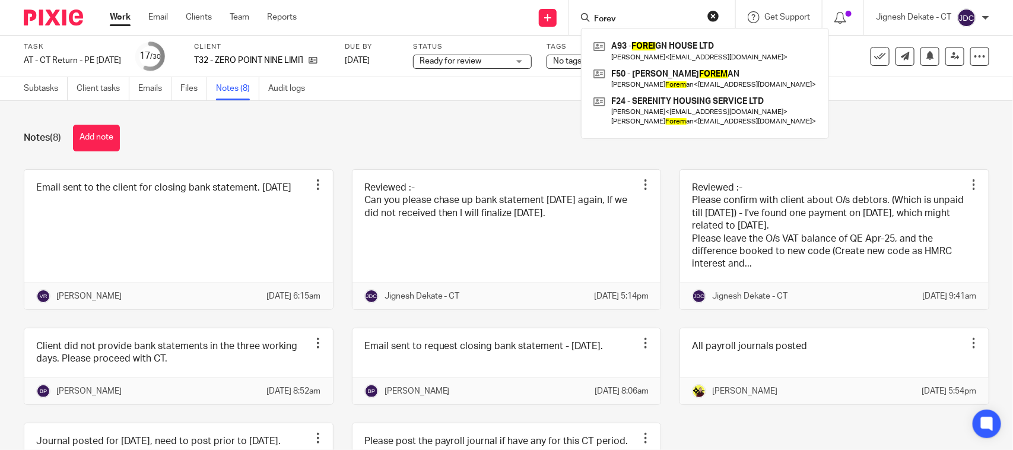
type input "Forev"
click at [629, 16] on input "Forev" at bounding box center [646, 19] width 107 height 11
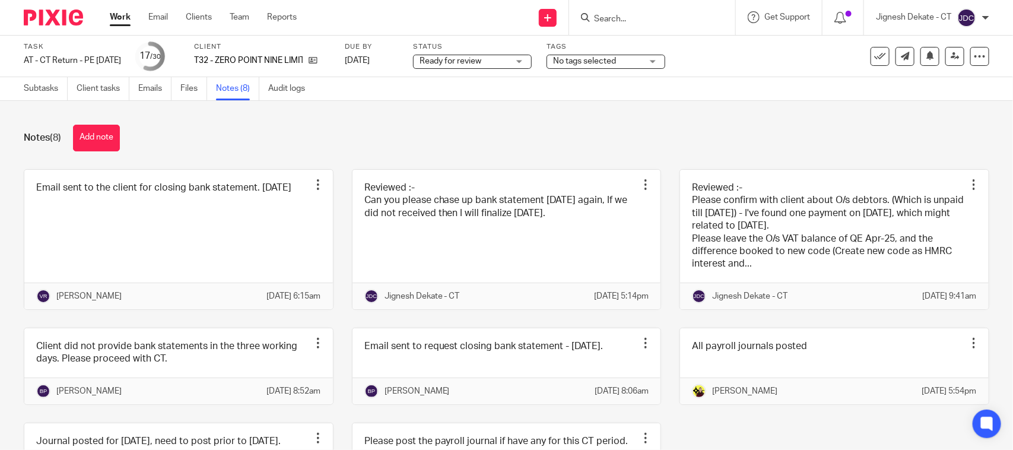
type input "4"
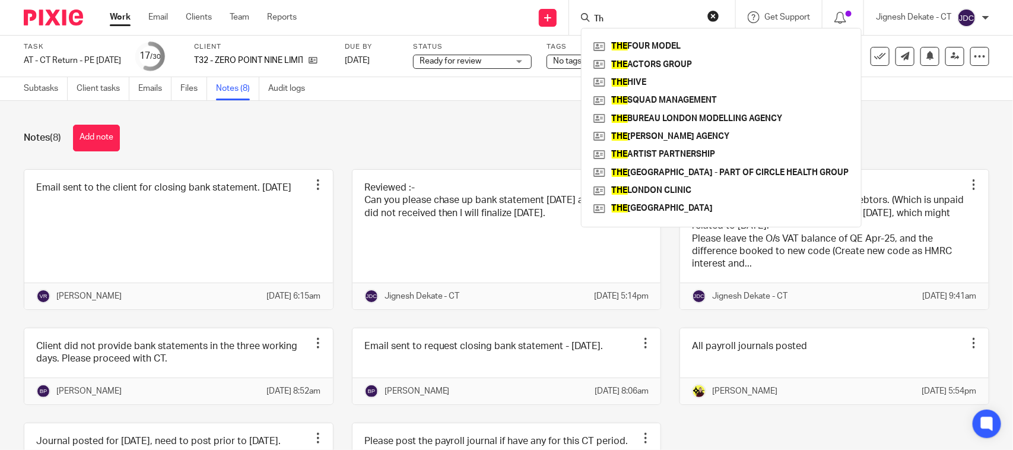
type input "T"
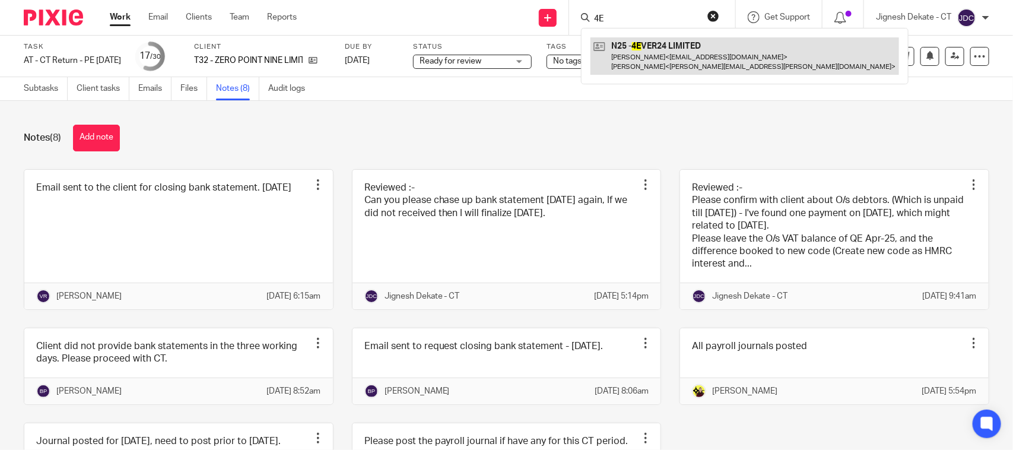
type input "4E"
click at [653, 49] on link at bounding box center [745, 55] width 309 height 37
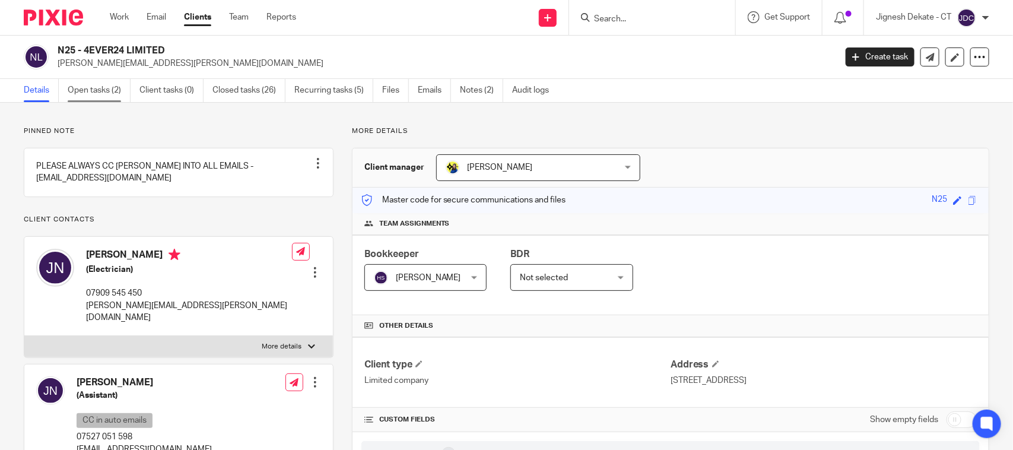
click at [96, 93] on link "Open tasks (2)" at bounding box center [99, 90] width 63 height 23
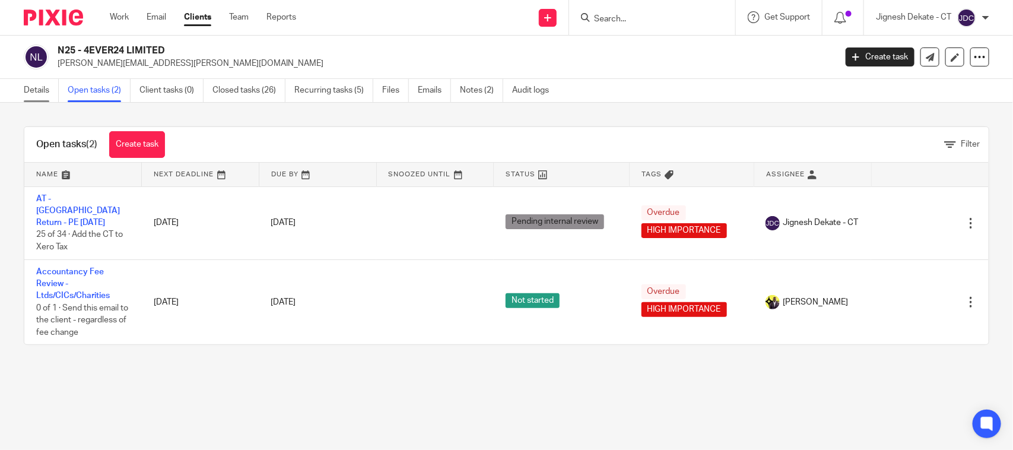
click at [33, 87] on link "Details" at bounding box center [41, 90] width 35 height 23
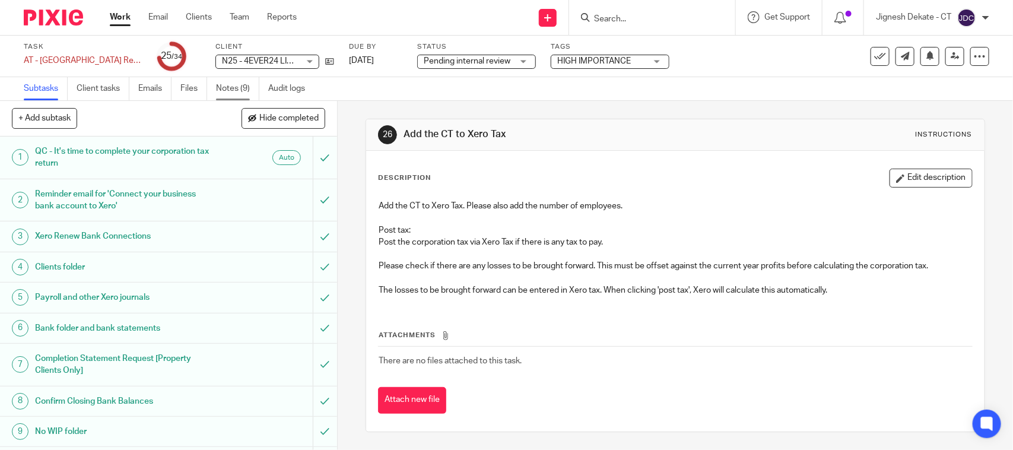
click at [220, 87] on link "Notes (9)" at bounding box center [237, 88] width 43 height 23
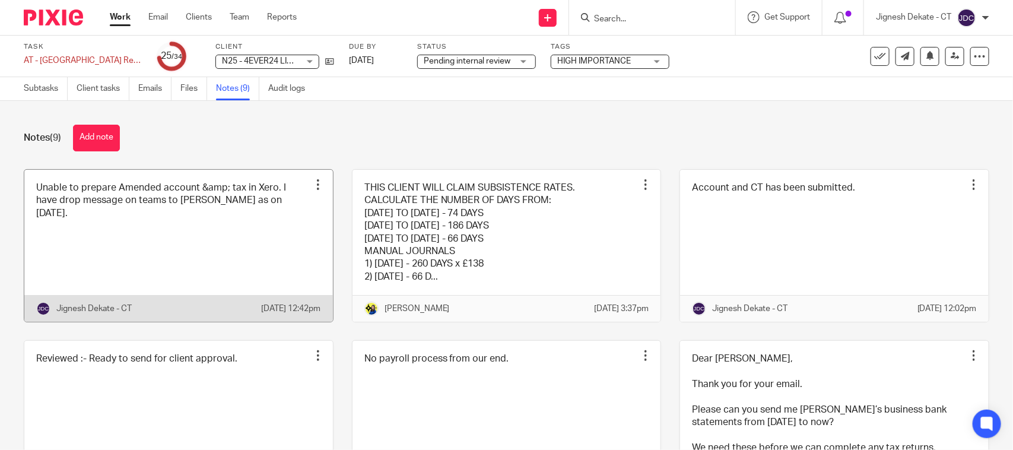
click at [202, 218] on link at bounding box center [178, 246] width 309 height 153
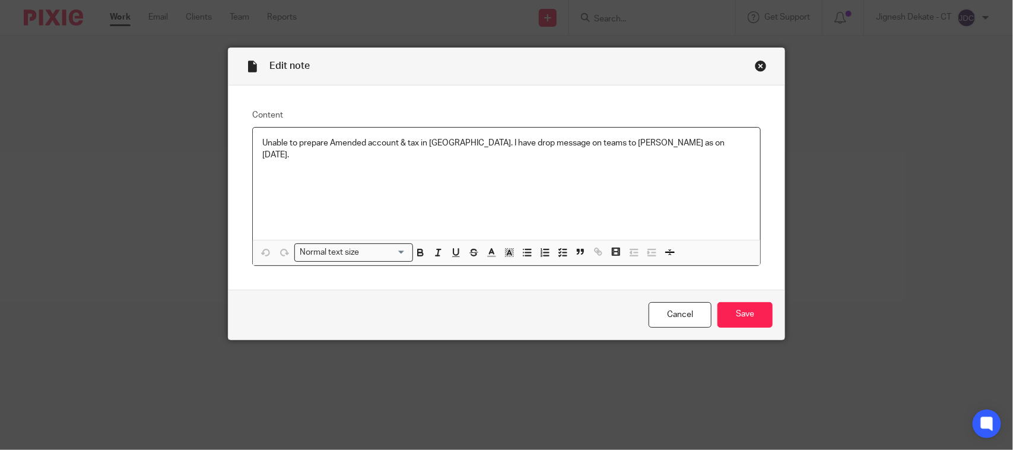
click at [679, 160] on div "Unable to prepare Amended account & tax in Xero. I have drop message on teams t…" at bounding box center [507, 184] width 508 height 112
click at [680, 315] on link "Cancel" at bounding box center [680, 315] width 63 height 26
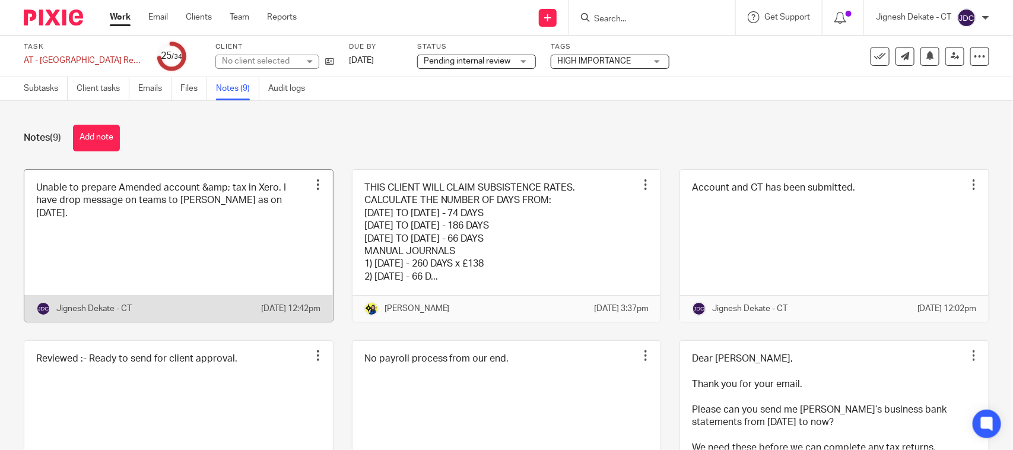
click at [188, 237] on link at bounding box center [178, 246] width 309 height 153
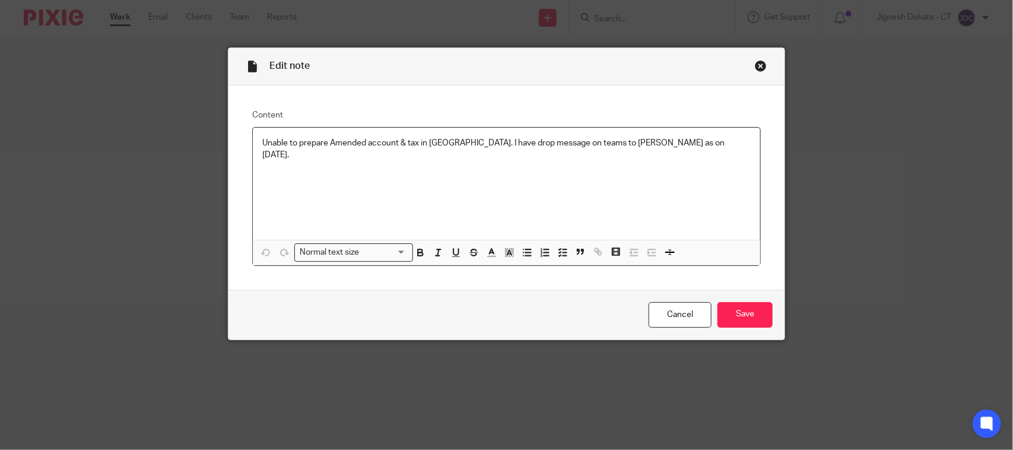
click at [696, 135] on div "Unable to prepare Amended account & tax in [GEOGRAPHIC_DATA]. I have drop messa…" at bounding box center [507, 184] width 508 height 112
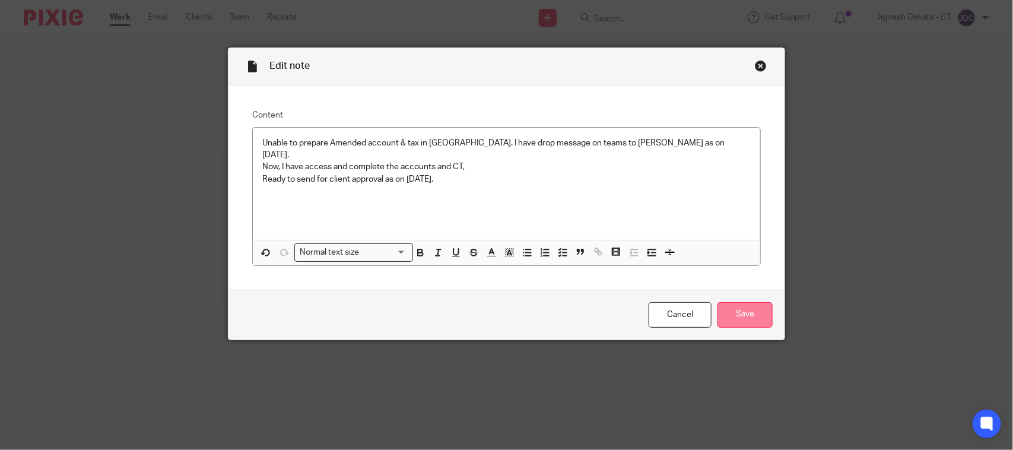
click at [724, 306] on input "Save" at bounding box center [745, 315] width 55 height 26
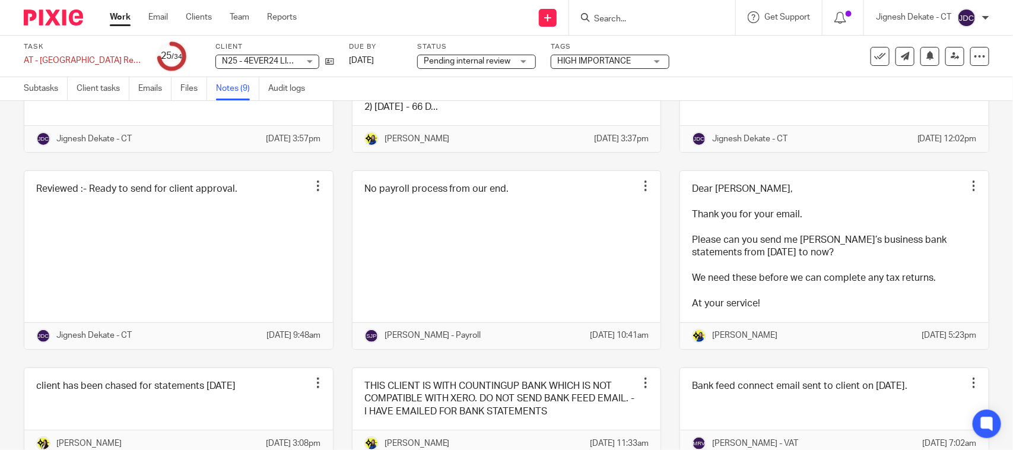
scroll to position [34, 0]
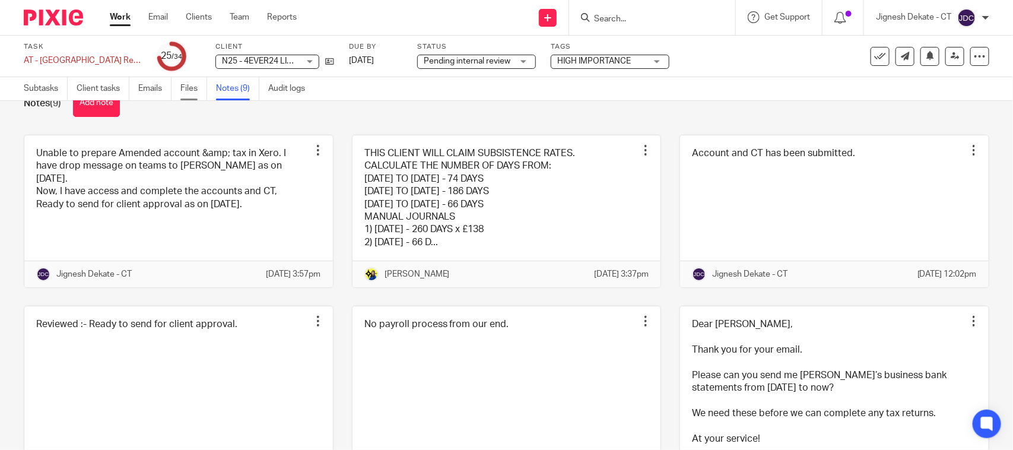
click at [188, 91] on link "Files" at bounding box center [193, 88] width 27 height 23
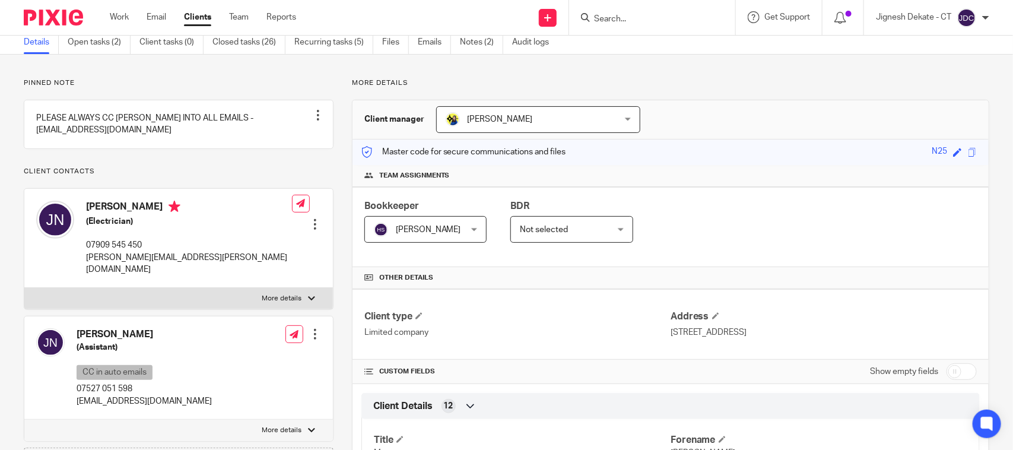
scroll to position [74, 0]
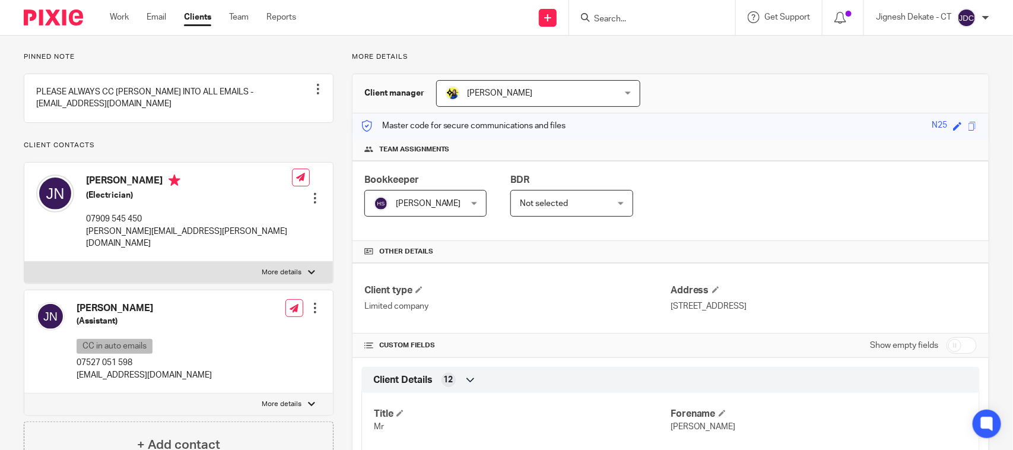
click at [88, 182] on h4 "[PERSON_NAME]" at bounding box center [189, 182] width 206 height 15
drag, startPoint x: 86, startPoint y: 181, endPoint x: 135, endPoint y: 181, distance: 49.3
click at [135, 181] on h4 "John Nolan" at bounding box center [189, 182] width 206 height 15
copy h4 "John Nolan"
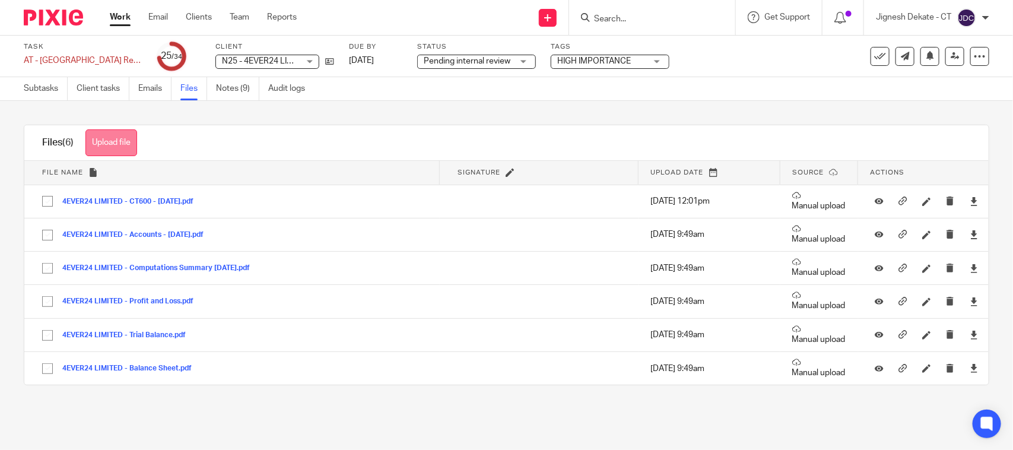
click at [118, 140] on button "Upload file" at bounding box center [111, 142] width 52 height 27
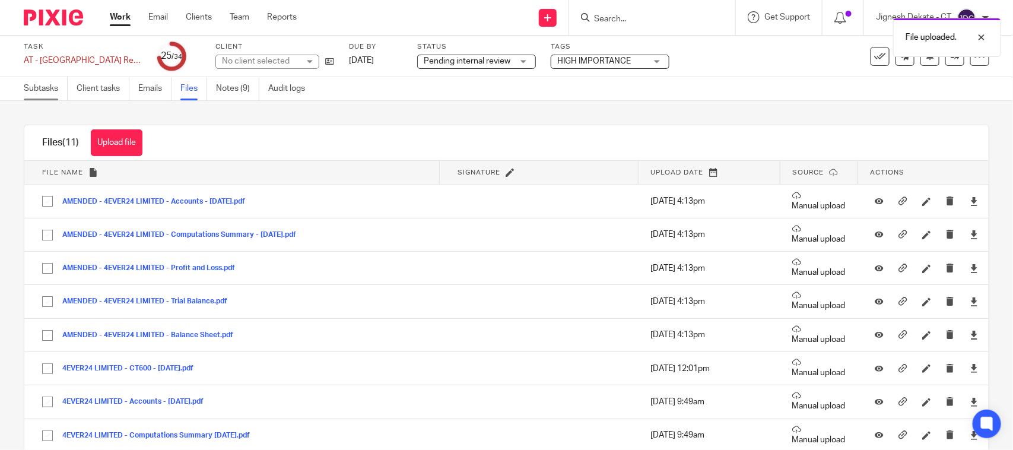
click at [34, 90] on link "Subtasks" at bounding box center [46, 88] width 44 height 23
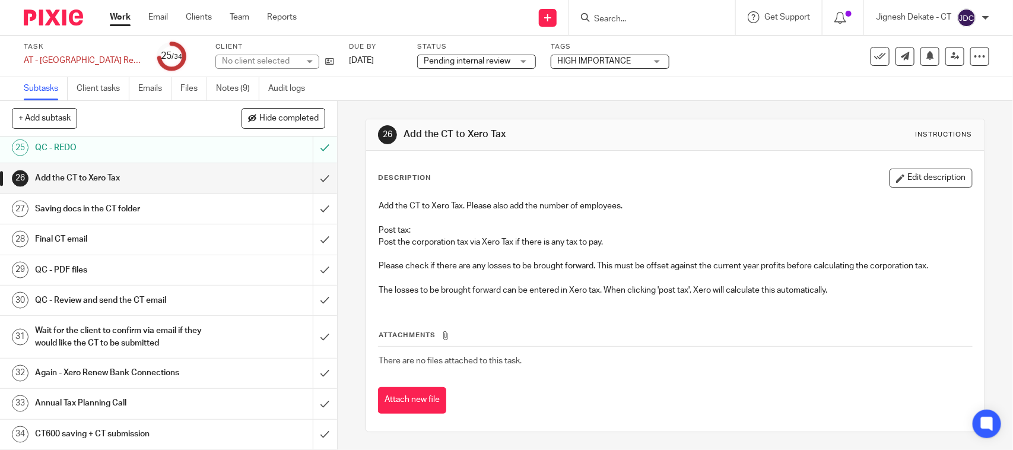
scroll to position [726, 0]
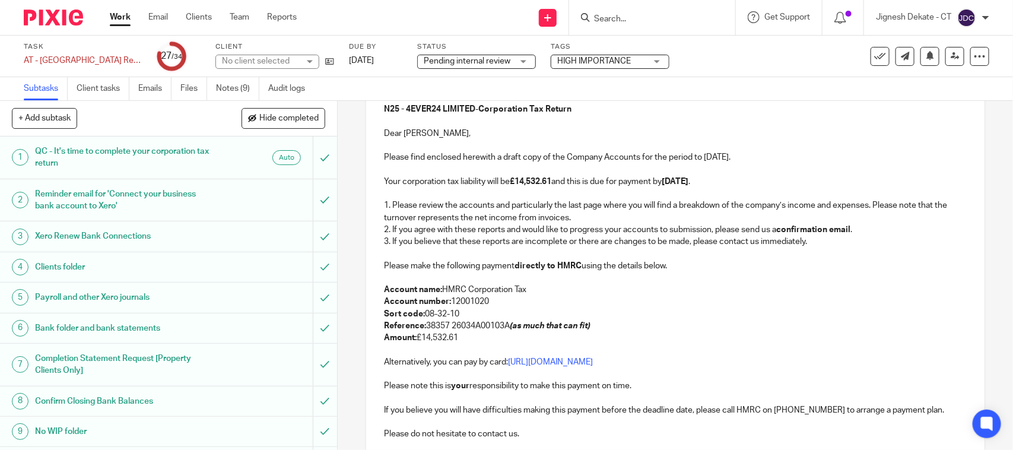
scroll to position [148, 0]
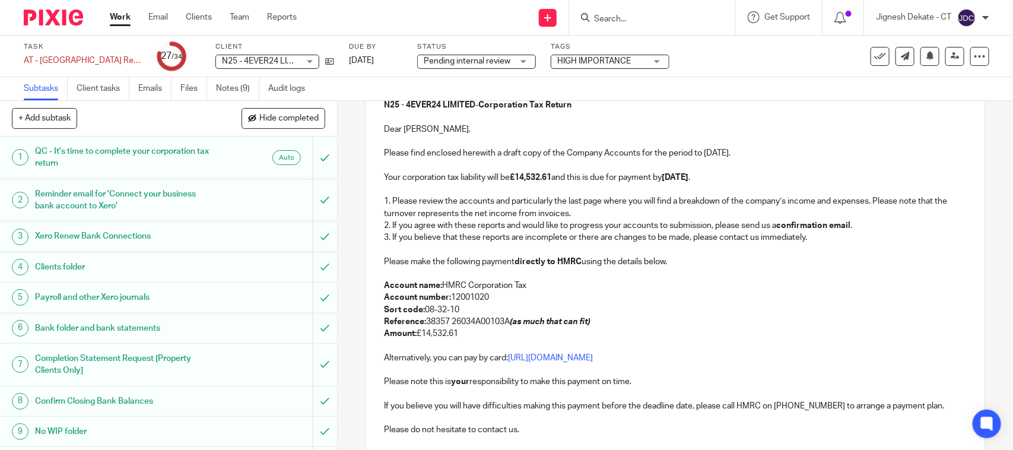
click at [587, 189] on p at bounding box center [675, 189] width 582 height 12
click at [517, 178] on strong "£14,532.61" at bounding box center [531, 177] width 42 height 8
click at [469, 338] on p "Amount: £14,532.61" at bounding box center [675, 334] width 582 height 12
click at [468, 338] on p "Amount: £4,560.57" at bounding box center [675, 334] width 582 height 12
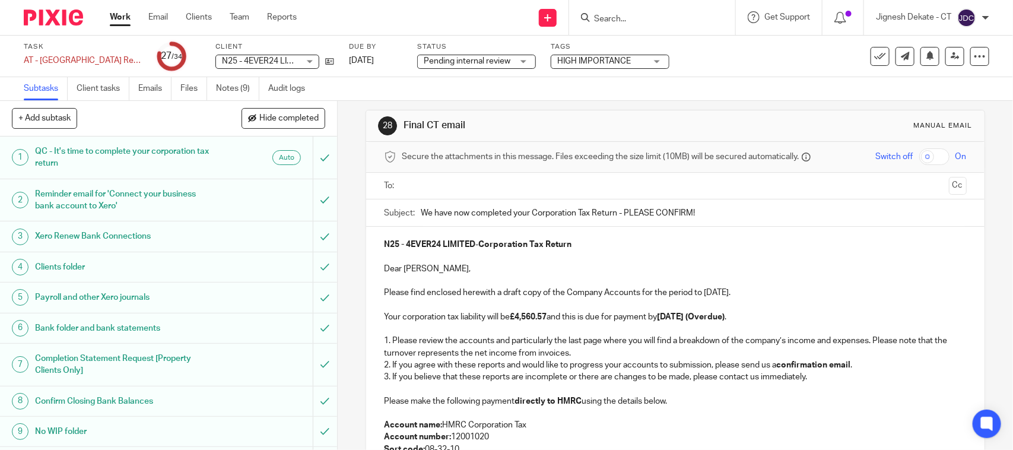
scroll to position [0, 0]
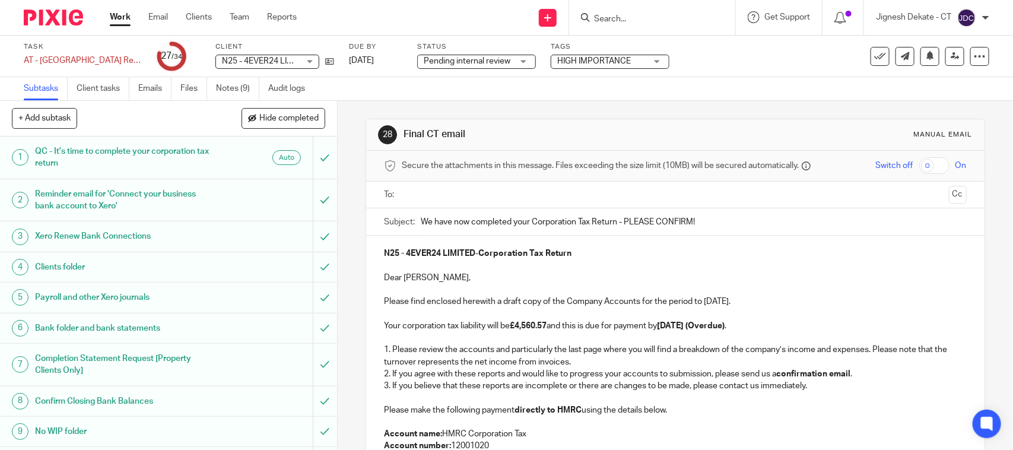
click at [527, 327] on strong "£4,560.57" at bounding box center [528, 326] width 37 height 8
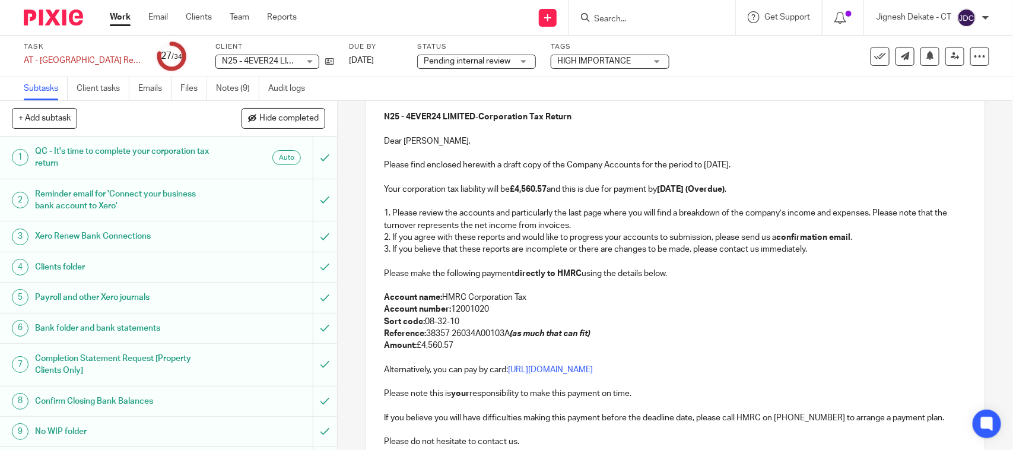
scroll to position [148, 0]
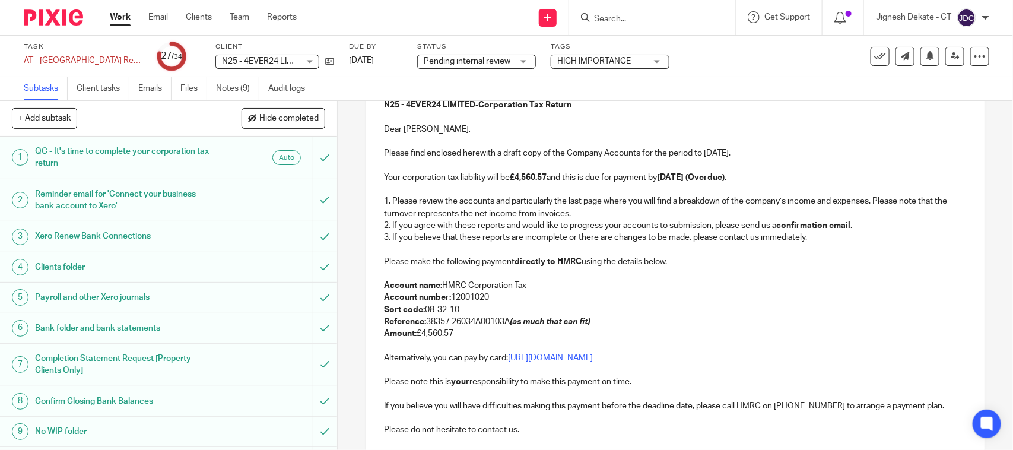
click at [543, 280] on p at bounding box center [675, 274] width 582 height 12
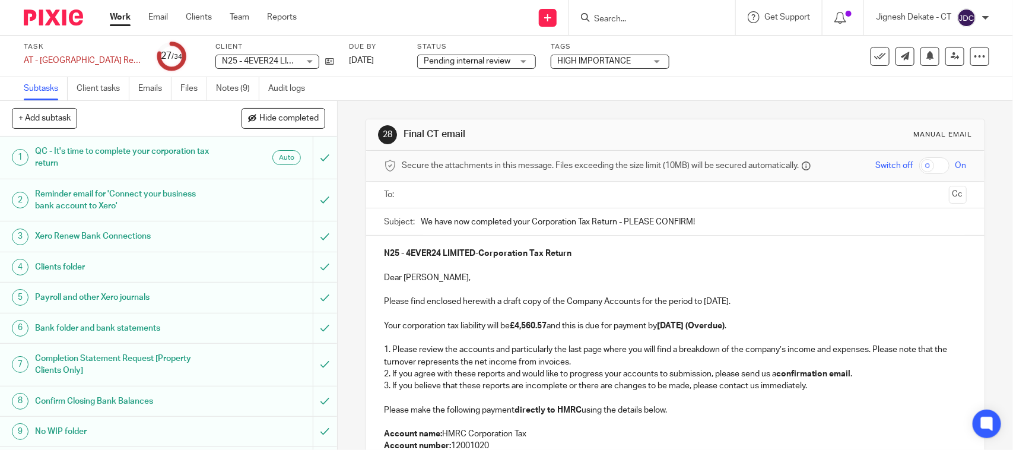
click at [423, 223] on input "We have now completed your Corporation Tax Return - PLEASE CONFIRM!" at bounding box center [694, 221] width 546 height 27
type input "AMENDED - We have now completed your Corporation Tax Return - PLEASE CONFIRM!"
click at [425, 202] on input "text" at bounding box center [675, 195] width 538 height 14
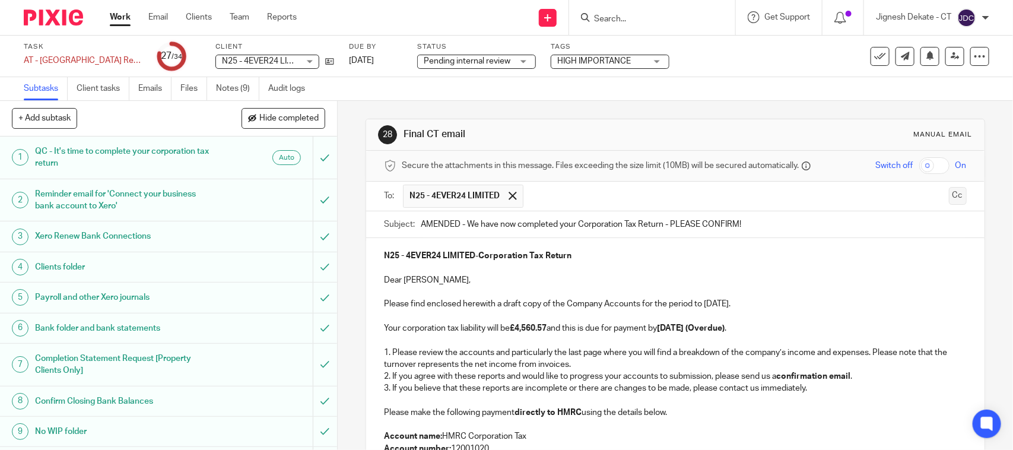
click at [949, 197] on button "Cc" at bounding box center [958, 196] width 18 height 18
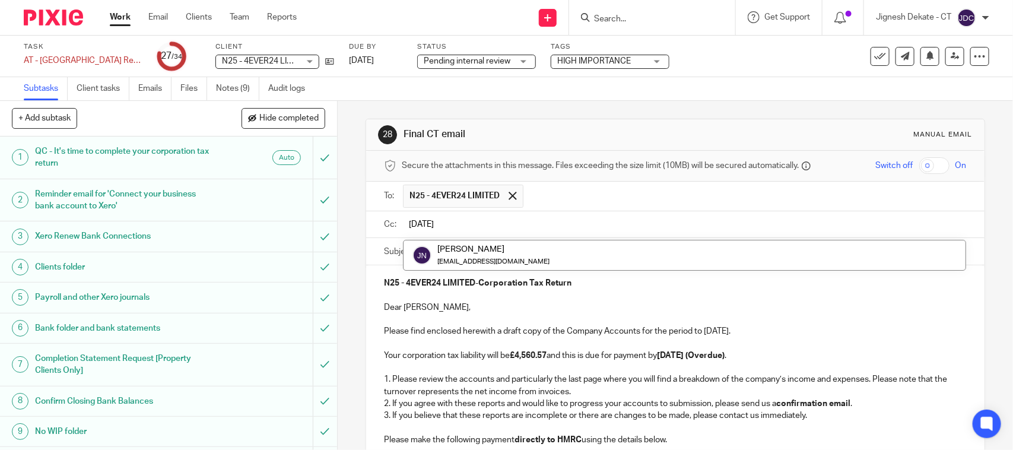
type input "Jul"
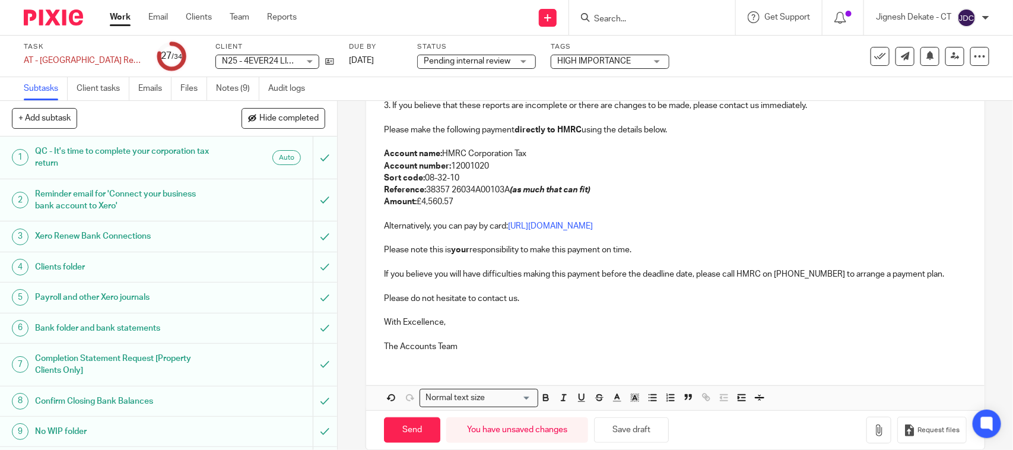
scroll to position [333, 0]
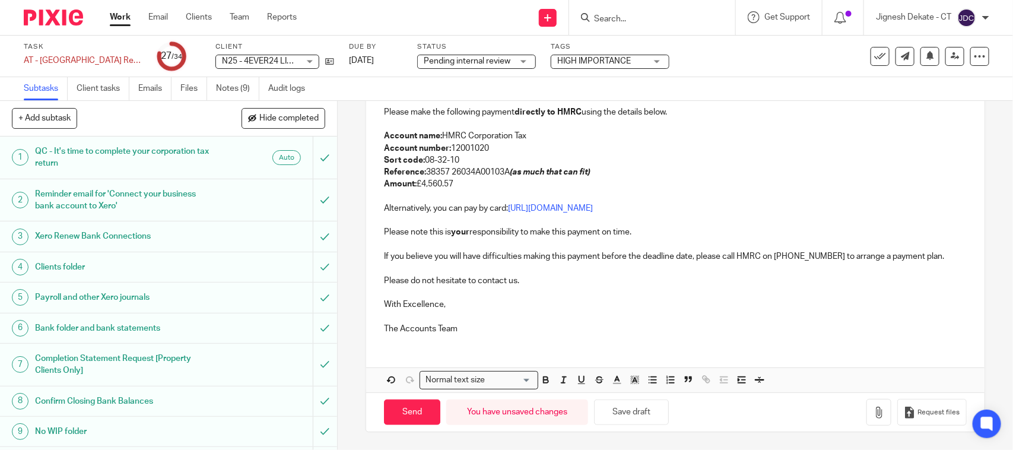
drag, startPoint x: 710, startPoint y: 198, endPoint x: 872, endPoint y: 245, distance: 168.2
click at [710, 198] on p at bounding box center [675, 197] width 582 height 12
click at [867, 408] on button "button" at bounding box center [879, 412] width 25 height 27
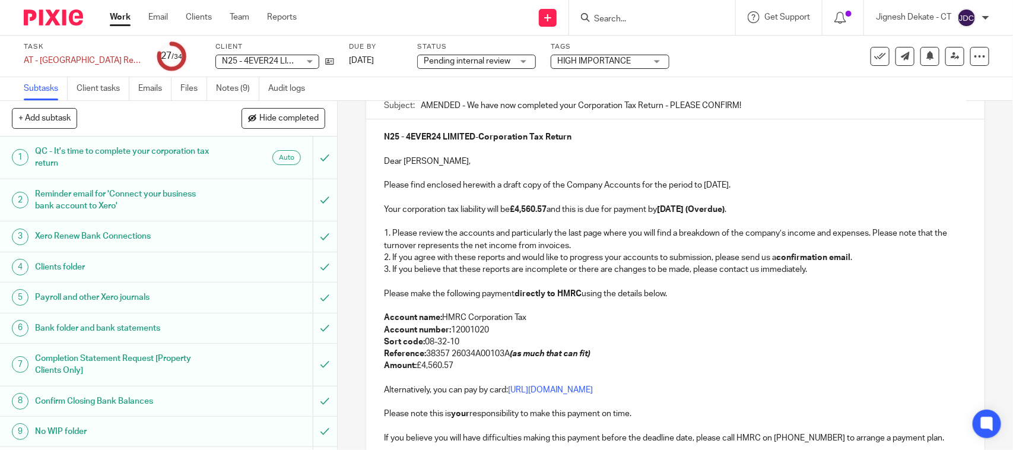
scroll to position [223, 0]
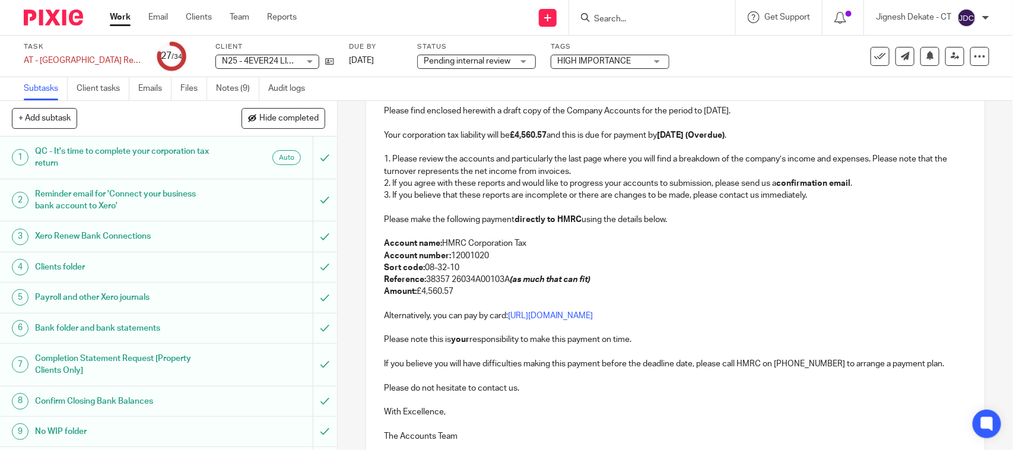
click at [646, 237] on p at bounding box center [675, 232] width 582 height 12
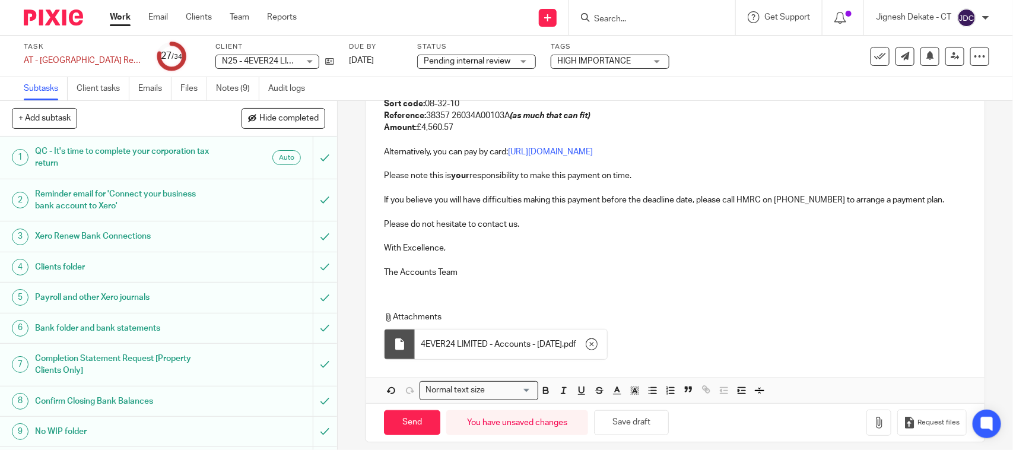
scroll to position [401, 0]
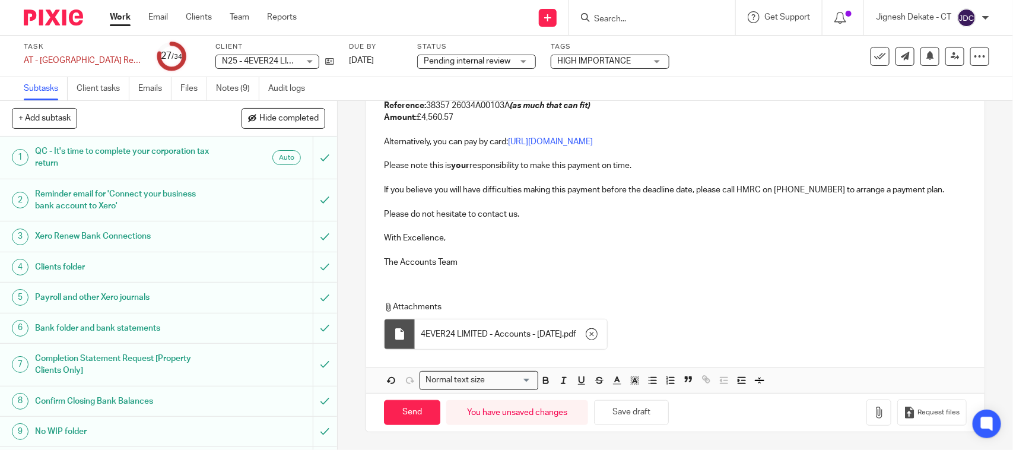
drag, startPoint x: 413, startPoint y: 413, endPoint x: 506, endPoint y: 286, distance: 157.4
click at [506, 289] on form "Secure the attachments in this message. Files exceeding the size limit (10MB) w…" at bounding box center [675, 92] width 618 height 677
click at [414, 413] on input "Send" at bounding box center [412, 413] width 56 height 26
type input "Sent"
click at [483, 273] on div "N25 - 4EVER24 LIMITED - Corporation Tax Return Dear John, Please find enclosed …" at bounding box center [675, 74] width 618 height 406
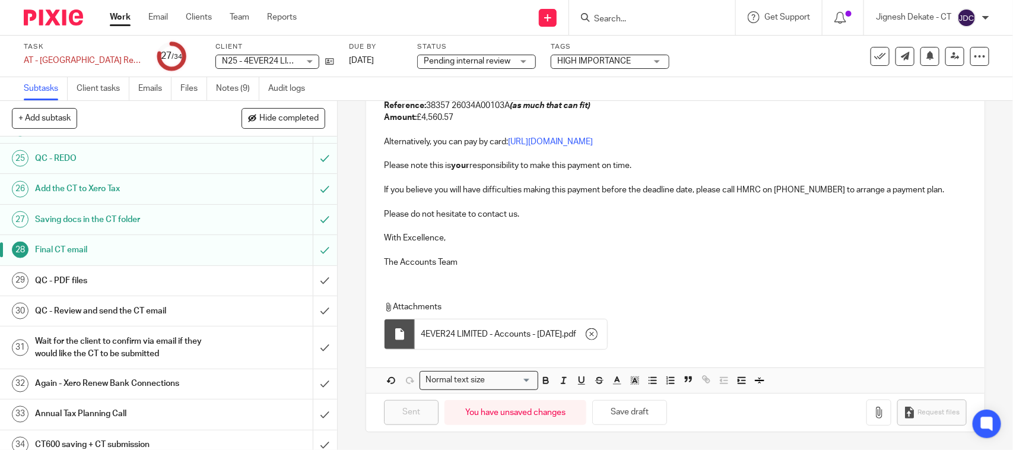
scroll to position [800, 0]
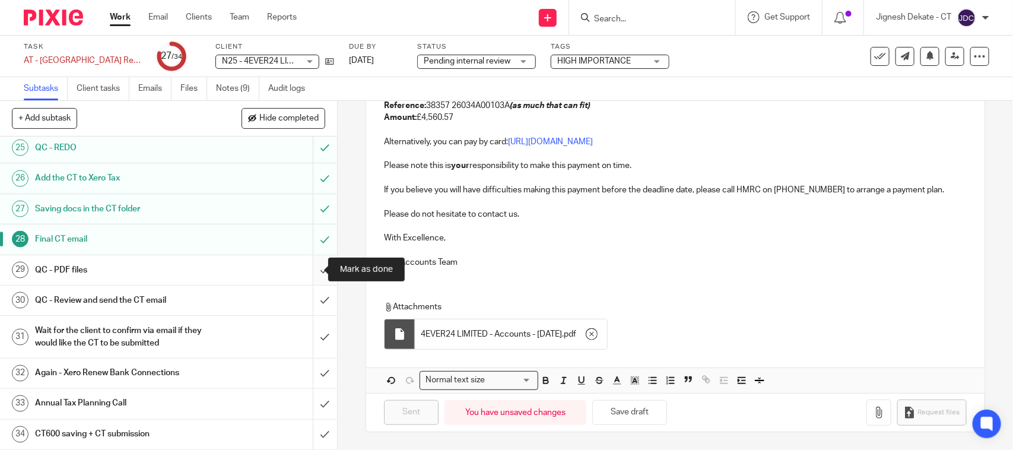
click at [309, 268] on input "submit" at bounding box center [168, 270] width 337 height 30
click at [309, 294] on input "submit" at bounding box center [168, 301] width 337 height 30
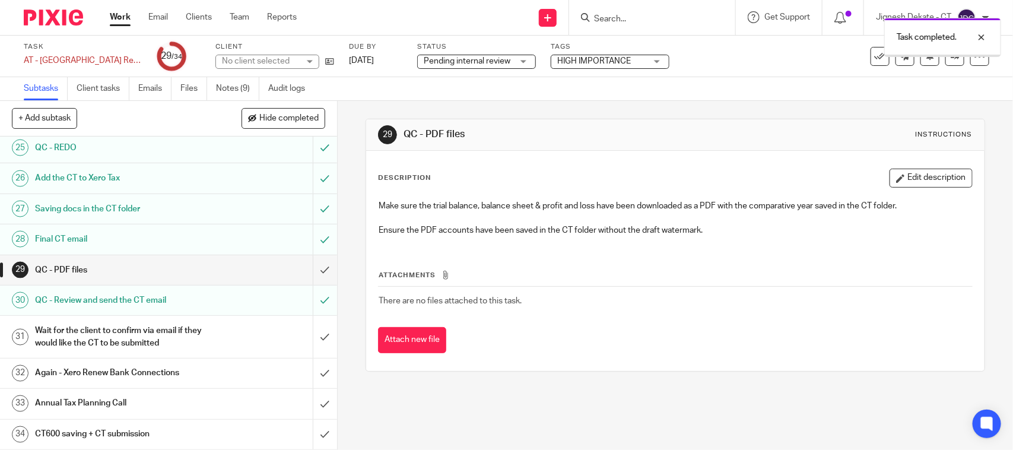
scroll to position [800, 0]
click at [319, 265] on input "submit" at bounding box center [168, 270] width 337 height 30
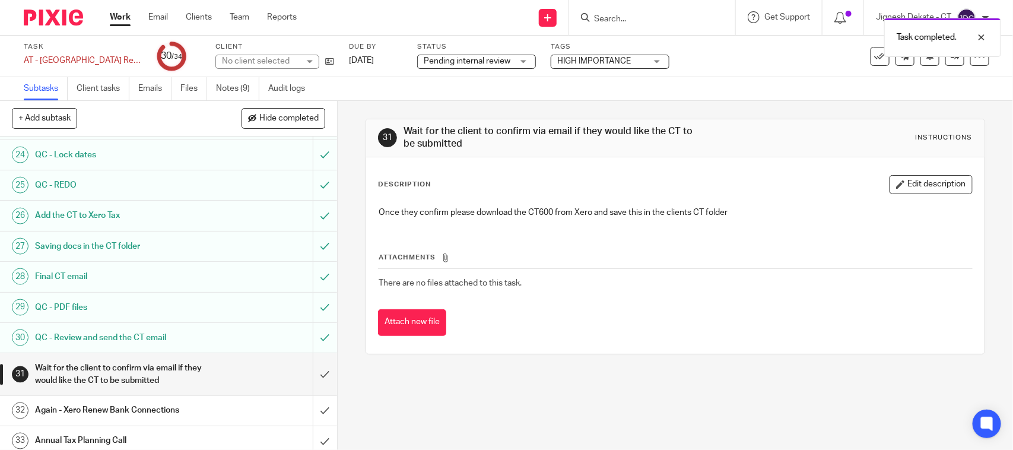
scroll to position [800, 0]
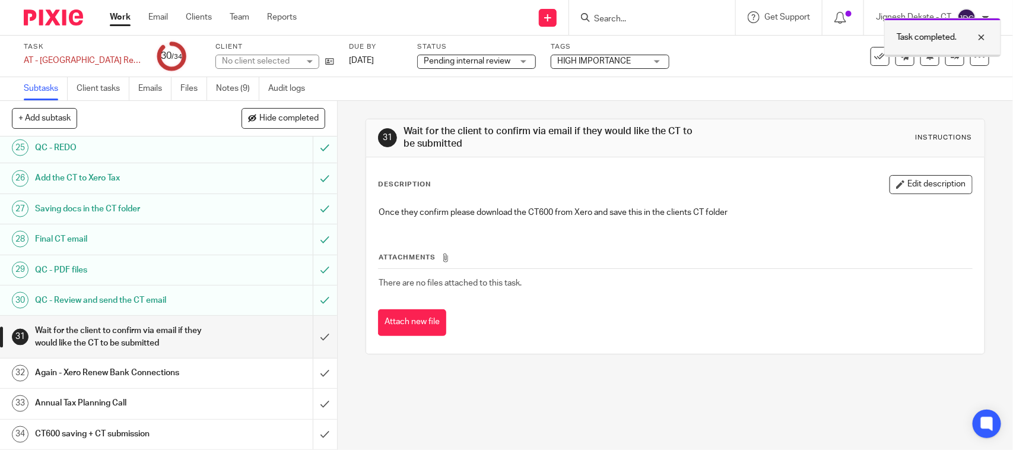
click at [939, 56] on div at bounding box center [943, 56] width 116 height 2
click at [676, 51] on div "Task AT - [GEOGRAPHIC_DATA] Return - PE [DATE] Save AT - [GEOGRAPHIC_DATA] Retu…" at bounding box center [426, 56] width 805 height 28
click at [601, 20] on input "Search" at bounding box center [646, 19] width 107 height 11
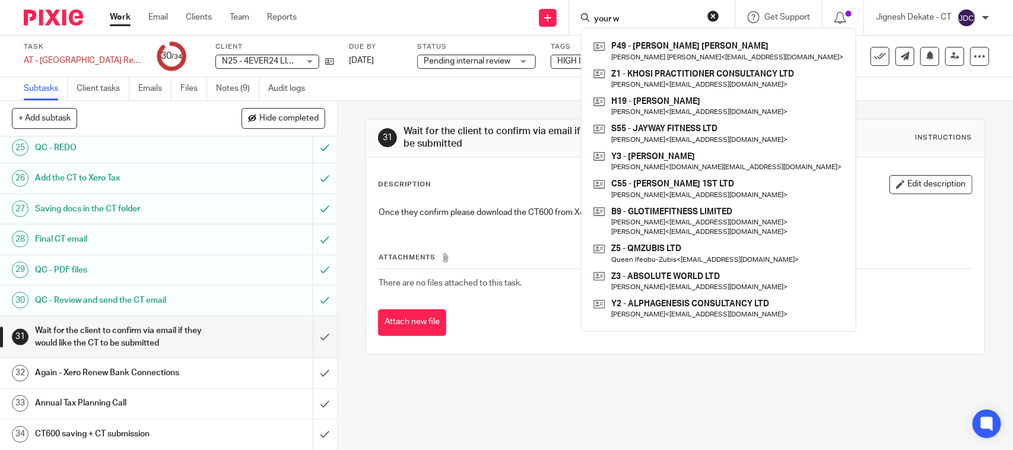
type input "your wa"
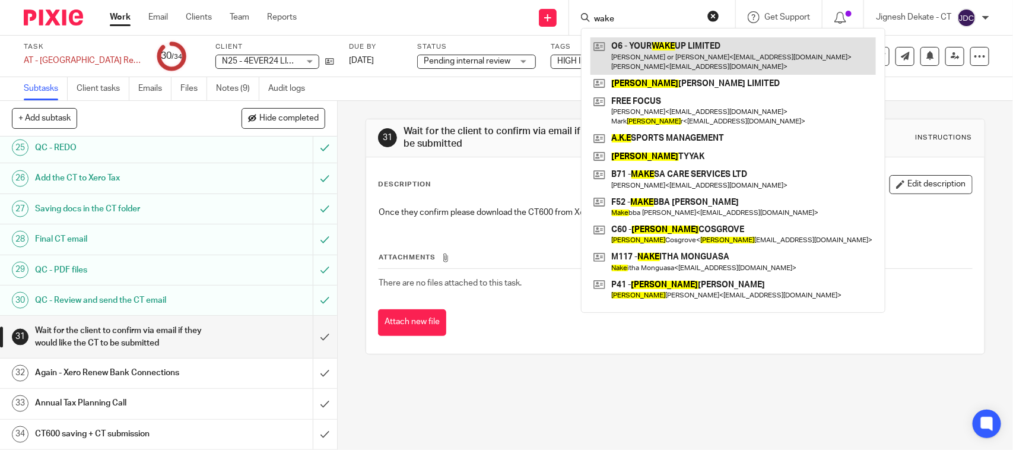
type input "wake"
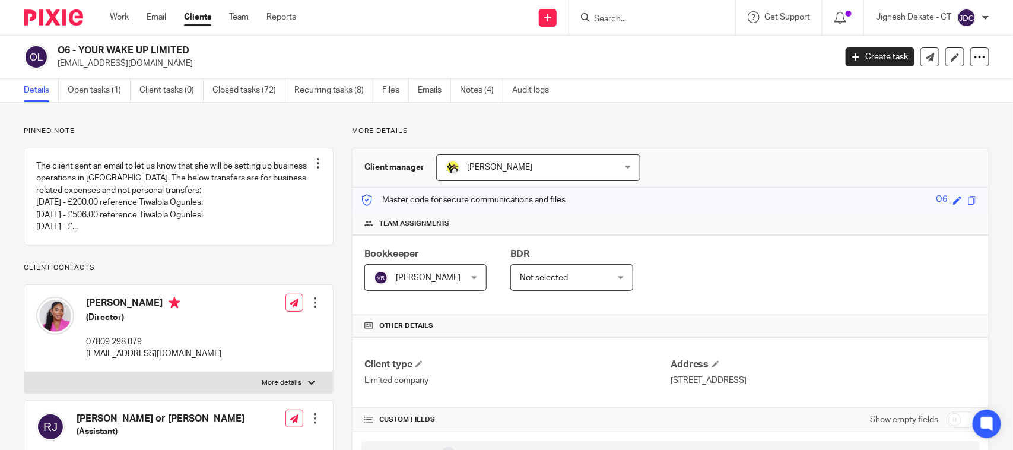
drag, startPoint x: 197, startPoint y: 50, endPoint x: 58, endPoint y: 50, distance: 138.9
click at [58, 50] on h2 "O6 - YOUR WAKE UP LIMITED" at bounding box center [366, 51] width 616 height 12
copy h2 "O6 - YOUR WAKE UP LIMITED"
